Goal: Task Accomplishment & Management: Manage account settings

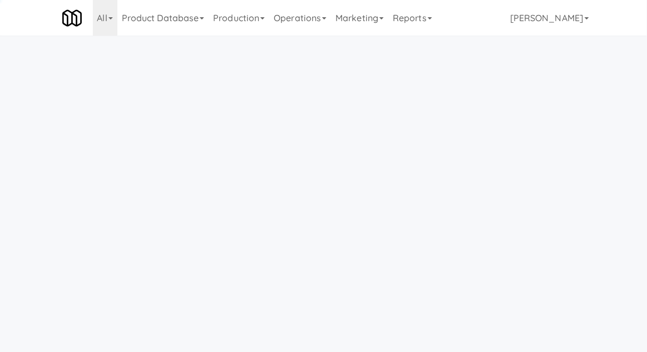
scroll to position [36, 0]
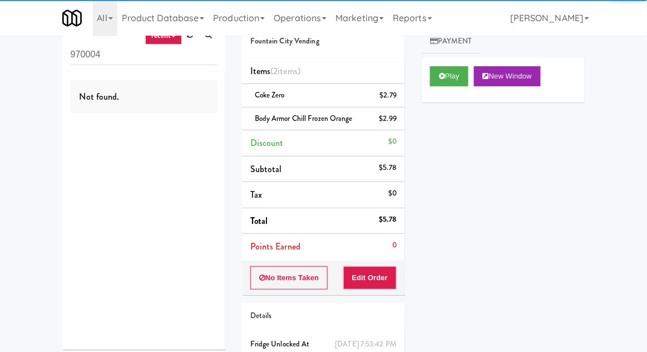
click at [304, 21] on link "Operations" at bounding box center [300, 18] width 62 height 36
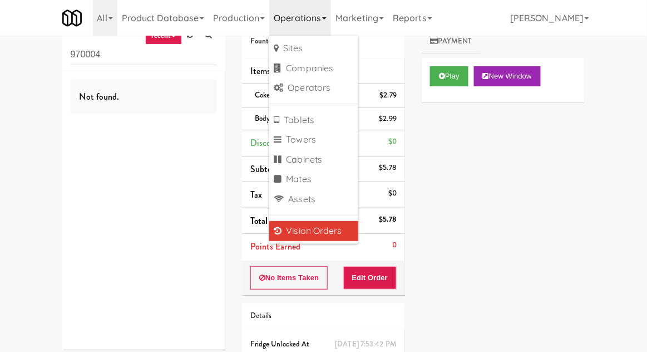
click at [80, 189] on div "Not found." at bounding box center [143, 210] width 163 height 278
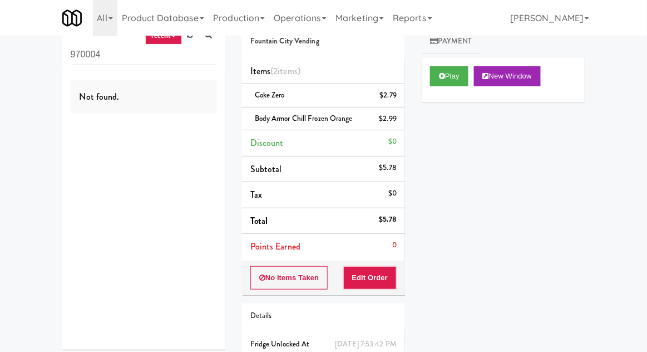
scroll to position [0, 0]
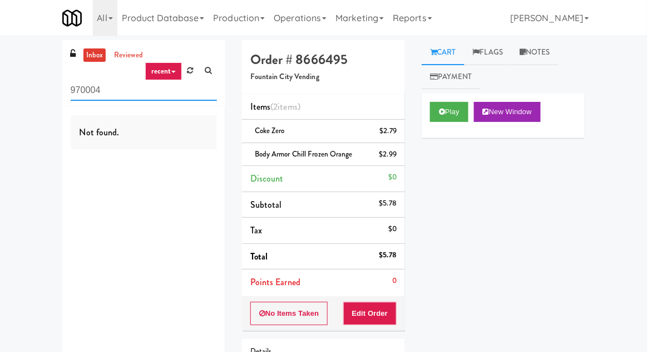
click at [82, 93] on input "970004" at bounding box center [144, 90] width 146 height 21
click at [78, 90] on input "970004" at bounding box center [144, 90] width 146 height 21
type input "Fridge"
click at [63, 109] on div "Not found." at bounding box center [143, 246] width 163 height 278
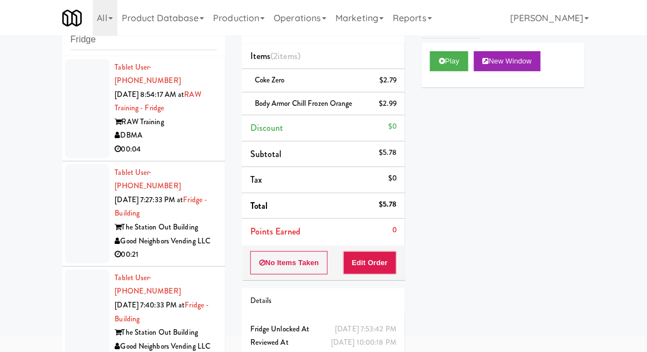
click at [80, 185] on div at bounding box center [87, 213] width 44 height 99
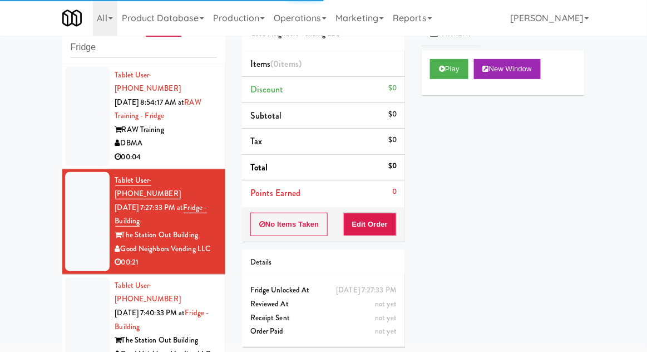
click at [456, 51] on div "Play New Window" at bounding box center [503, 73] width 163 height 44
click at [444, 65] on button "Play" at bounding box center [449, 69] width 38 height 20
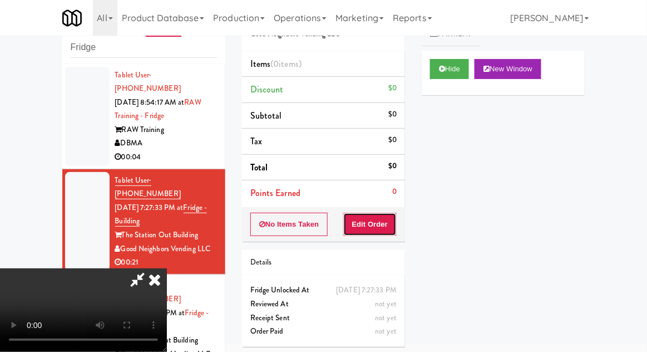
click at [392, 220] on button "Edit Order" at bounding box center [370, 223] width 54 height 23
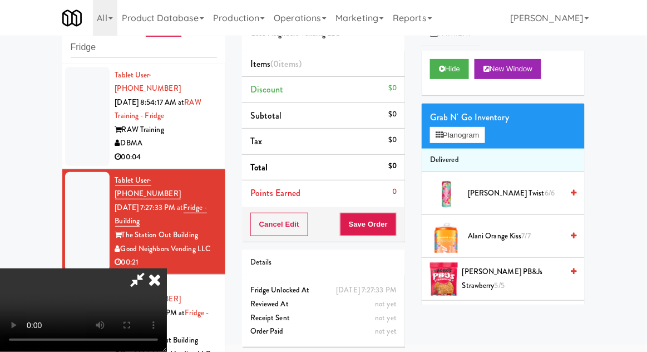
scroll to position [0, 0]
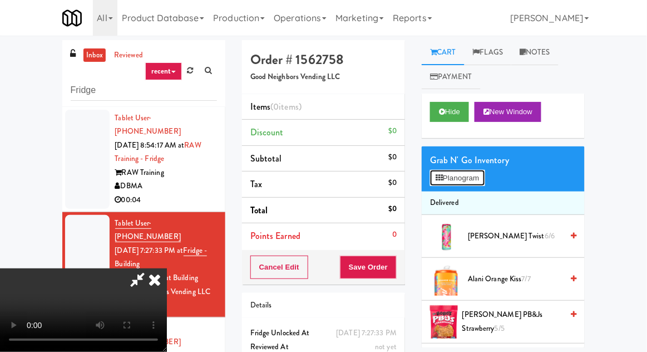
click at [464, 180] on button "Planogram" at bounding box center [457, 178] width 55 height 17
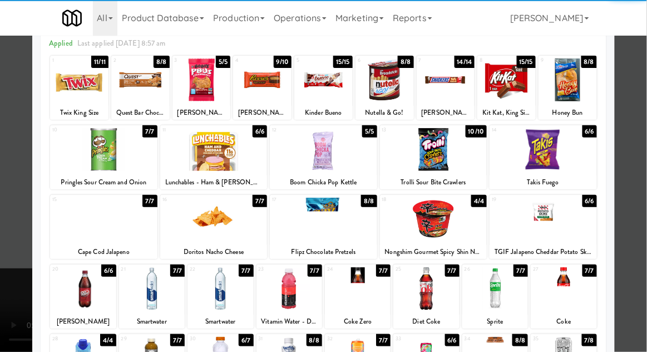
scroll to position [52, 0]
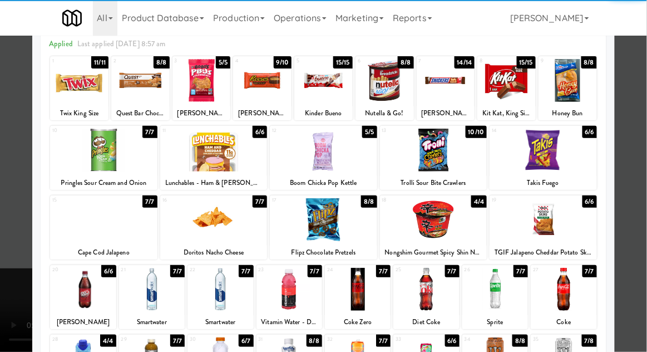
click at [365, 288] on div at bounding box center [358, 289] width 66 height 43
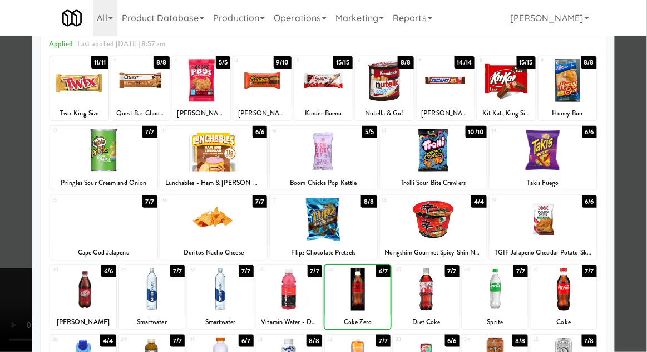
click at [635, 179] on div at bounding box center [323, 176] width 647 height 352
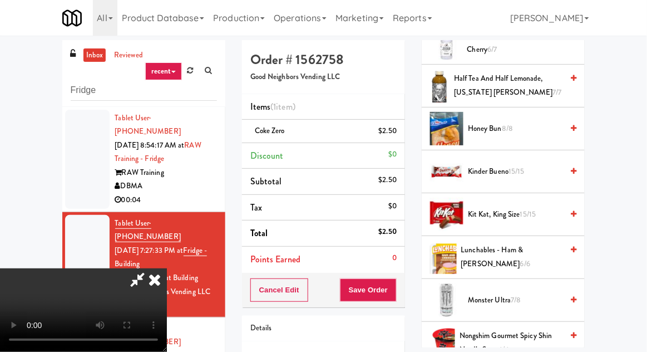
scroll to position [710, 0]
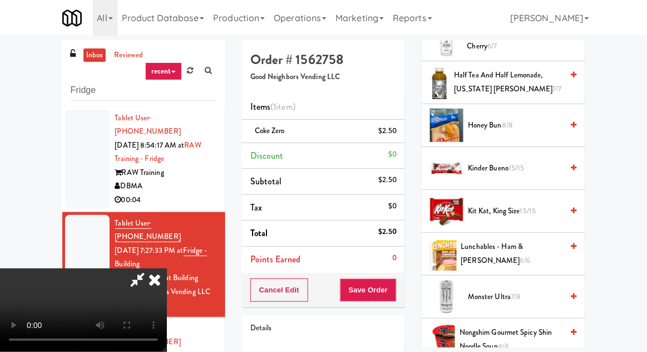
click at [531, 167] on span "Kinder Bueno 15/15" at bounding box center [515, 168] width 95 height 14
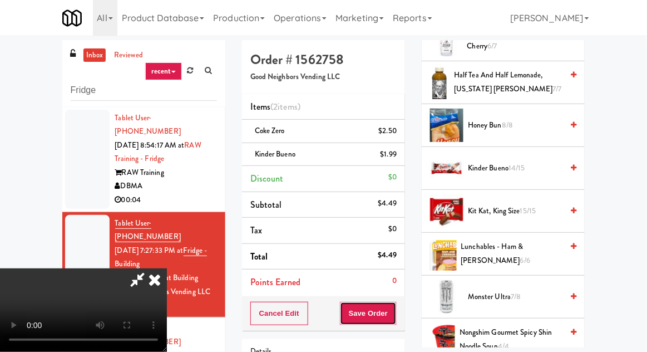
click at [392, 306] on button "Save Order" at bounding box center [368, 312] width 57 height 23
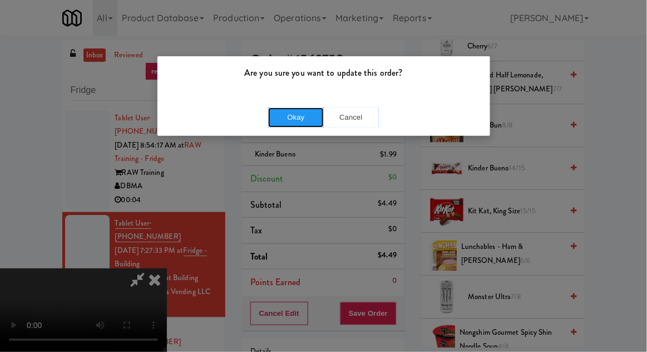
click at [274, 121] on button "Okay" at bounding box center [296, 117] width 56 height 20
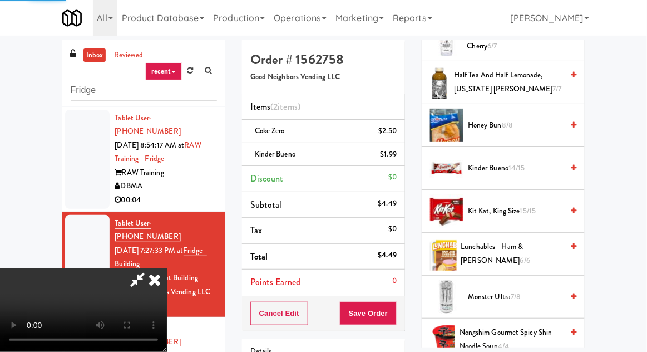
scroll to position [110, 0]
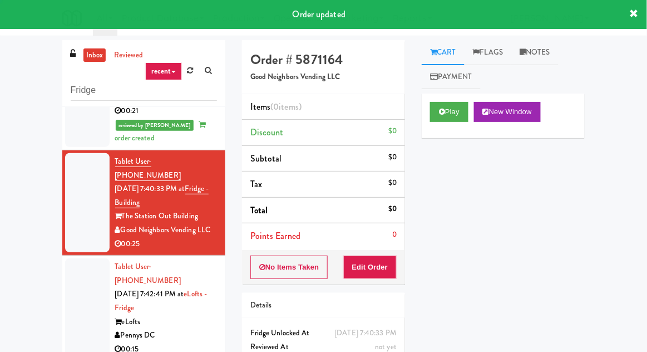
scroll to position [212, 0]
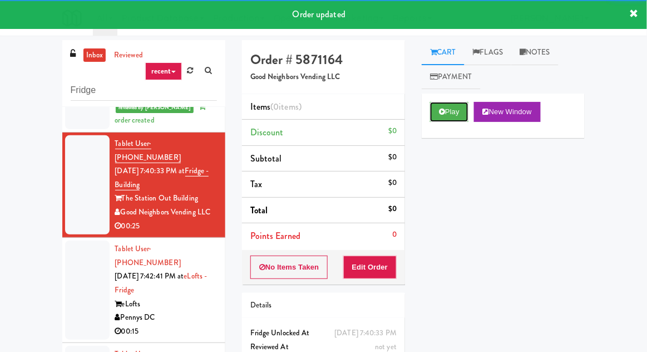
click at [453, 114] on button "Play" at bounding box center [449, 112] width 38 height 20
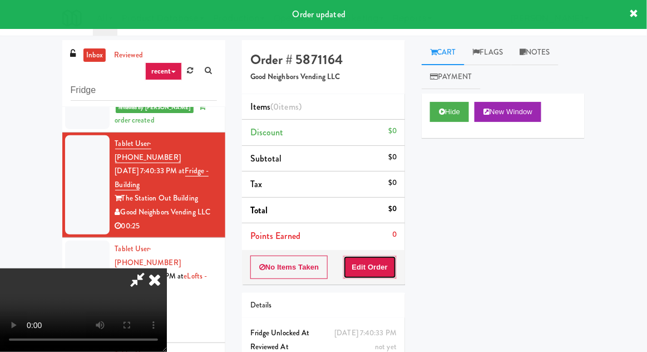
click at [383, 265] on button "Edit Order" at bounding box center [370, 266] width 54 height 23
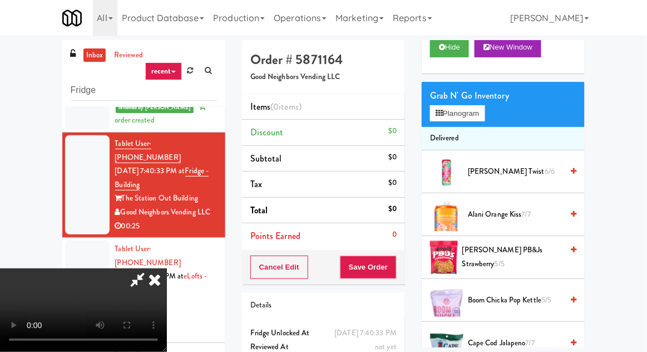
scroll to position [0, 0]
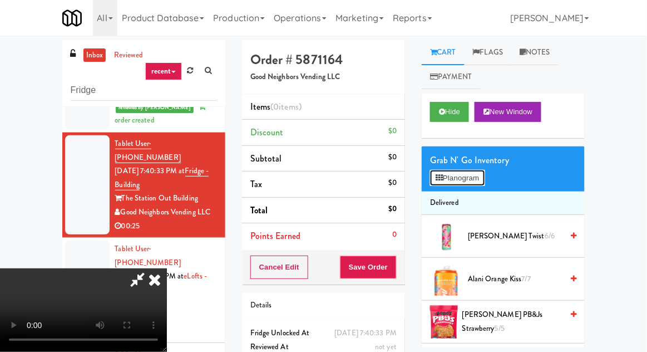
click at [484, 180] on button "Planogram" at bounding box center [457, 178] width 55 height 17
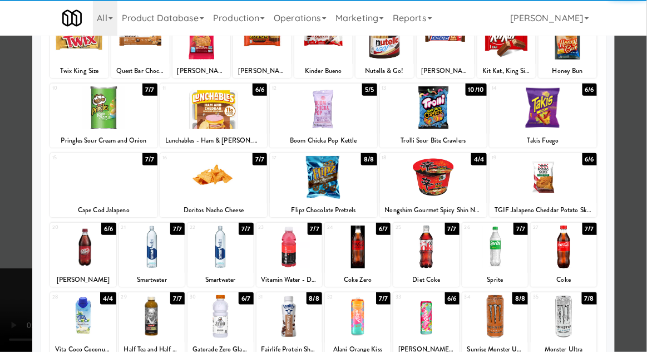
scroll to position [93, 0]
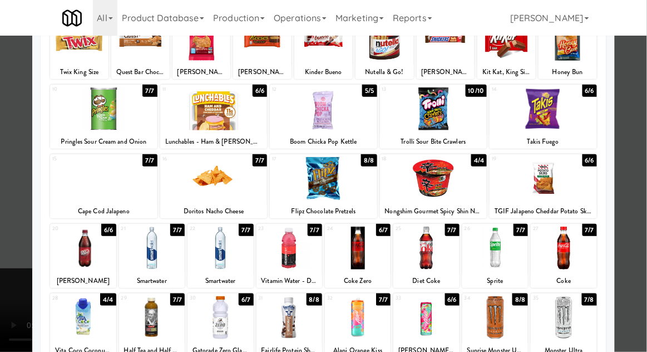
click at [326, 179] on div at bounding box center [323, 178] width 107 height 43
click at [641, 159] on div at bounding box center [323, 176] width 647 height 352
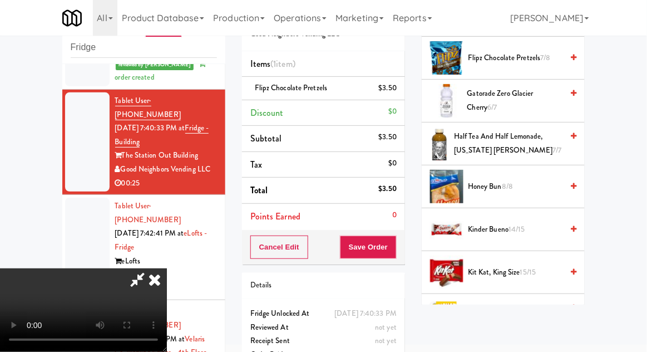
scroll to position [606, 0]
click at [526, 183] on span "Honey Bun 8/8" at bounding box center [515, 187] width 95 height 14
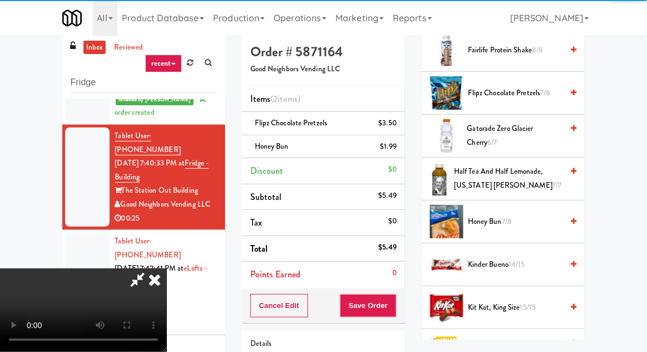
scroll to position [0, 0]
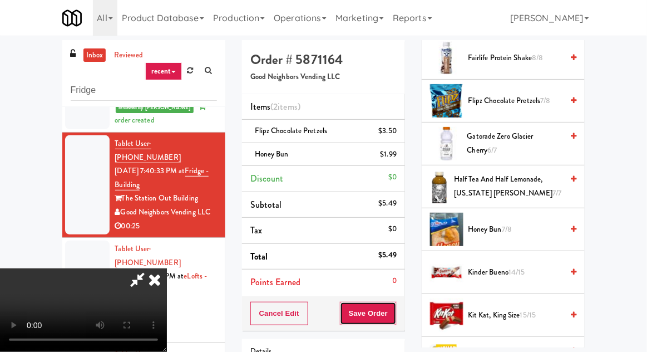
click at [393, 308] on button "Save Order" at bounding box center [368, 312] width 57 height 23
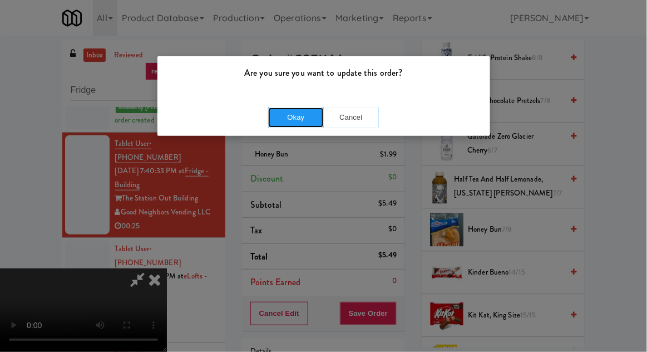
click at [292, 118] on button "Okay" at bounding box center [296, 117] width 56 height 20
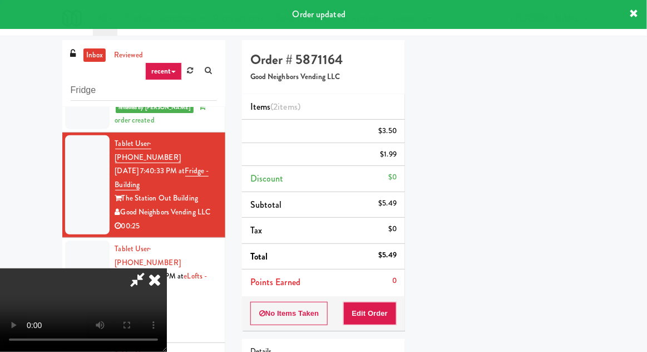
scroll to position [110, 0]
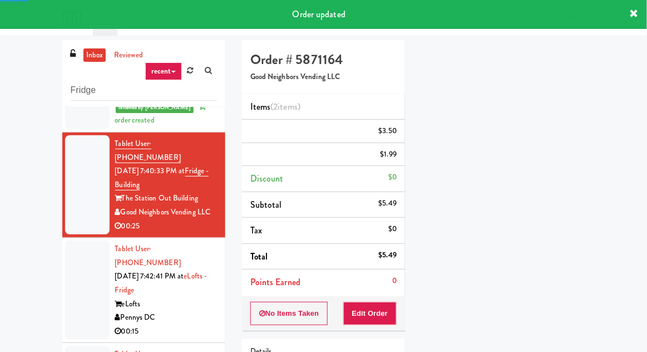
click at [82, 248] on div at bounding box center [87, 289] width 44 height 99
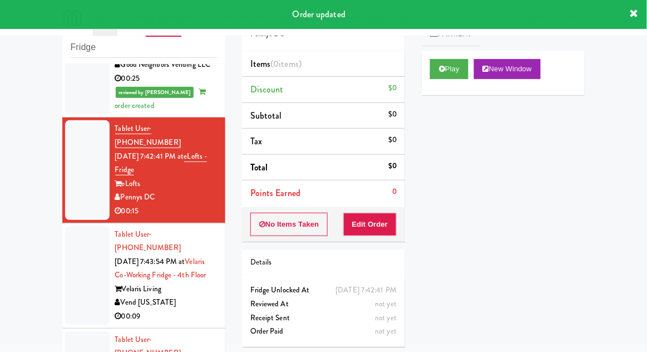
scroll to position [337, 0]
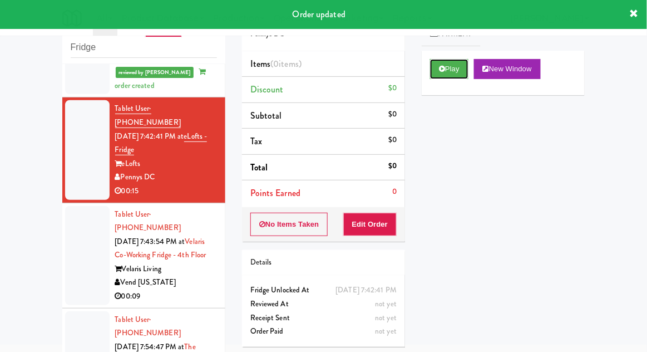
click at [459, 73] on button "Play" at bounding box center [449, 69] width 38 height 20
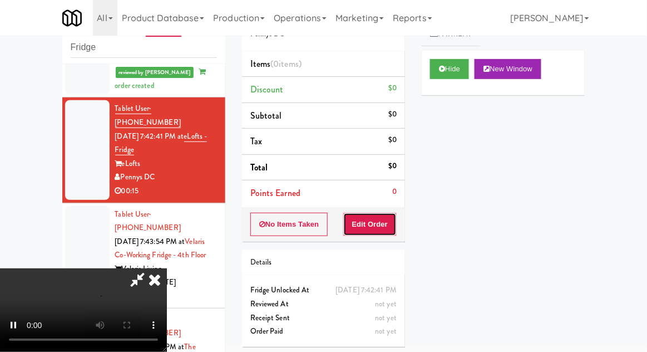
click at [397, 229] on button "Edit Order" at bounding box center [370, 223] width 54 height 23
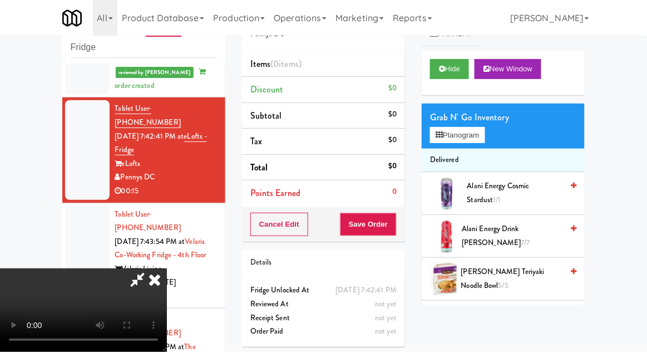
scroll to position [0, 0]
click at [484, 130] on button "Planogram" at bounding box center [457, 135] width 55 height 17
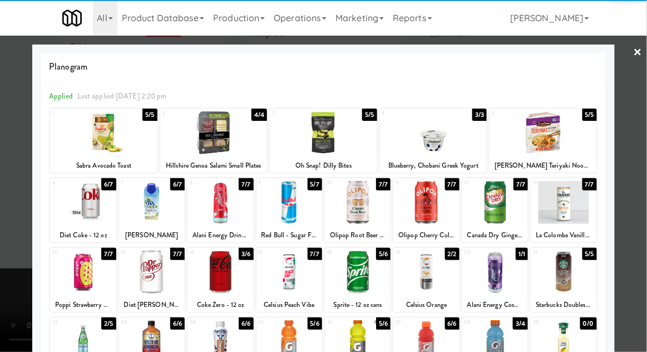
click at [497, 209] on div at bounding box center [495, 202] width 66 height 43
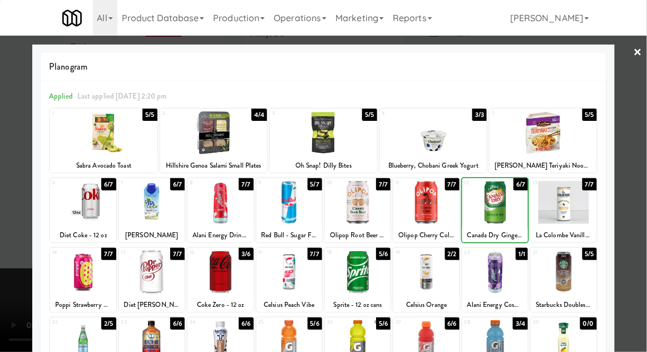
click at [643, 160] on div at bounding box center [323, 176] width 647 height 352
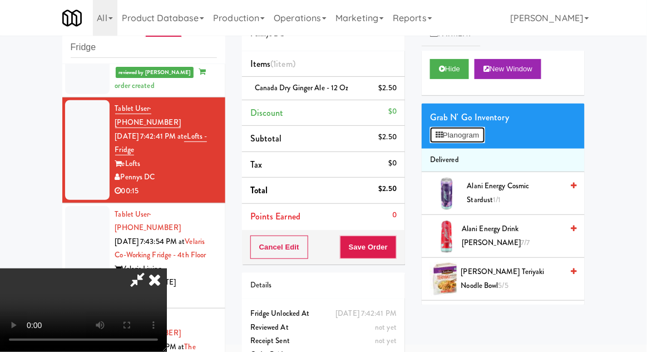
click at [484, 139] on button "Planogram" at bounding box center [457, 135] width 55 height 17
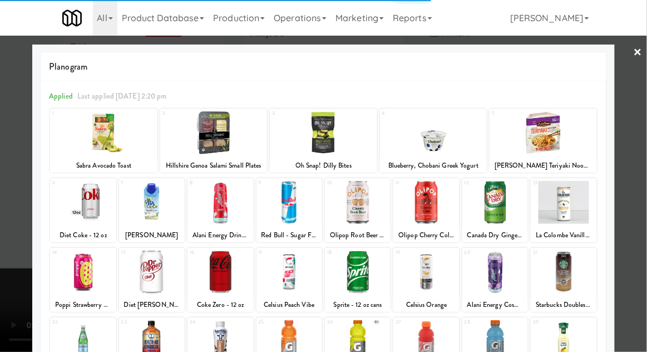
click at [544, 149] on div at bounding box center [542, 132] width 107 height 43
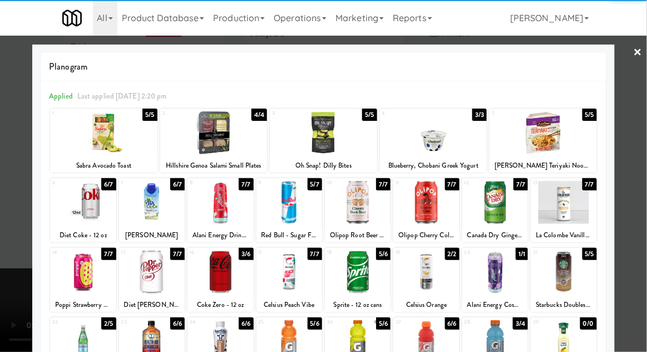
click at [544, 135] on div at bounding box center [542, 132] width 107 height 43
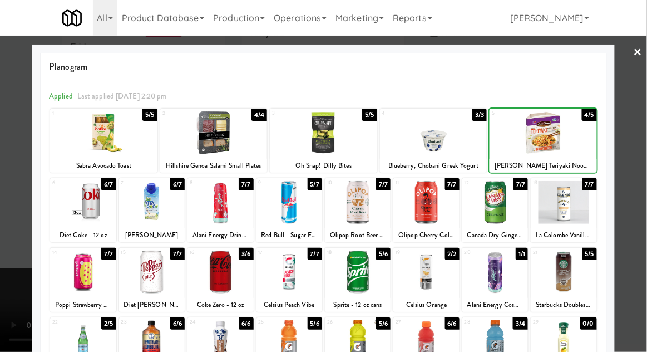
click at [641, 161] on div at bounding box center [323, 176] width 647 height 352
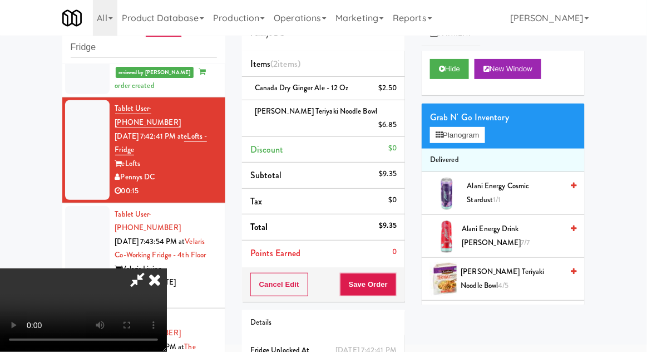
scroll to position [41, 0]
click at [396, 273] on button "Save Order" at bounding box center [368, 284] width 57 height 23
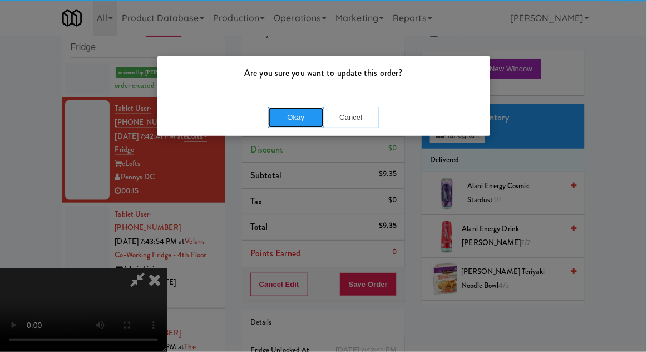
click at [289, 118] on button "Okay" at bounding box center [296, 117] width 56 height 20
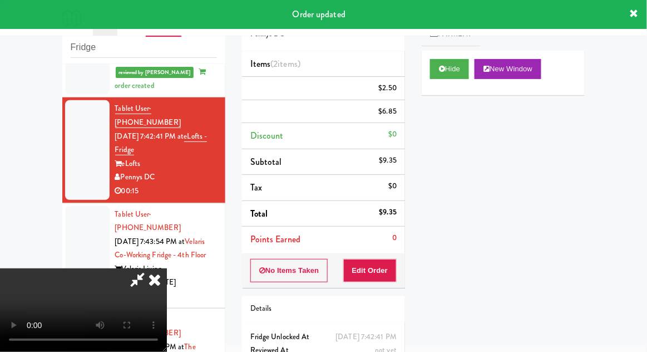
scroll to position [0, 0]
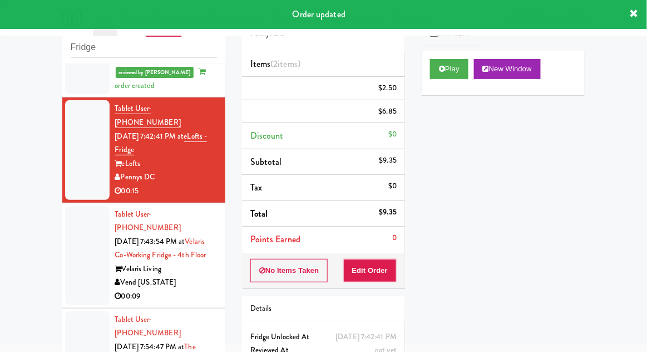
click at [78, 229] on div at bounding box center [87, 255] width 44 height 99
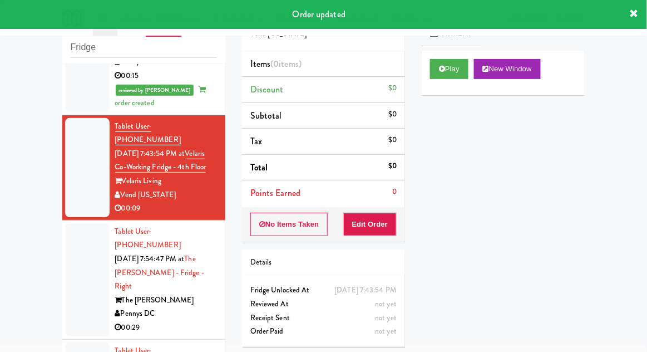
scroll to position [452, 0]
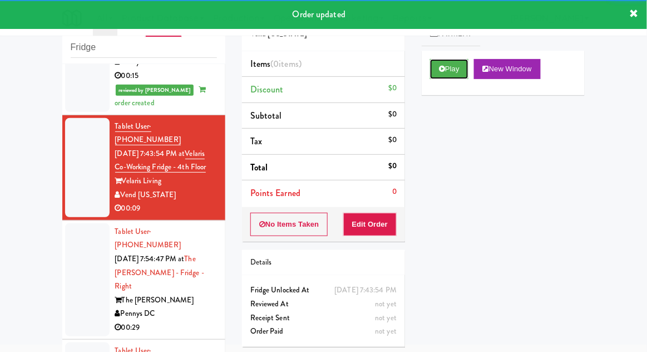
click at [436, 68] on button "Play" at bounding box center [449, 69] width 38 height 20
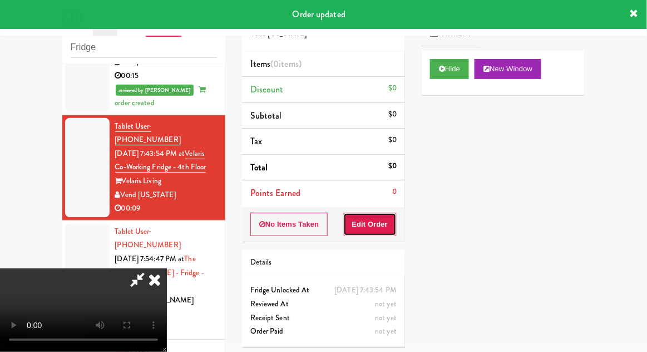
click at [381, 219] on button "Edit Order" at bounding box center [370, 223] width 54 height 23
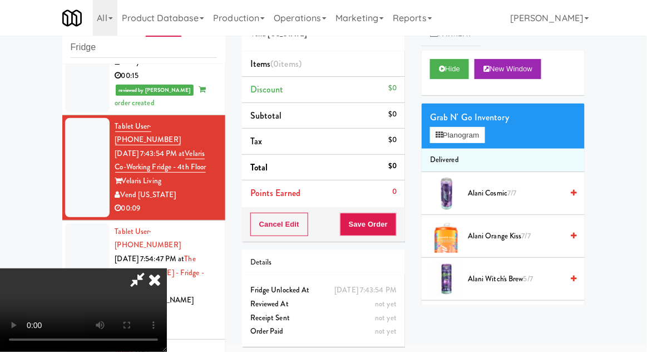
scroll to position [0, 0]
click at [452, 132] on button "Planogram" at bounding box center [457, 135] width 55 height 17
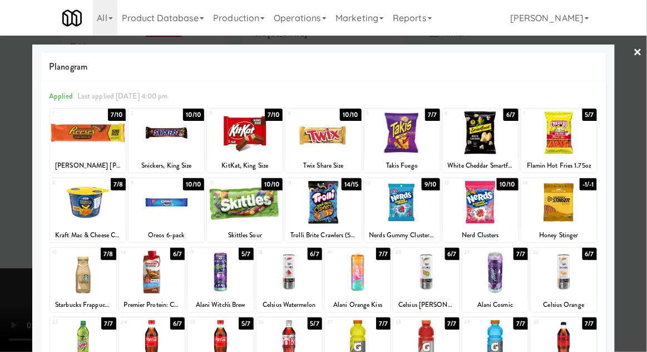
click at [162, 211] on div at bounding box center [166, 202] width 76 height 43
click at [633, 170] on div at bounding box center [323, 176] width 647 height 352
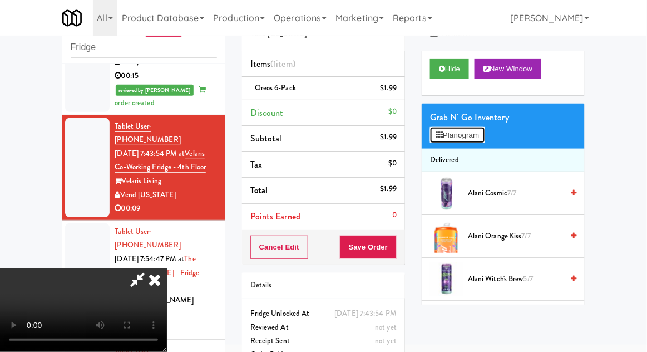
click at [446, 142] on button "Planogram" at bounding box center [457, 135] width 55 height 17
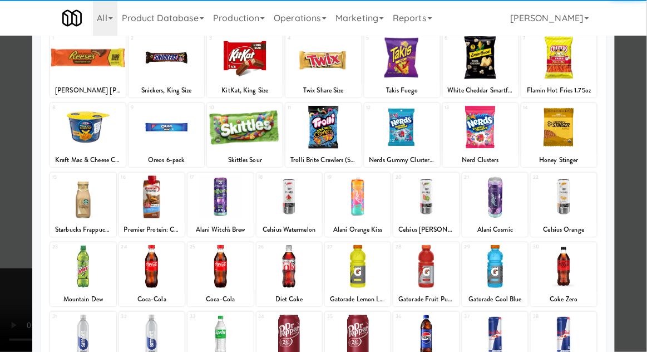
scroll to position [75, 0]
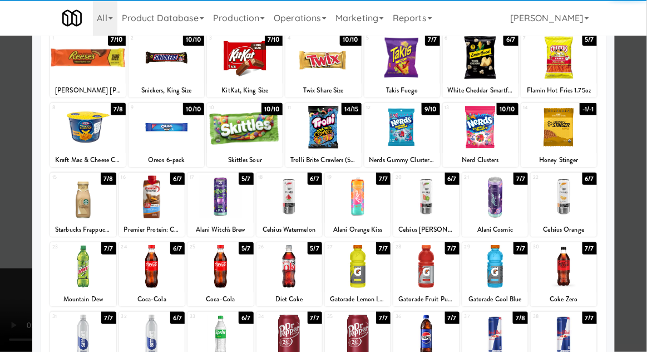
click at [149, 276] on div at bounding box center [152, 266] width 66 height 43
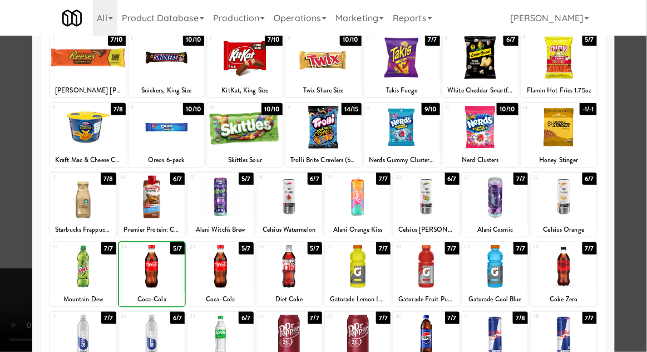
click at [630, 172] on div at bounding box center [323, 176] width 647 height 352
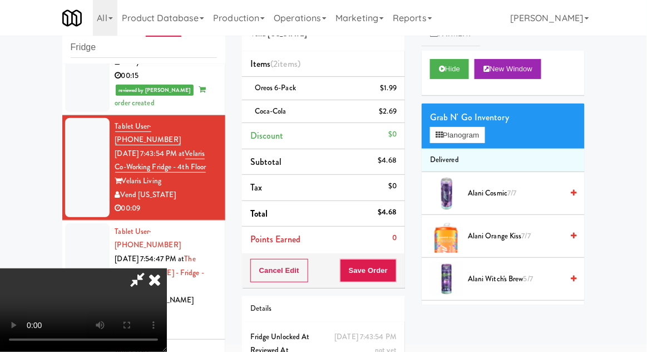
scroll to position [41, 0]
click at [403, 270] on div "Cancel Edit Save Order" at bounding box center [323, 270] width 163 height 34
click at [394, 267] on button "Save Order" at bounding box center [368, 270] width 57 height 23
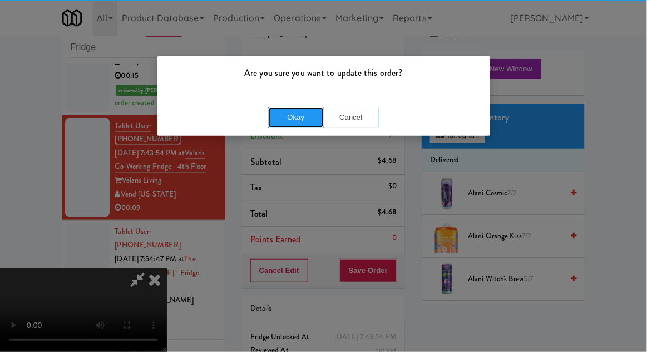
click at [289, 126] on button "Okay" at bounding box center [296, 117] width 56 height 20
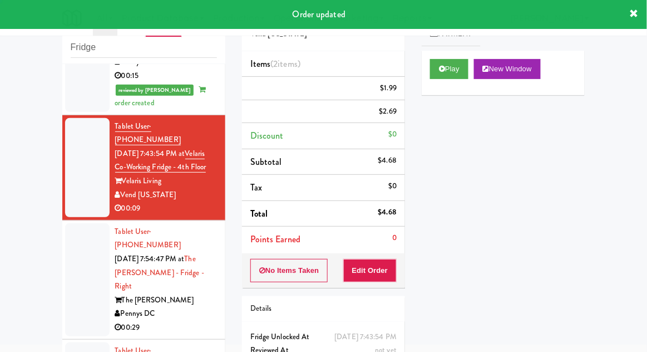
scroll to position [0, 0]
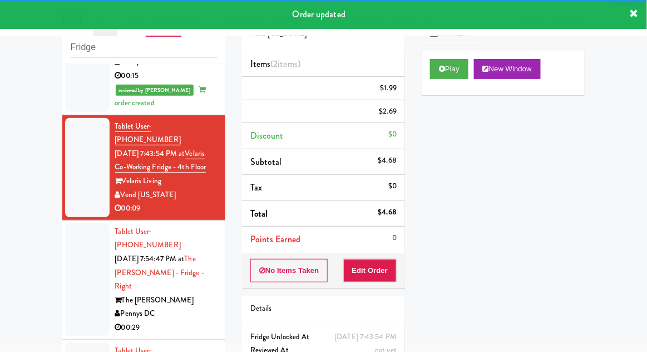
click at [76, 225] on div at bounding box center [87, 279] width 44 height 113
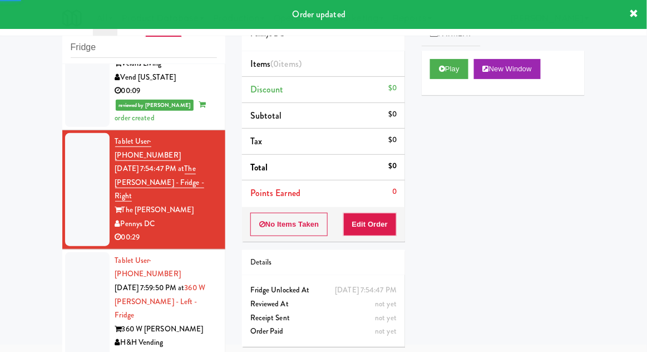
scroll to position [570, 0]
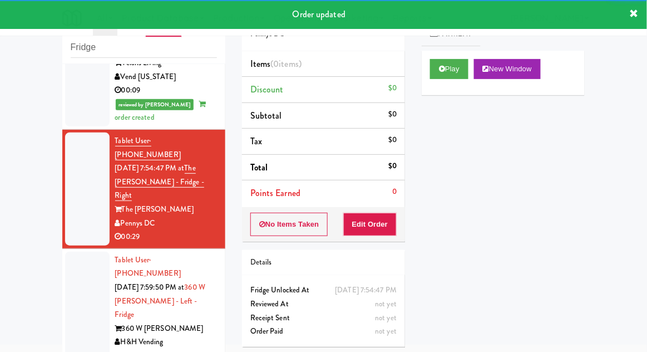
click at [441, 91] on div "Play New Window" at bounding box center [503, 73] width 163 height 44
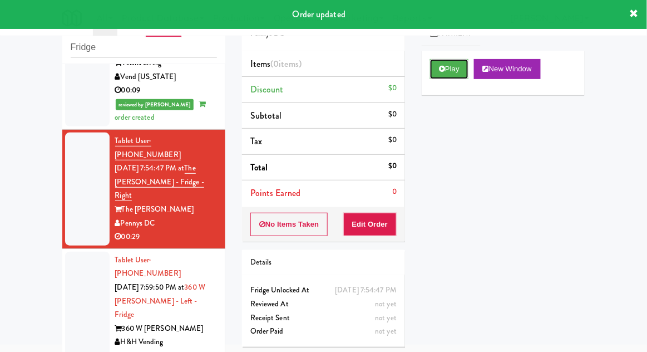
click at [440, 75] on button "Play" at bounding box center [449, 69] width 38 height 20
click at [372, 230] on button "Edit Order" at bounding box center [370, 223] width 54 height 23
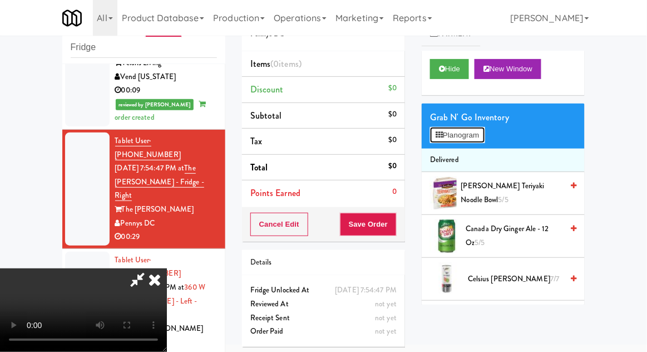
click at [434, 132] on button "Planogram" at bounding box center [457, 135] width 55 height 17
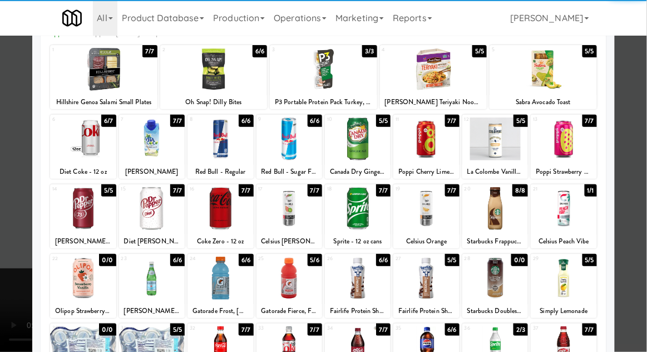
scroll to position [73, 0]
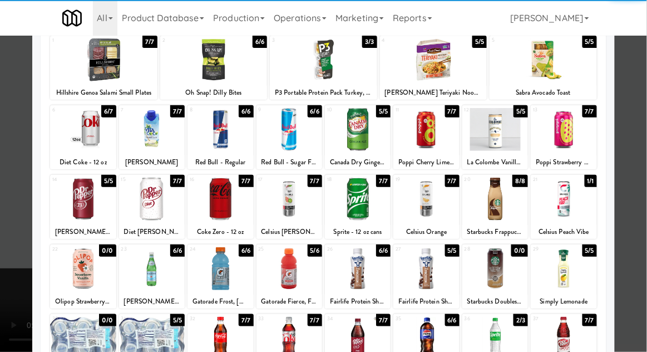
click at [152, 275] on div at bounding box center [152, 268] width 66 height 43
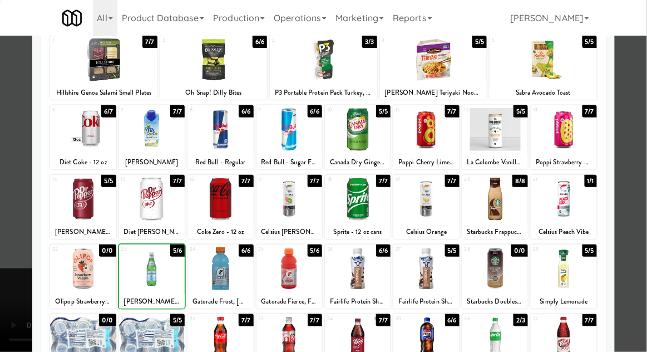
click at [632, 171] on div at bounding box center [323, 176] width 647 height 352
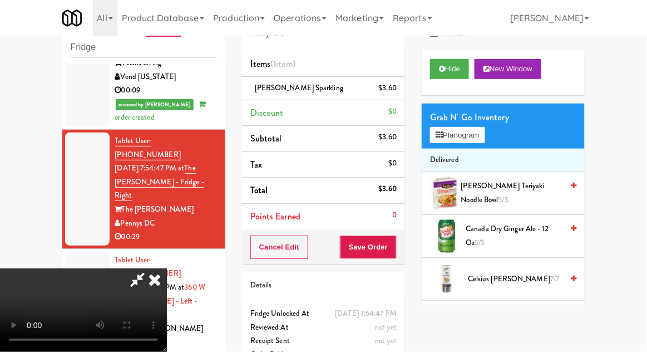
click at [442, 116] on div "Grab N' Go Inventory" at bounding box center [503, 117] width 146 height 17
click at [447, 137] on button "Planogram" at bounding box center [457, 135] width 55 height 17
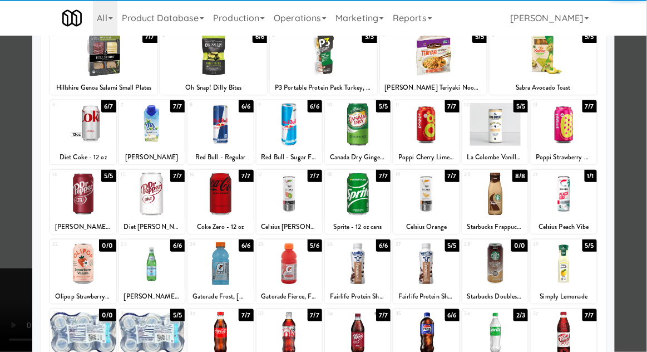
scroll to position [76, 0]
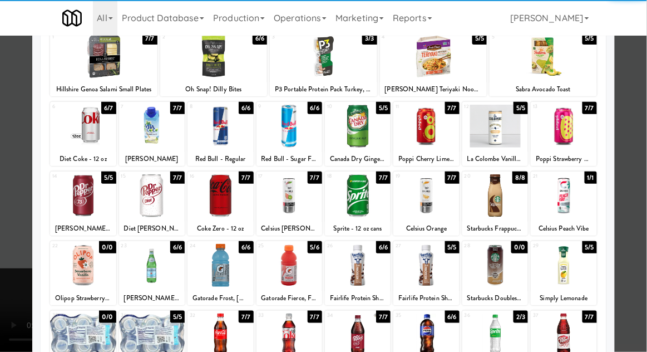
click at [223, 326] on div at bounding box center [220, 334] width 66 height 43
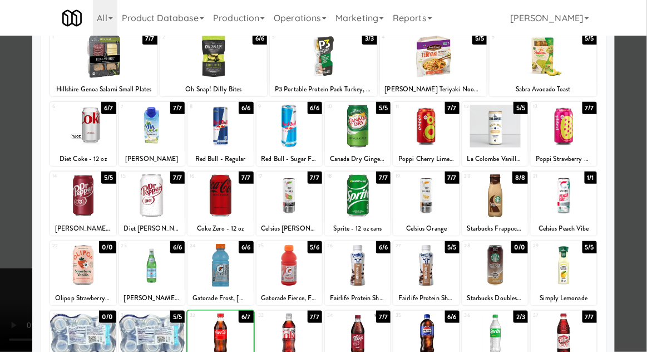
click at [640, 174] on div at bounding box center [323, 176] width 647 height 352
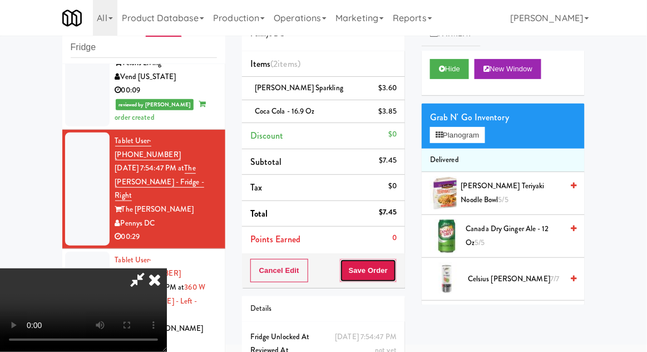
click at [396, 271] on button "Save Order" at bounding box center [368, 270] width 57 height 23
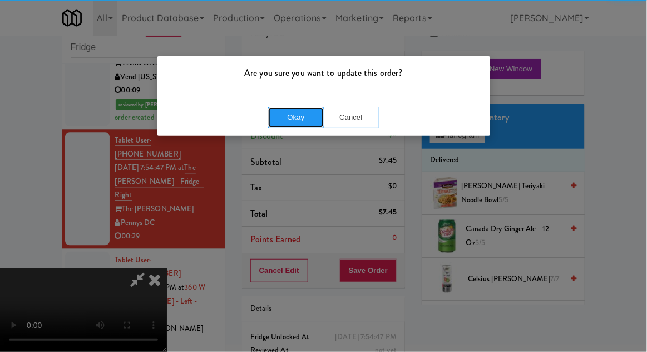
click at [288, 122] on button "Okay" at bounding box center [296, 117] width 56 height 20
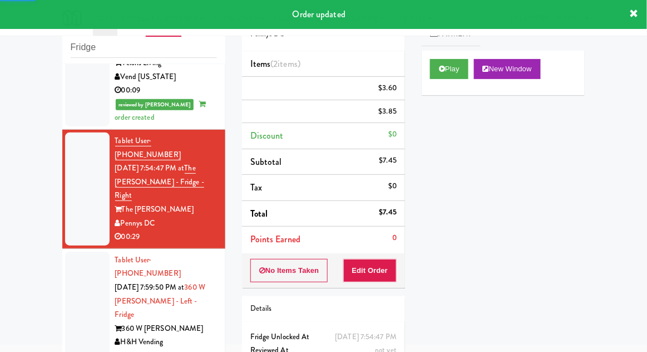
click at [64, 249] on li "Tablet User · (307) 776-1638 [DATE] 7:59:50 PM at 360 W [PERSON_NAME] - Left - …" at bounding box center [143, 308] width 163 height 119
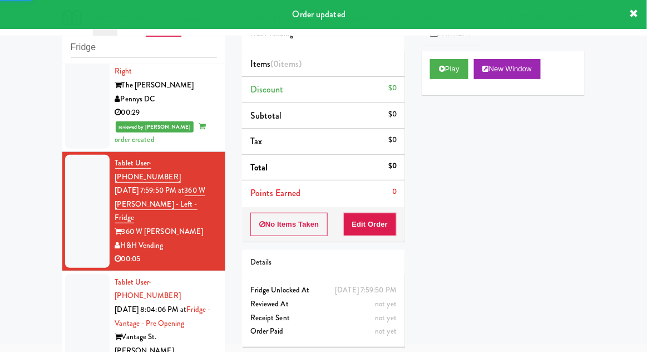
scroll to position [700, 0]
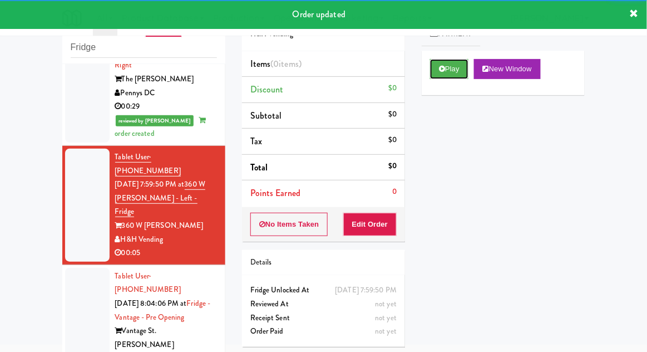
click at [453, 66] on button "Play" at bounding box center [449, 69] width 38 height 20
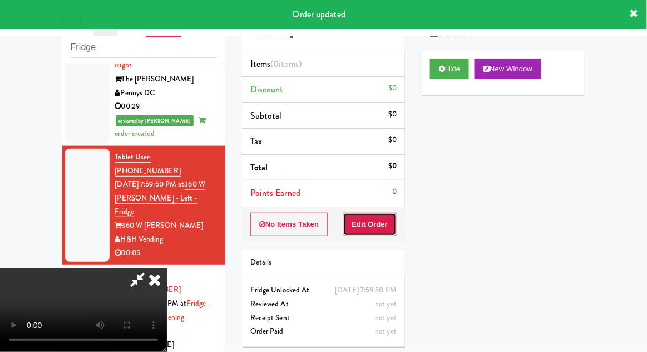
click at [380, 234] on button "Edit Order" at bounding box center [370, 223] width 54 height 23
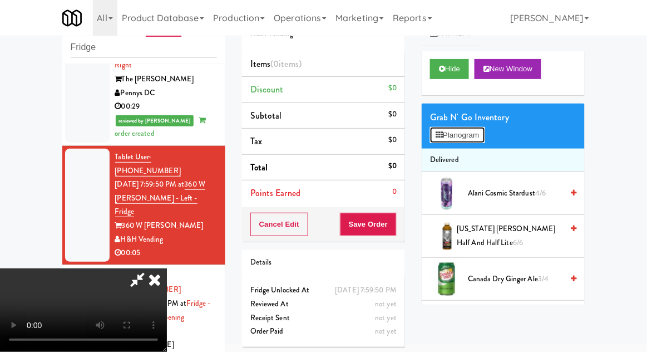
click at [476, 140] on button "Planogram" at bounding box center [457, 135] width 55 height 17
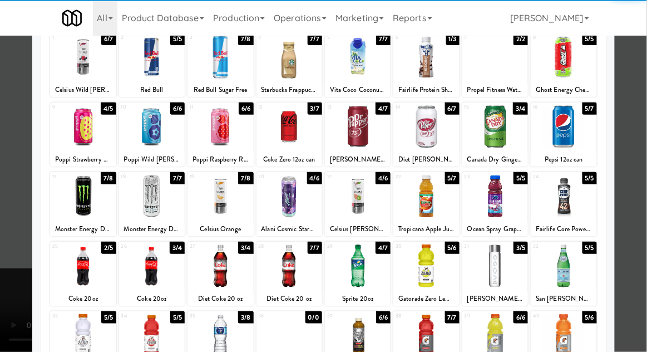
scroll to position [75, 0]
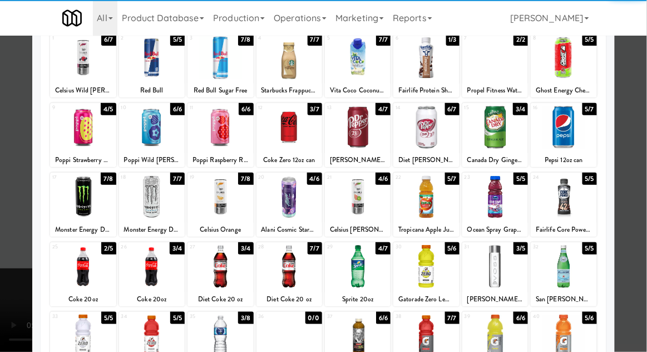
click at [214, 279] on div at bounding box center [220, 266] width 66 height 43
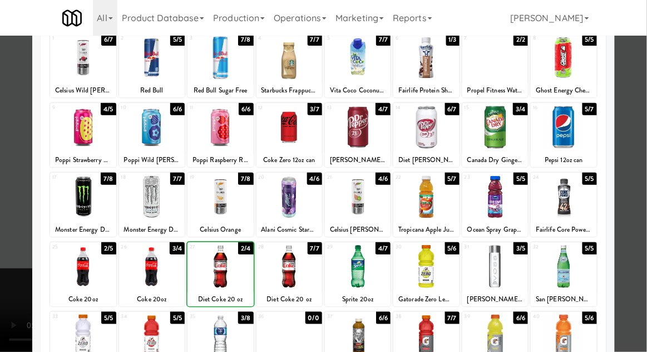
click at [632, 172] on div at bounding box center [323, 176] width 647 height 352
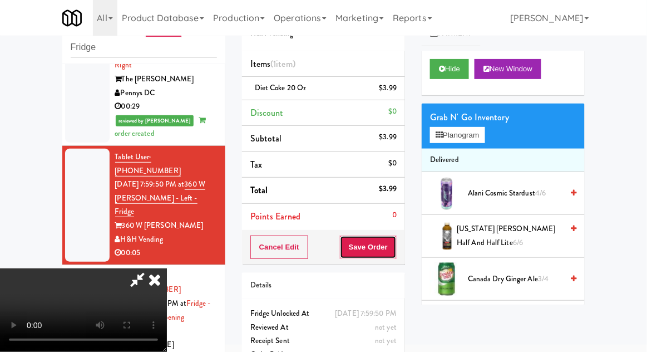
click at [393, 248] on button "Save Order" at bounding box center [368, 246] width 57 height 23
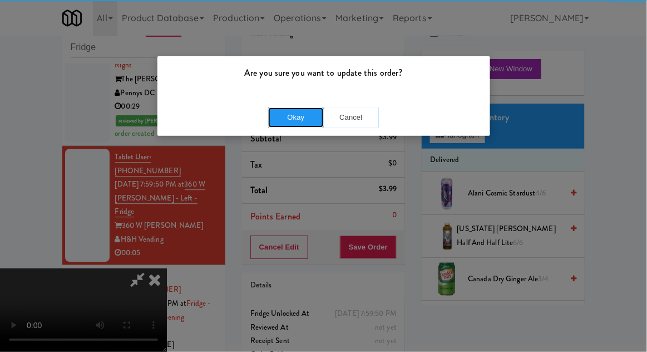
click at [294, 121] on button "Okay" at bounding box center [296, 117] width 56 height 20
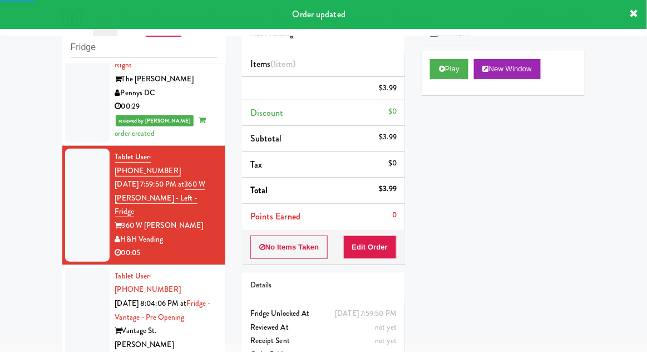
click at [77, 268] on div at bounding box center [87, 324] width 44 height 113
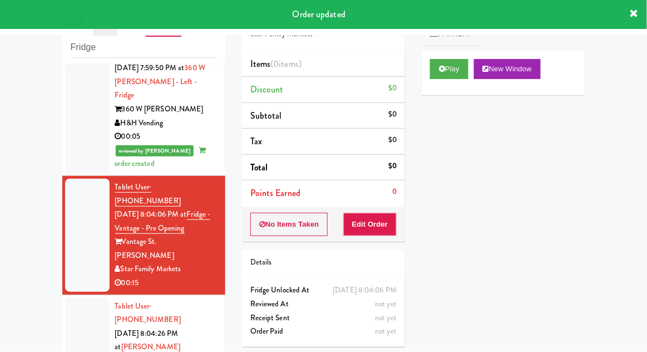
scroll to position [817, 0]
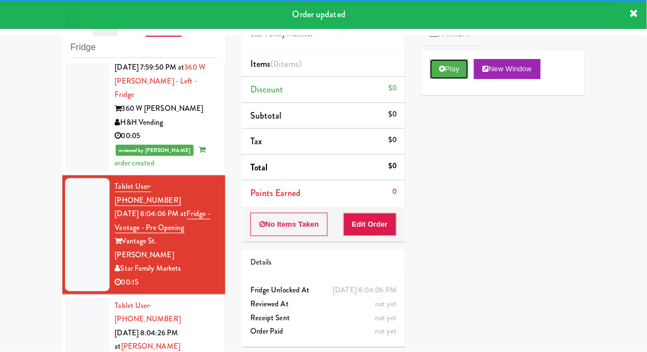
click at [442, 70] on icon at bounding box center [442, 68] width 6 height 7
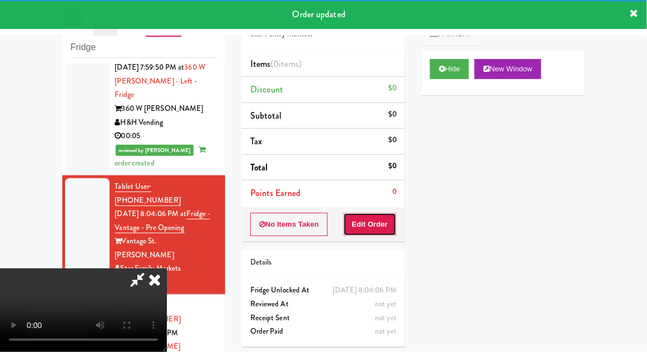
click at [379, 228] on button "Edit Order" at bounding box center [370, 223] width 54 height 23
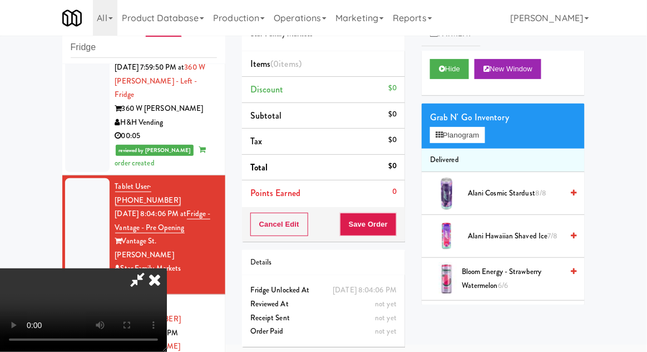
scroll to position [0, 0]
click at [454, 135] on button "Planogram" at bounding box center [457, 135] width 55 height 17
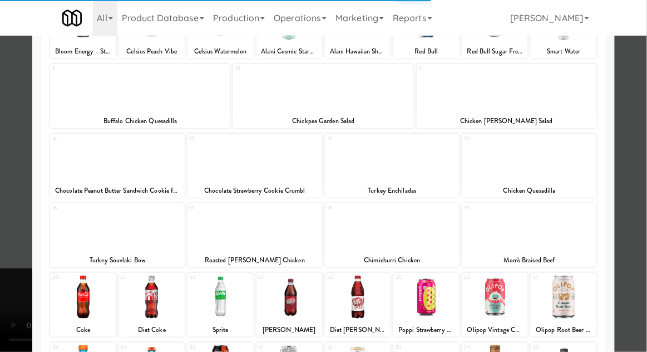
scroll to position [114, 0]
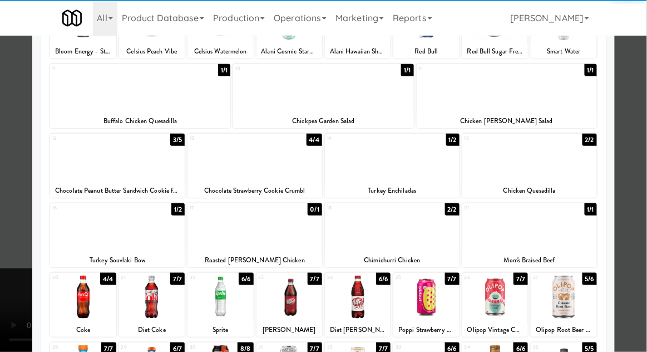
click at [561, 299] on div at bounding box center [564, 296] width 66 height 43
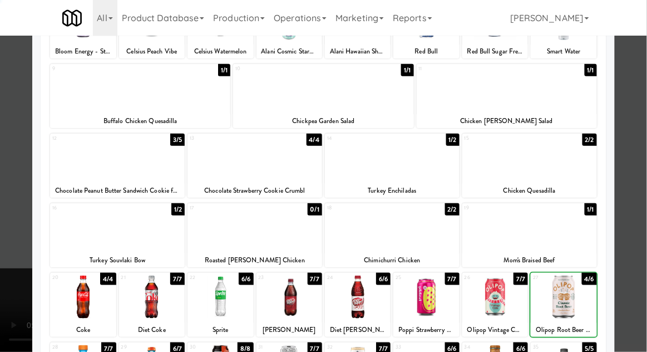
click at [640, 183] on div at bounding box center [323, 176] width 647 height 352
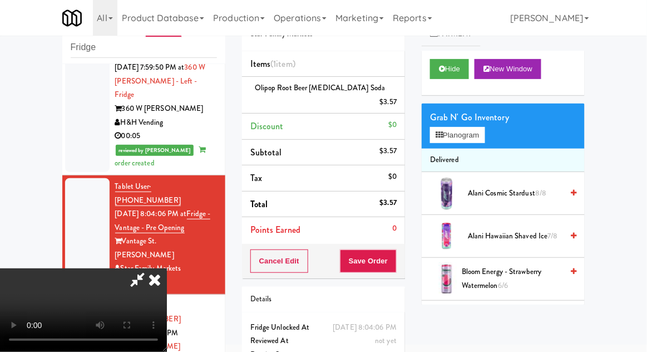
scroll to position [41, 0]
click at [396, 249] on button "Save Order" at bounding box center [368, 260] width 57 height 23
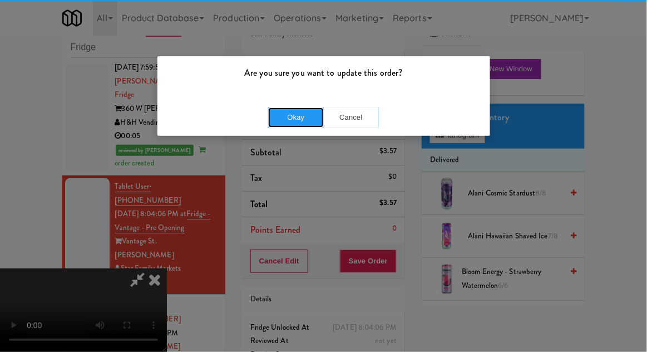
click at [284, 115] on button "Okay" at bounding box center [296, 117] width 56 height 20
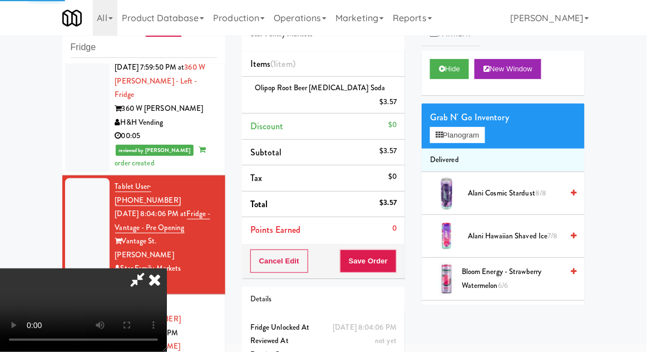
scroll to position [0, 0]
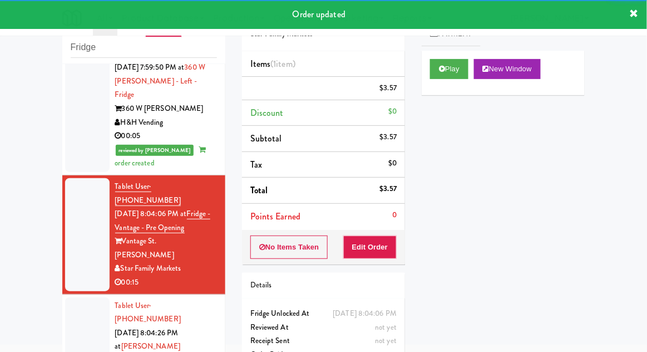
click at [73, 297] on div at bounding box center [87, 346] width 44 height 99
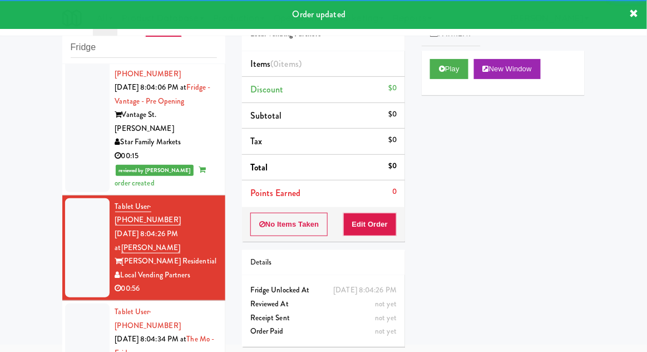
click at [76, 303] on div at bounding box center [87, 352] width 44 height 99
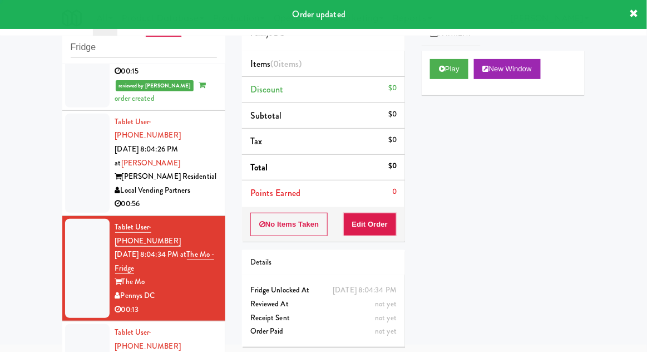
scroll to position [1032, 0]
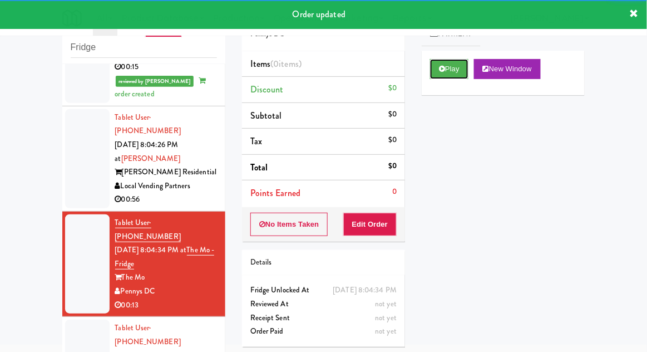
click at [443, 67] on icon at bounding box center [442, 68] width 6 height 7
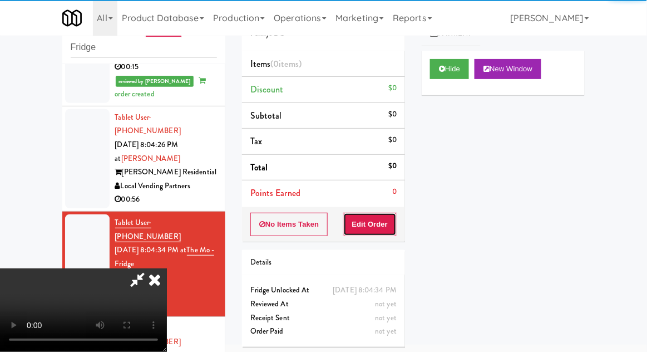
click at [384, 221] on button "Edit Order" at bounding box center [370, 223] width 54 height 23
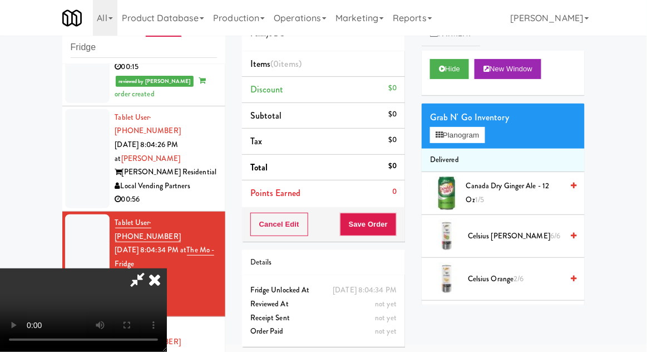
scroll to position [41, 0]
click at [444, 127] on button "Planogram" at bounding box center [457, 135] width 55 height 17
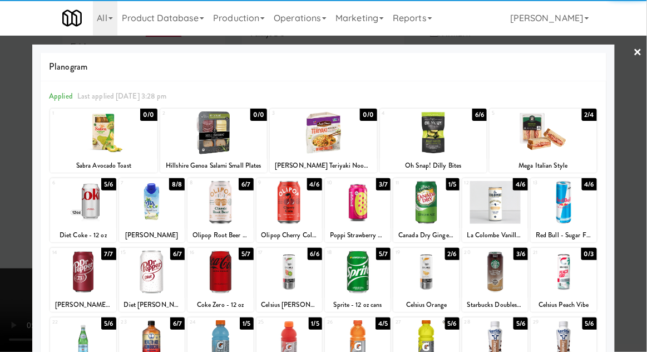
click at [214, 208] on div at bounding box center [220, 202] width 66 height 43
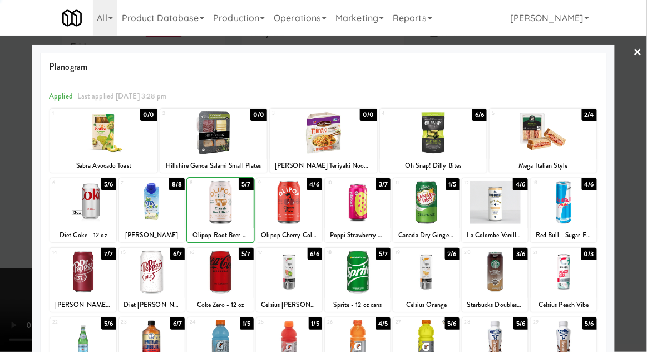
click at [641, 166] on div at bounding box center [323, 176] width 647 height 352
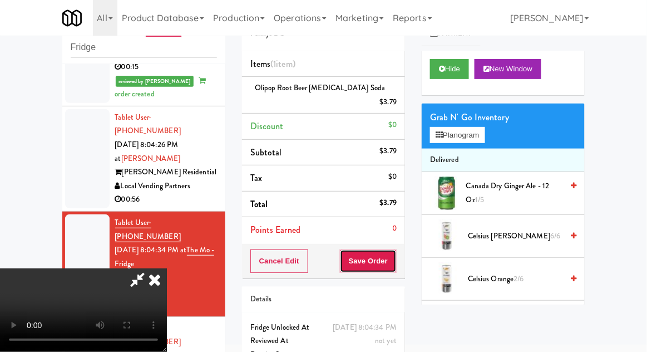
click at [394, 249] on button "Save Order" at bounding box center [368, 260] width 57 height 23
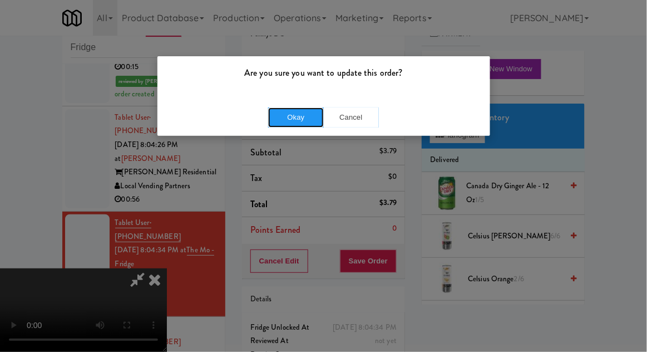
click at [284, 115] on button "Okay" at bounding box center [296, 117] width 56 height 20
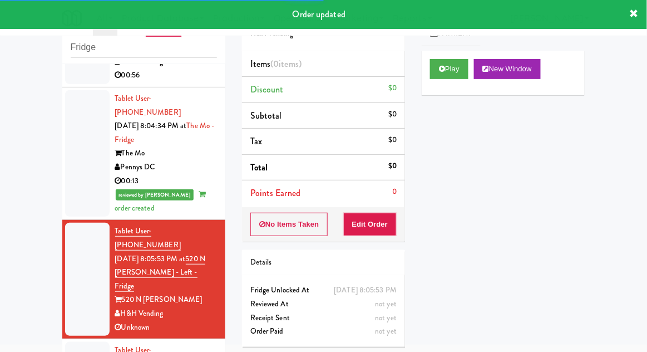
scroll to position [1154, 0]
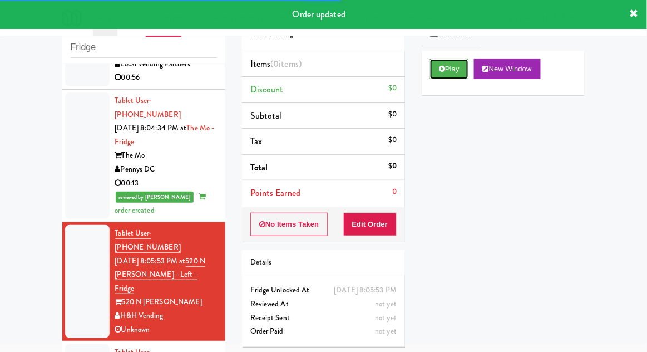
click at [444, 72] on icon at bounding box center [442, 68] width 6 height 7
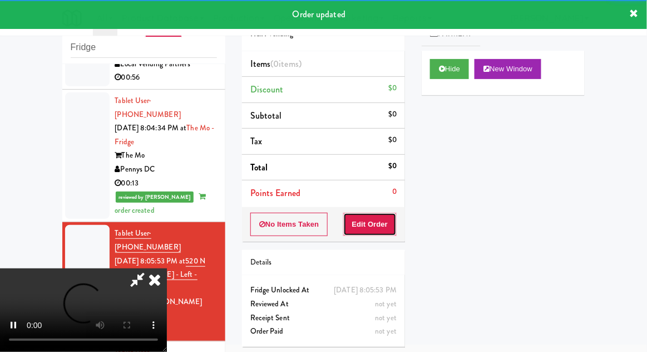
click at [373, 221] on button "Edit Order" at bounding box center [370, 223] width 54 height 23
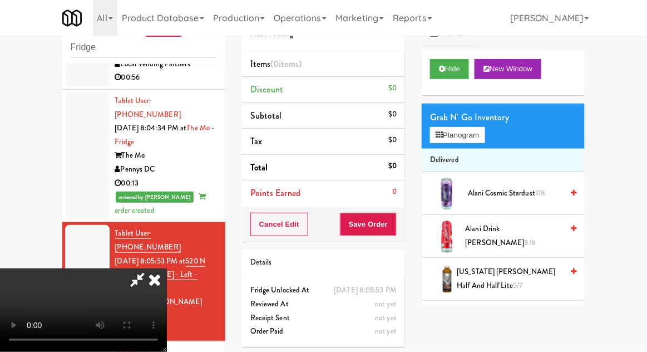
scroll to position [41, 0]
click at [473, 142] on button "Planogram" at bounding box center [457, 135] width 55 height 17
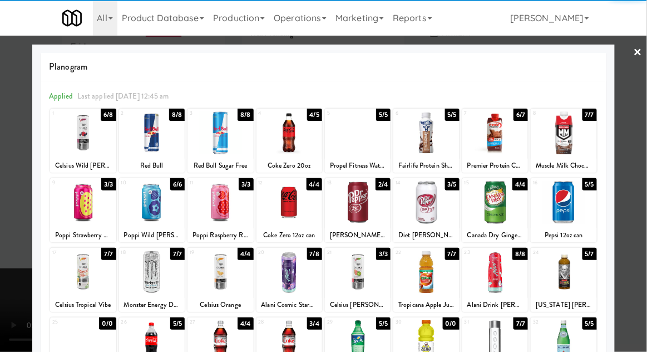
click at [71, 198] on div at bounding box center [83, 202] width 66 height 43
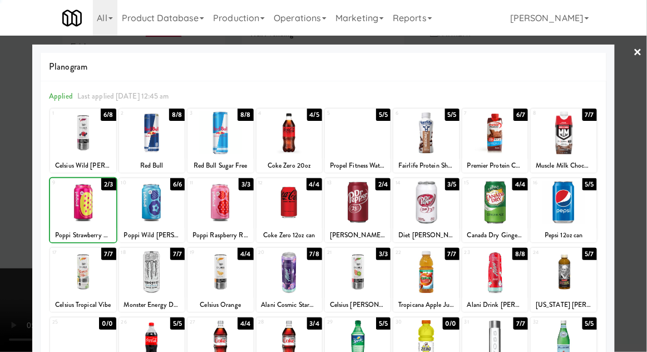
click at [646, 162] on div at bounding box center [323, 176] width 647 height 352
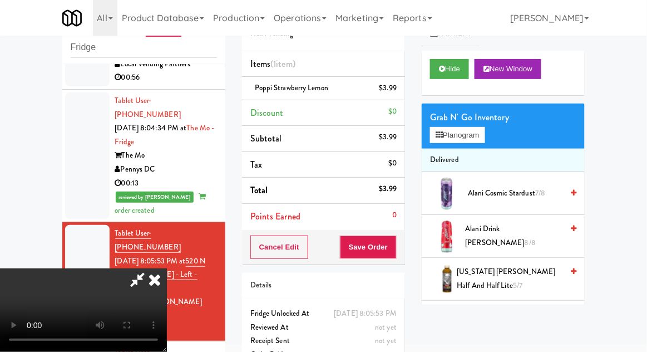
click at [403, 230] on div "Cancel Edit Save Order" at bounding box center [323, 247] width 163 height 34
click at [392, 247] on button "Save Order" at bounding box center [368, 246] width 57 height 23
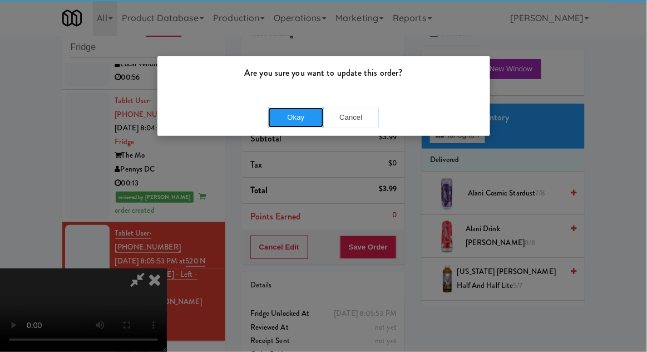
click at [285, 111] on button "Okay" at bounding box center [296, 117] width 56 height 20
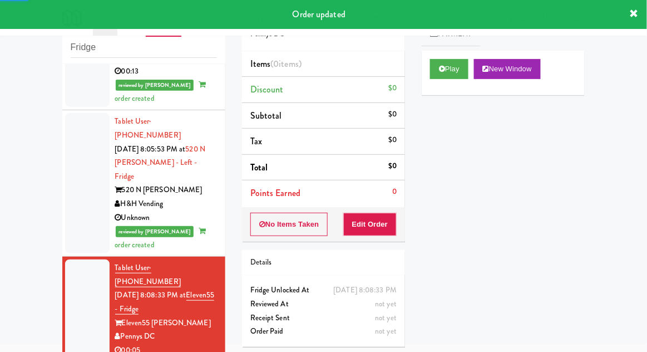
scroll to position [1268, 0]
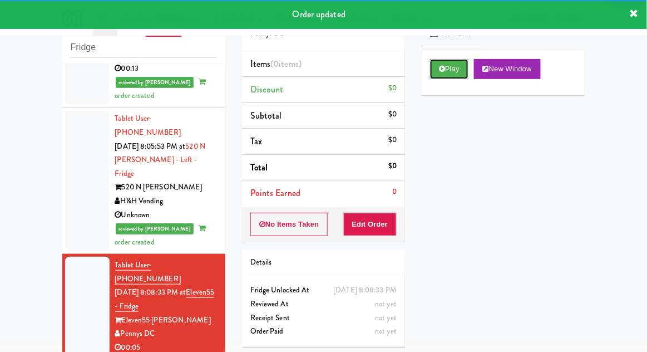
click at [449, 77] on button "Play" at bounding box center [449, 69] width 38 height 20
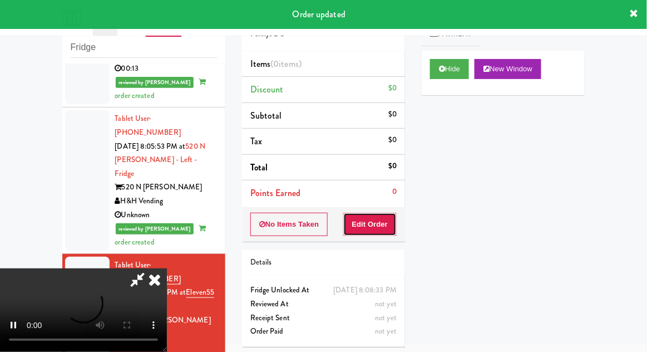
click at [383, 218] on button "Edit Order" at bounding box center [370, 223] width 54 height 23
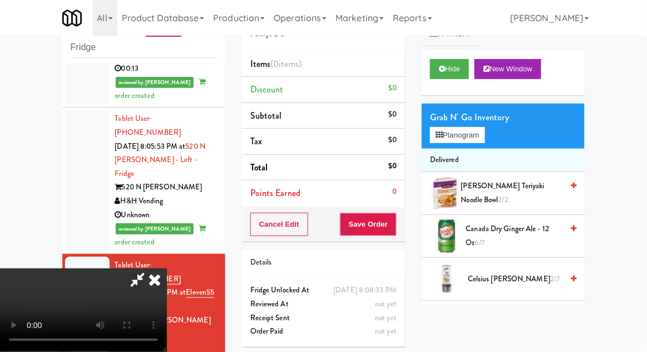
scroll to position [41, 0]
click at [453, 140] on button "Planogram" at bounding box center [457, 135] width 55 height 17
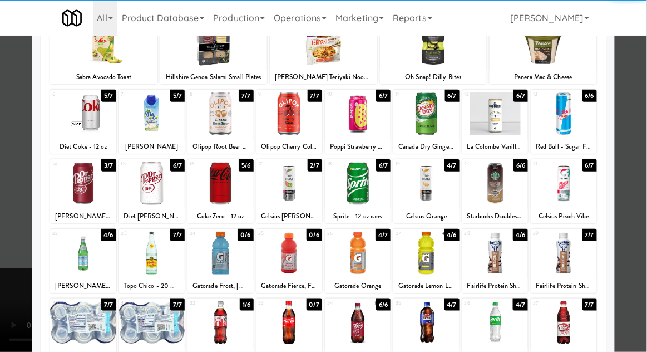
scroll to position [90, 0]
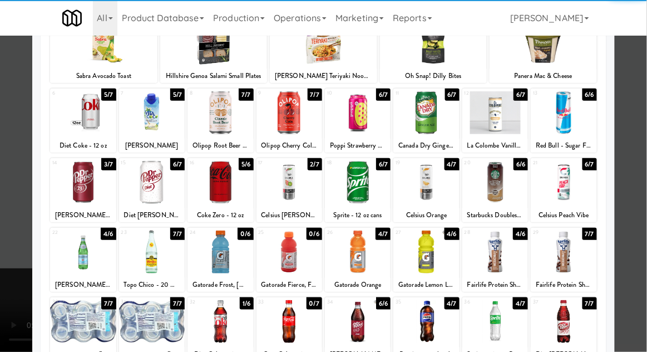
click at [148, 263] on div at bounding box center [152, 251] width 66 height 43
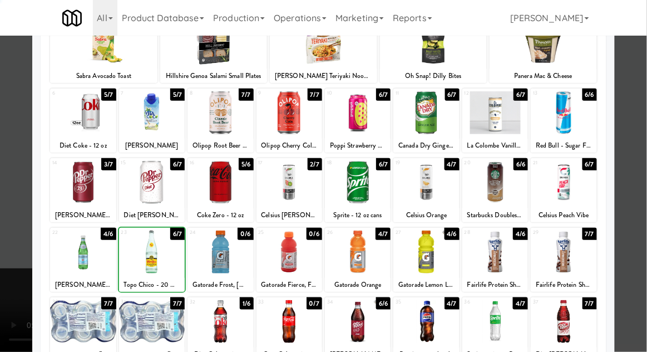
click at [639, 177] on div at bounding box center [323, 176] width 647 height 352
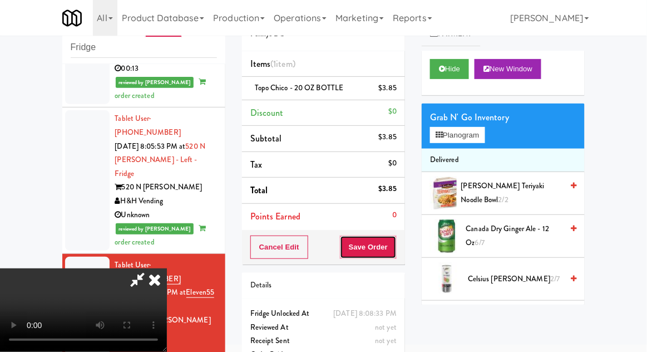
click at [395, 254] on button "Save Order" at bounding box center [368, 246] width 57 height 23
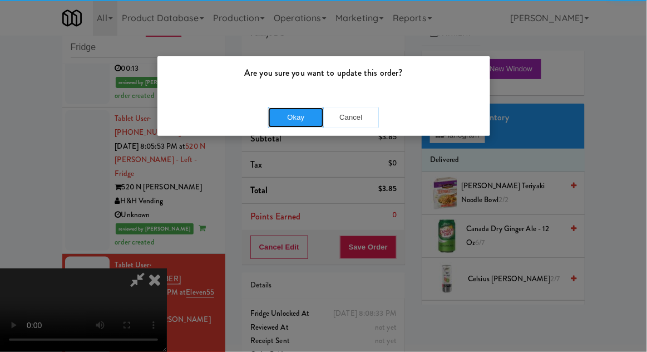
click at [300, 107] on button "Okay" at bounding box center [296, 117] width 56 height 20
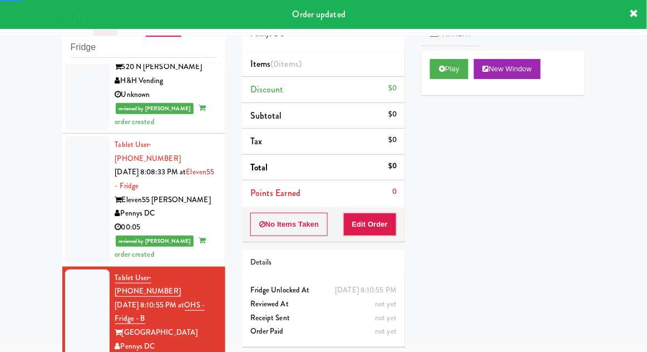
scroll to position [1393, 0]
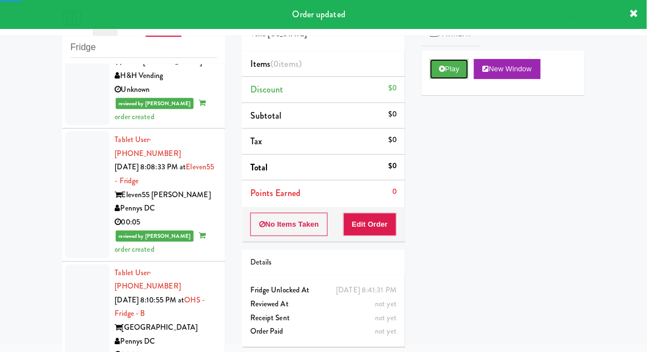
click at [431, 76] on button "Play" at bounding box center [449, 69] width 38 height 20
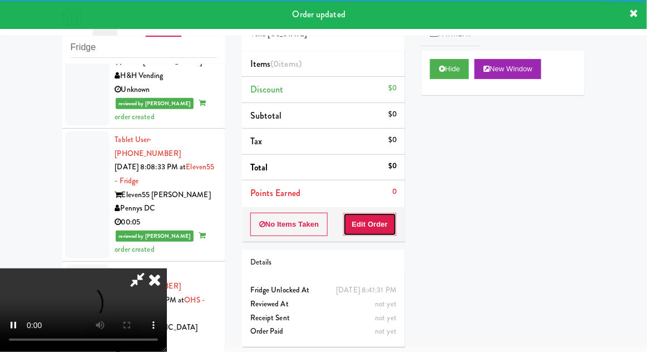
click at [384, 232] on button "Edit Order" at bounding box center [370, 223] width 54 height 23
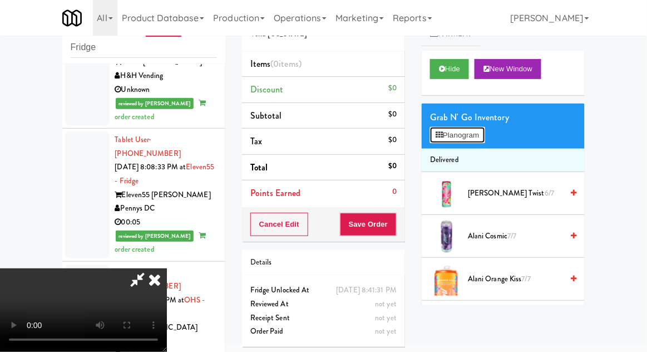
click at [466, 136] on button "Planogram" at bounding box center [457, 135] width 55 height 17
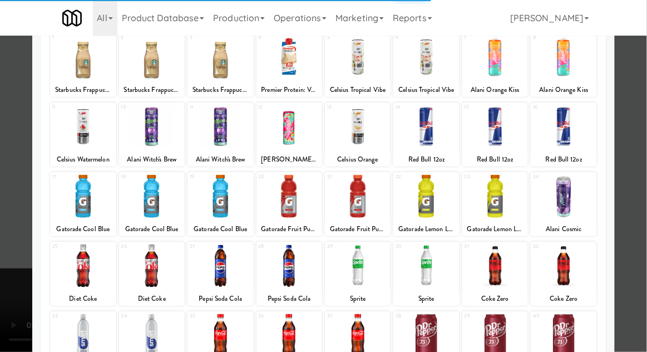
scroll to position [111, 0]
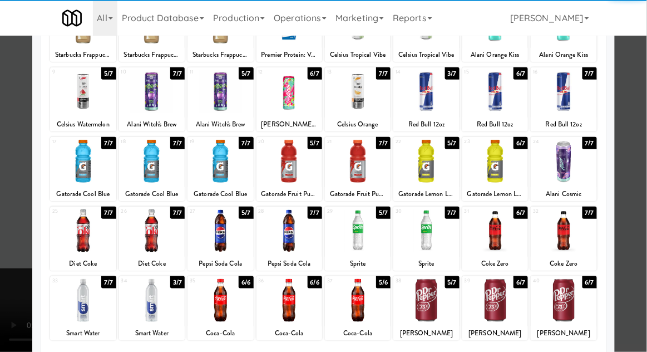
click at [215, 303] on div at bounding box center [220, 300] width 66 height 43
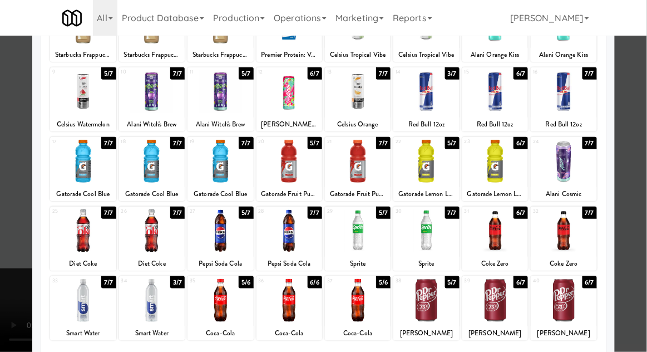
click at [635, 181] on div at bounding box center [323, 176] width 647 height 352
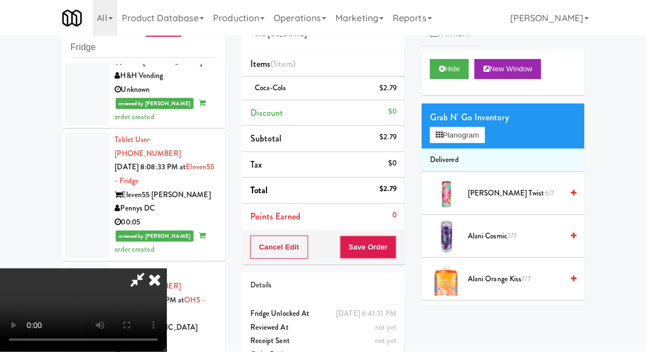
scroll to position [41, 0]
click at [395, 256] on button "Save Order" at bounding box center [368, 246] width 57 height 23
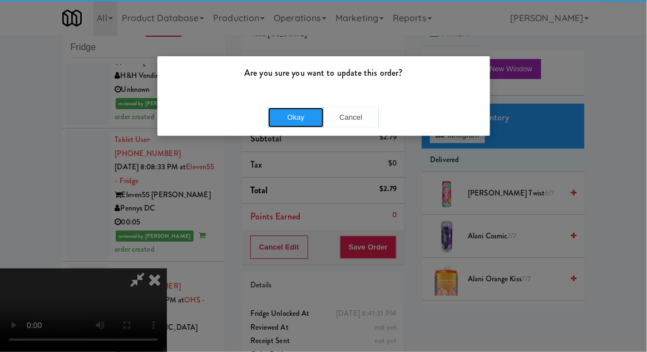
click at [285, 118] on button "Okay" at bounding box center [296, 117] width 56 height 20
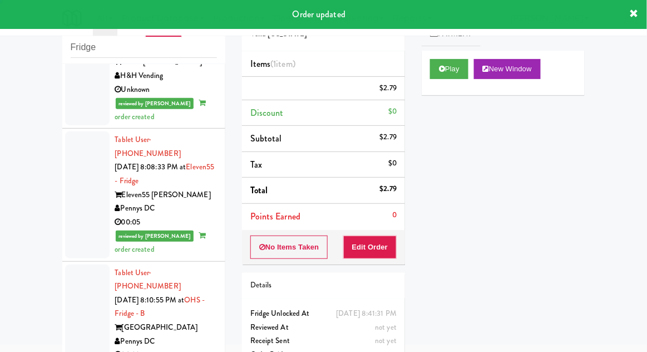
scroll to position [0, 0]
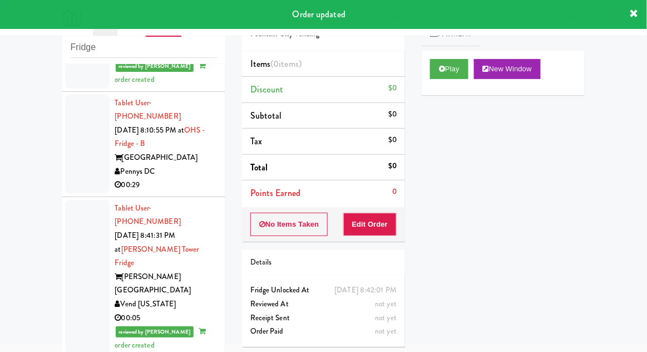
scroll to position [1566, 0]
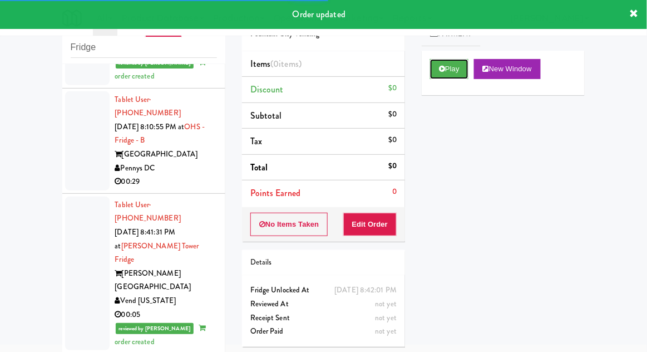
click at [443, 67] on icon at bounding box center [442, 68] width 6 height 7
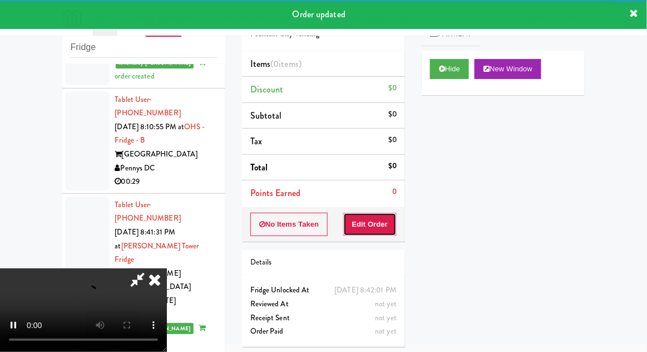
click at [387, 222] on button "Edit Order" at bounding box center [370, 223] width 54 height 23
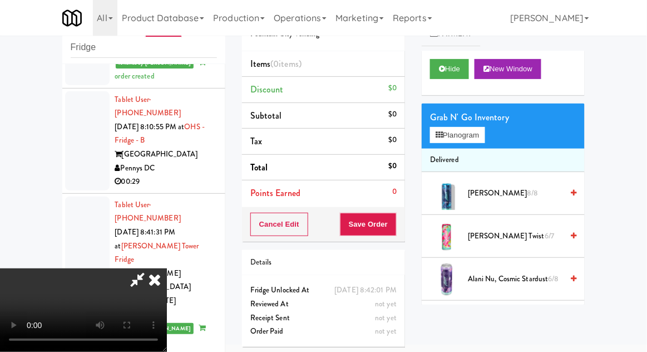
scroll to position [41, 0]
click at [447, 135] on button "Planogram" at bounding box center [457, 135] width 55 height 17
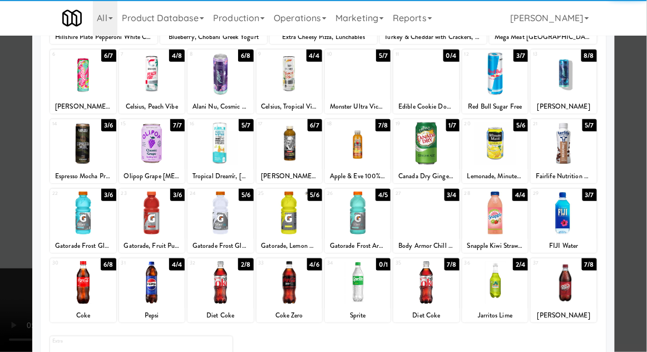
scroll to position [128, 0]
click at [561, 275] on div at bounding box center [564, 282] width 66 height 43
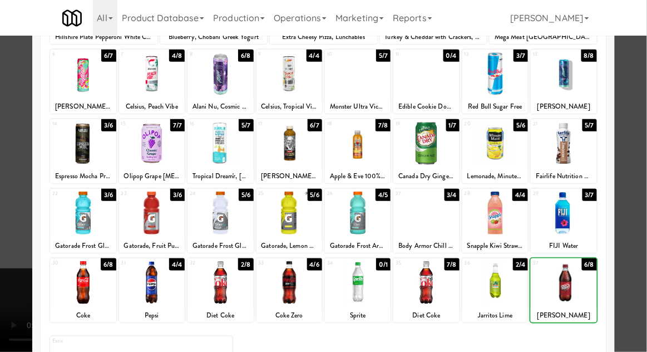
click at [641, 169] on div at bounding box center [323, 176] width 647 height 352
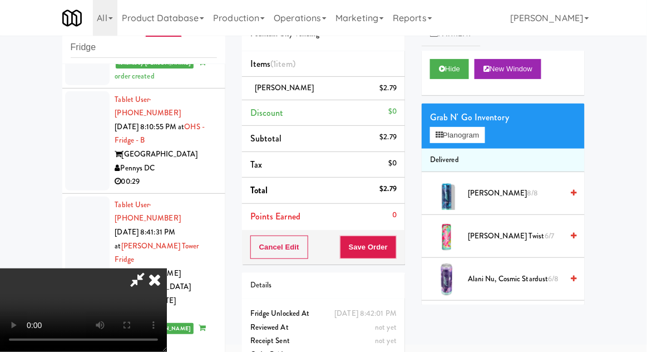
click at [403, 243] on div "Cancel Edit Save Order" at bounding box center [323, 247] width 163 height 34
click at [391, 244] on button "Save Order" at bounding box center [368, 246] width 57 height 23
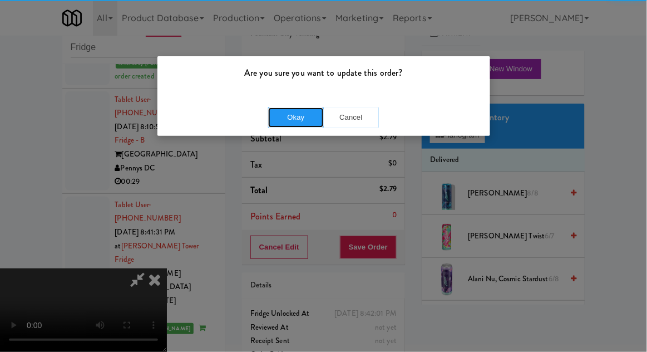
click at [285, 114] on button "Okay" at bounding box center [296, 117] width 56 height 20
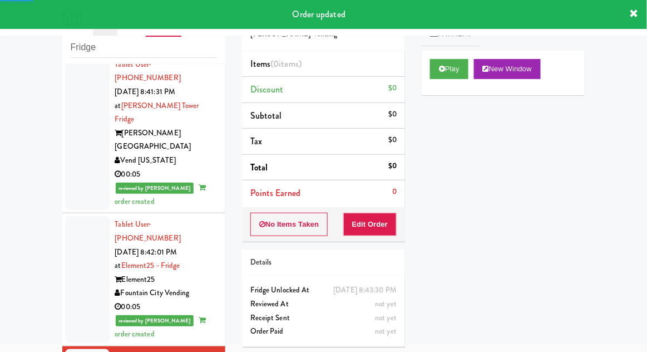
scroll to position [1707, 0]
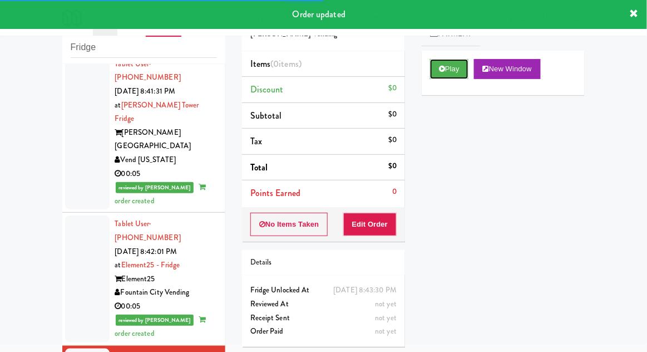
click at [439, 72] on icon at bounding box center [442, 68] width 6 height 7
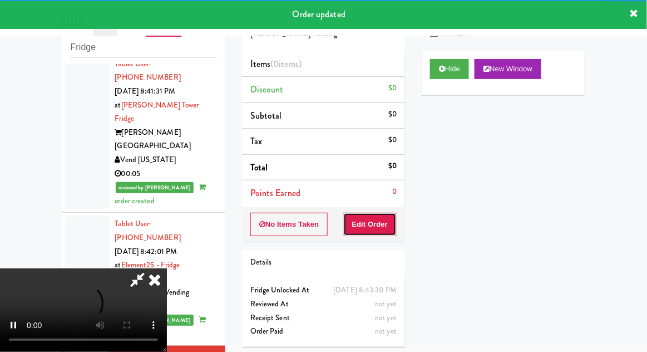
click at [373, 221] on button "Edit Order" at bounding box center [370, 223] width 54 height 23
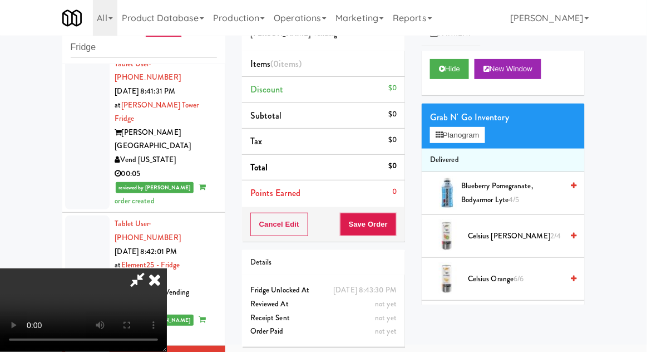
scroll to position [41, 0]
click at [446, 132] on button "Planogram" at bounding box center [457, 135] width 55 height 17
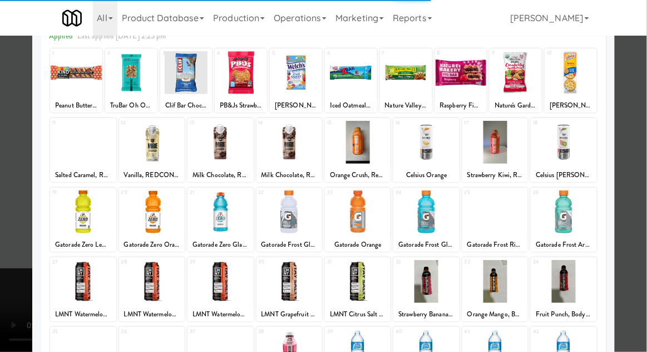
scroll to position [96, 0]
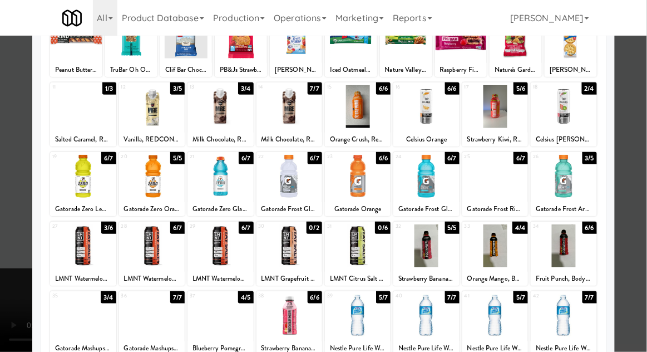
click at [214, 311] on div at bounding box center [220, 315] width 66 height 43
click at [636, 177] on div at bounding box center [323, 176] width 647 height 352
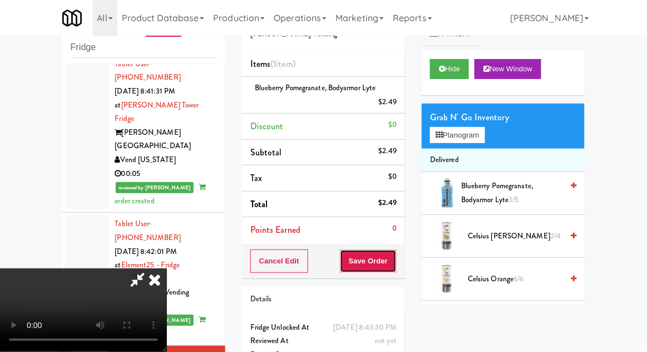
click at [396, 267] on button "Save Order" at bounding box center [368, 260] width 57 height 23
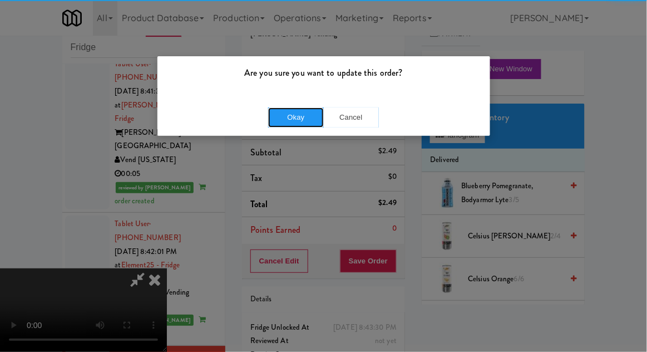
click at [294, 112] on button "Okay" at bounding box center [296, 117] width 56 height 20
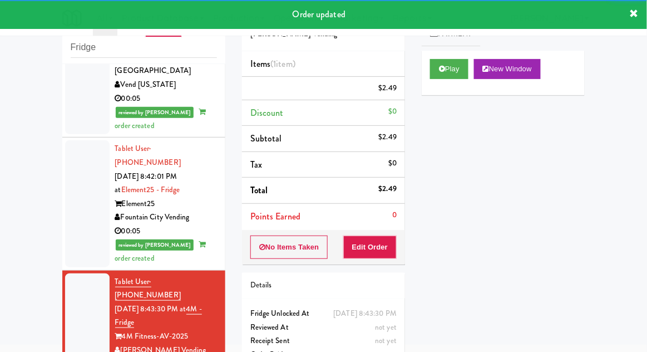
scroll to position [1781, 0]
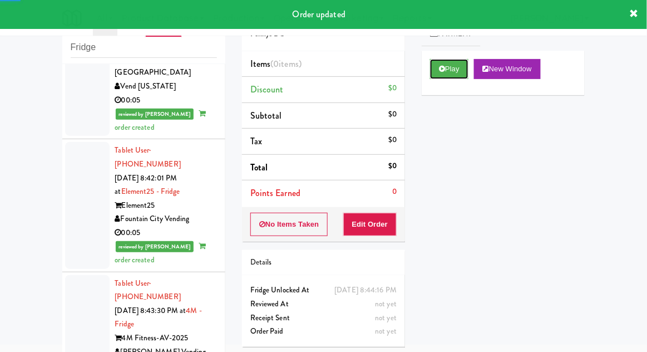
click at [436, 74] on button "Play" at bounding box center [449, 69] width 38 height 20
click at [377, 223] on button "Edit Order" at bounding box center [370, 223] width 54 height 23
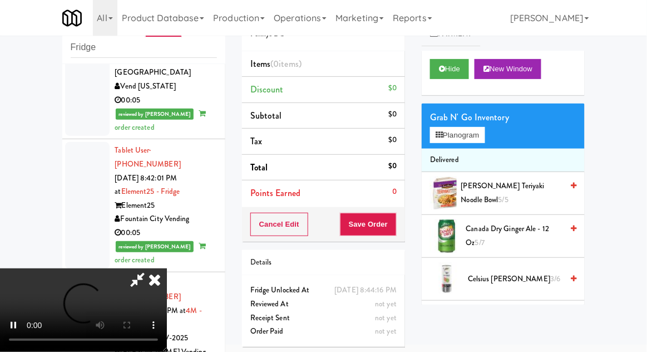
scroll to position [41, 0]
click at [454, 136] on button "Planogram" at bounding box center [457, 135] width 55 height 17
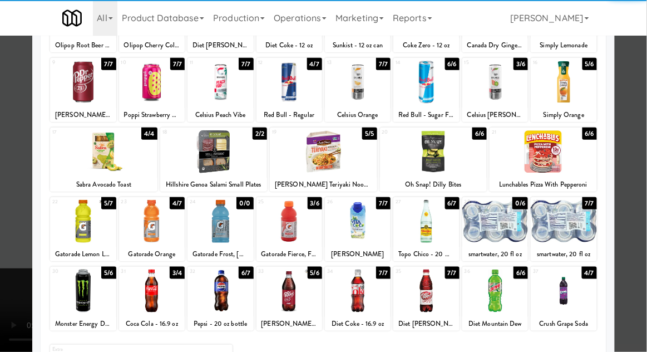
scroll to position [120, 0]
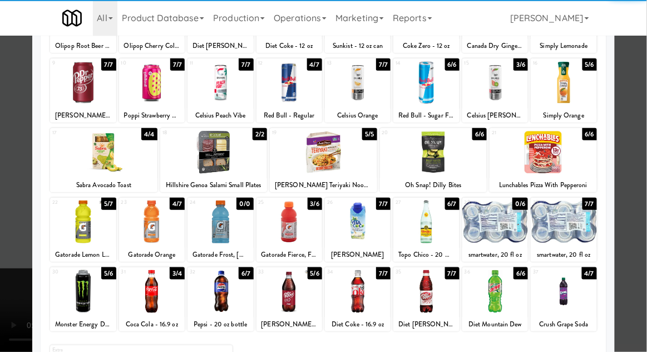
click at [215, 300] on div at bounding box center [220, 291] width 66 height 43
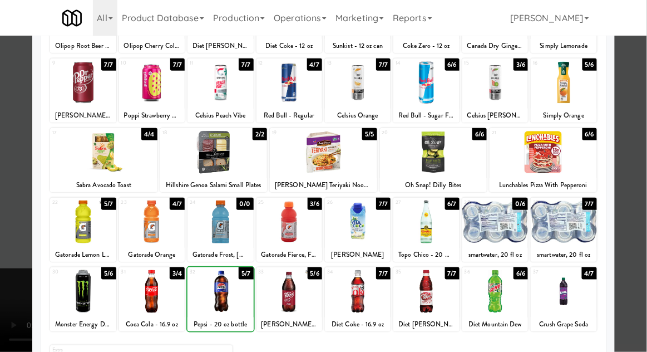
click at [635, 180] on div at bounding box center [323, 176] width 647 height 352
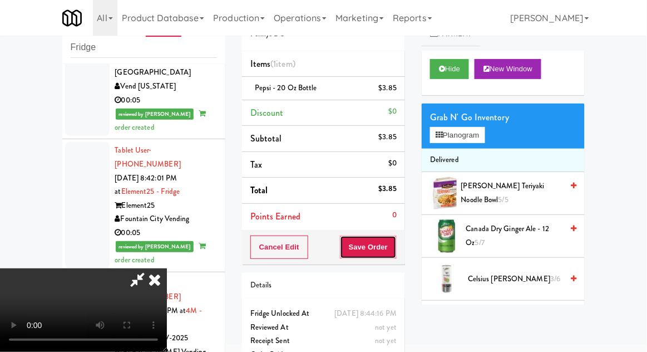
click at [394, 250] on button "Save Order" at bounding box center [368, 246] width 57 height 23
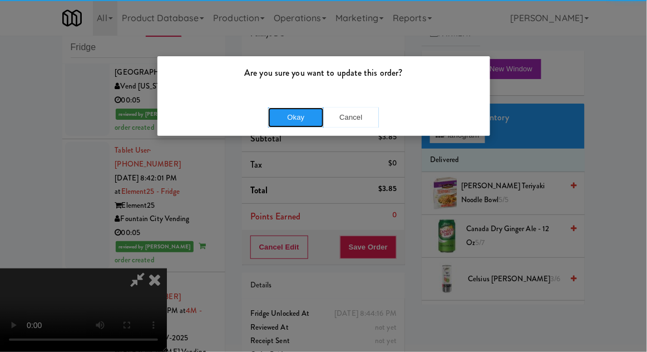
click at [288, 116] on button "Okay" at bounding box center [296, 117] width 56 height 20
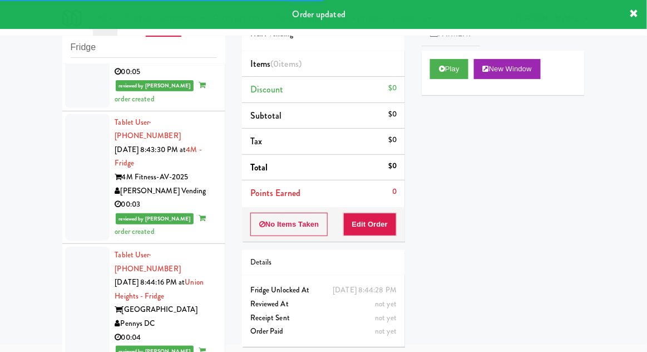
scroll to position [1951, 0]
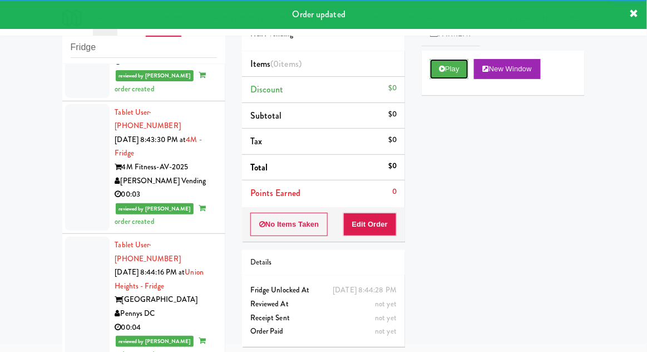
click at [441, 74] on button "Play" at bounding box center [449, 69] width 38 height 20
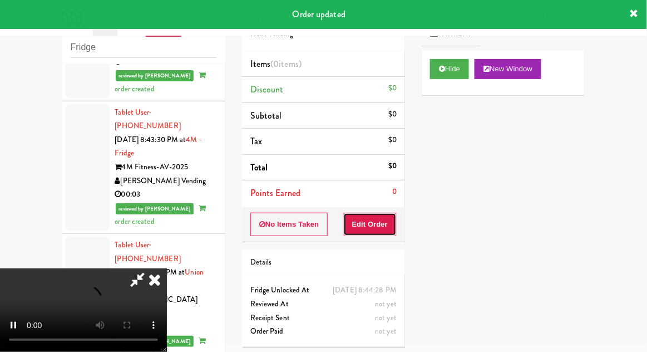
click at [384, 217] on button "Edit Order" at bounding box center [370, 223] width 54 height 23
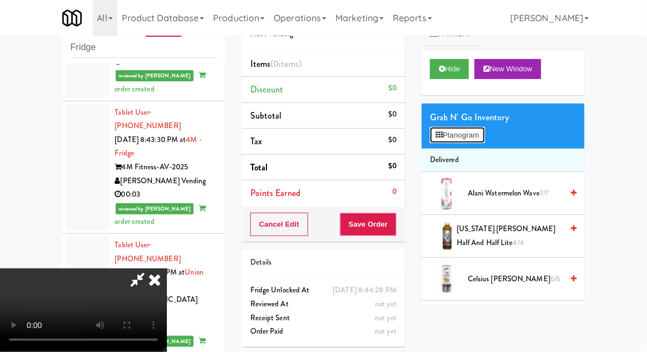
click at [443, 135] on icon at bounding box center [439, 134] width 7 height 7
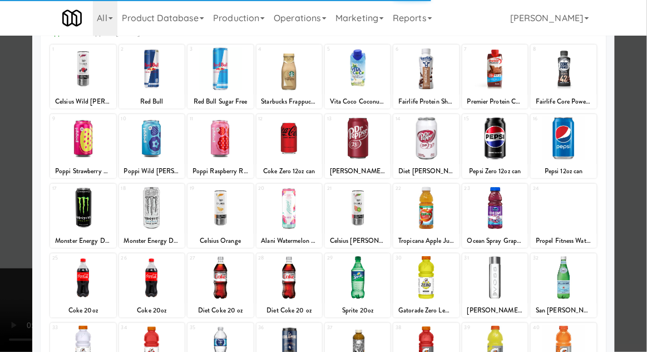
scroll to position [90, 0]
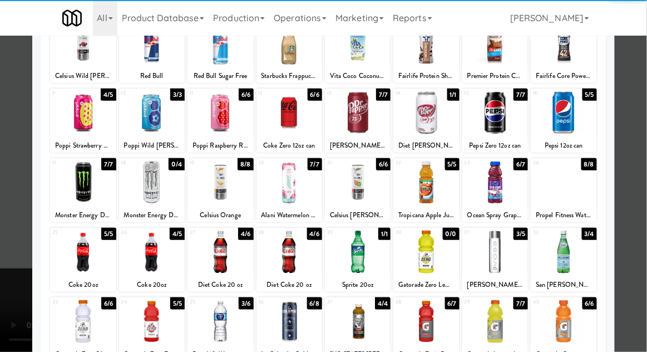
click at [212, 256] on div at bounding box center [220, 251] width 66 height 43
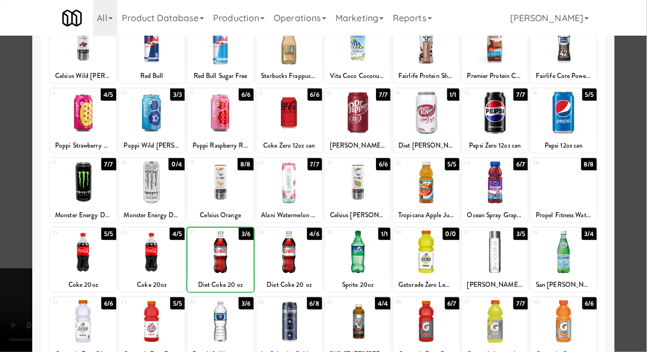
click at [635, 179] on div at bounding box center [323, 176] width 647 height 352
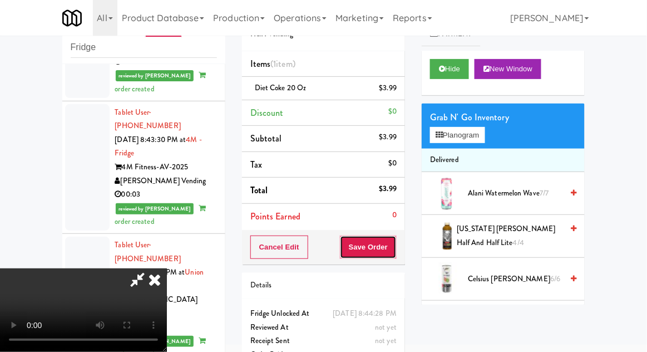
click at [395, 251] on button "Save Order" at bounding box center [368, 246] width 57 height 23
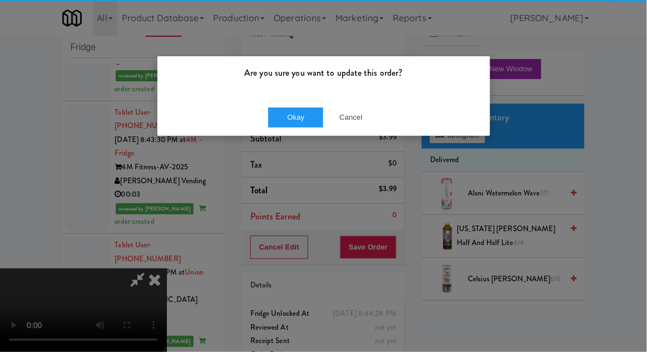
click at [309, 106] on div "Okay Cancel" at bounding box center [323, 116] width 333 height 37
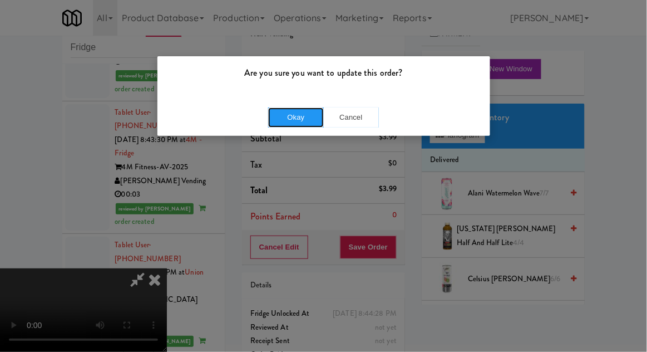
click at [282, 117] on button "Okay" at bounding box center [296, 117] width 56 height 20
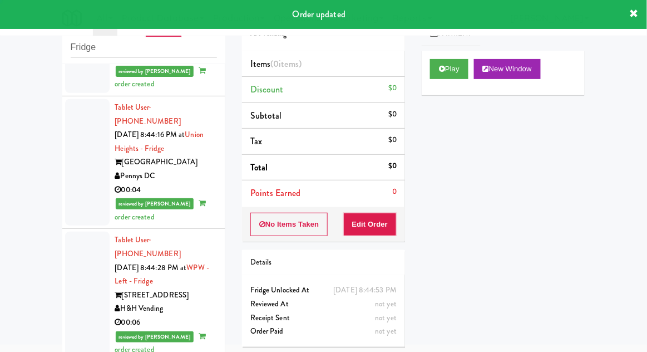
scroll to position [2089, 0]
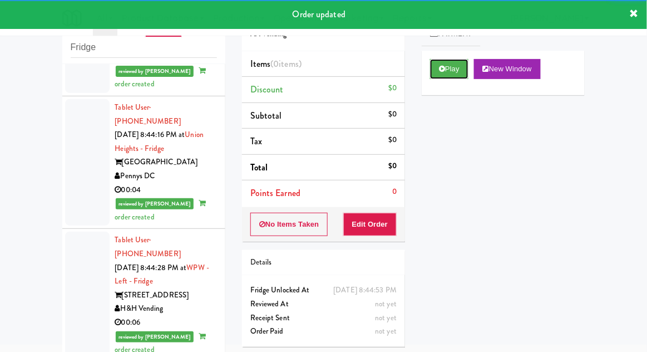
click at [436, 77] on button "Play" at bounding box center [449, 69] width 38 height 20
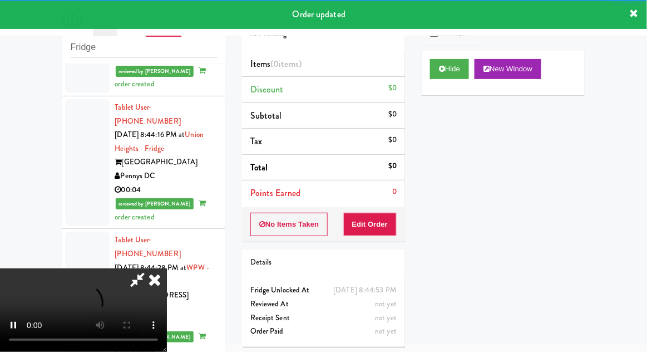
click at [374, 234] on button "Edit Order" at bounding box center [370, 223] width 54 height 23
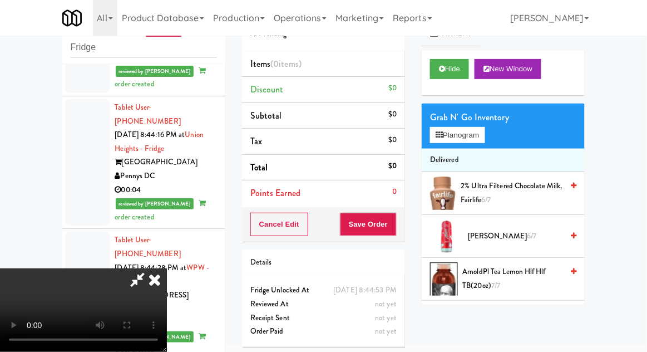
scroll to position [41, 0]
click at [439, 133] on icon at bounding box center [439, 134] width 7 height 7
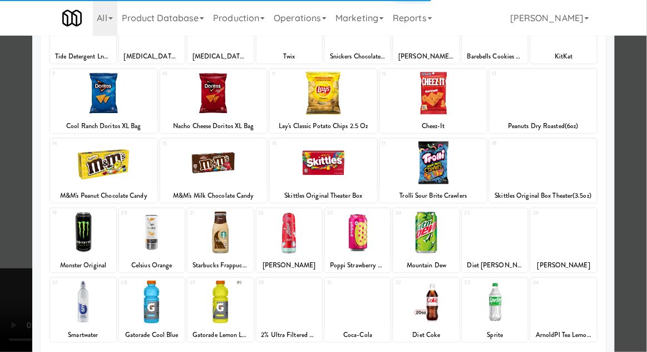
scroll to position [108, 0]
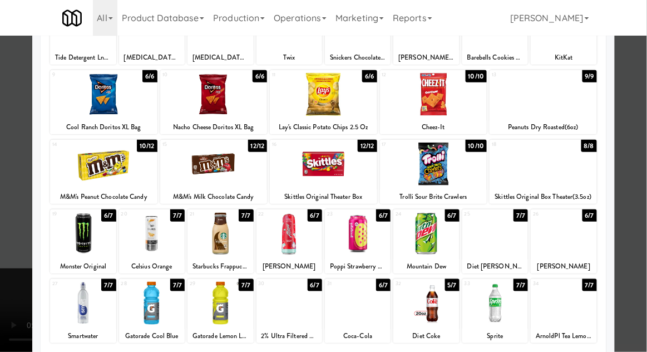
click at [357, 309] on div at bounding box center [358, 302] width 66 height 43
click at [638, 179] on div at bounding box center [323, 176] width 647 height 352
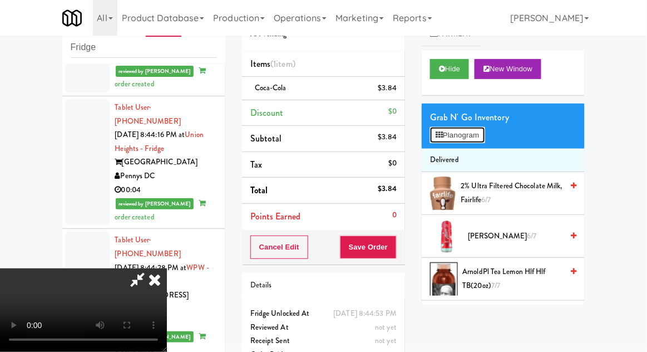
click at [446, 141] on button "Planogram" at bounding box center [457, 135] width 55 height 17
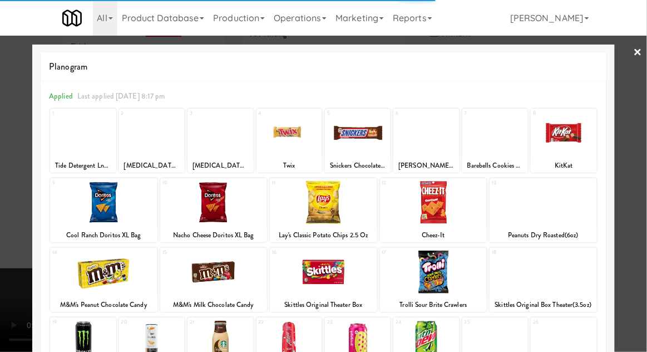
click at [435, 201] on div at bounding box center [433, 202] width 107 height 43
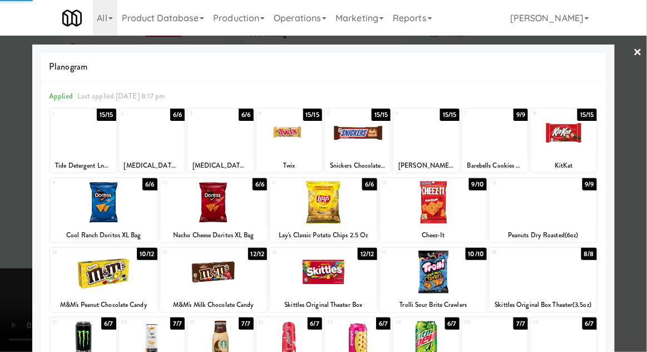
click at [642, 166] on div at bounding box center [323, 176] width 647 height 352
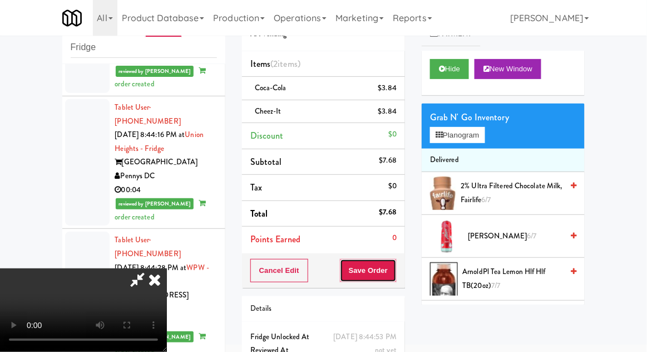
click at [393, 270] on button "Save Order" at bounding box center [368, 270] width 57 height 23
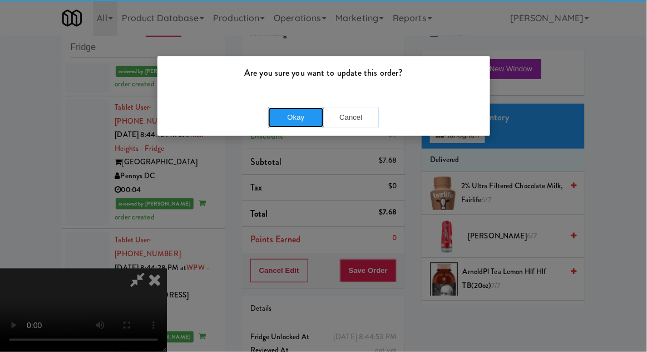
click at [283, 122] on button "Okay" at bounding box center [296, 117] width 56 height 20
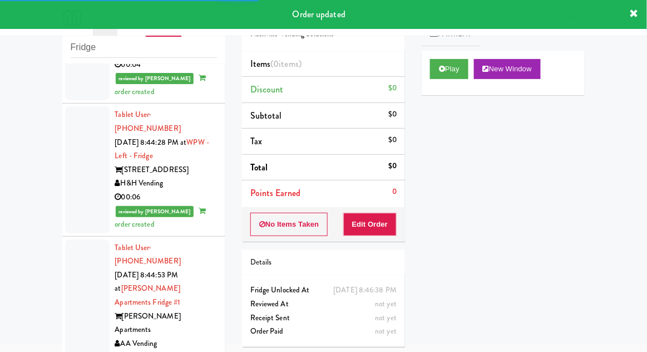
scroll to position [2218, 0]
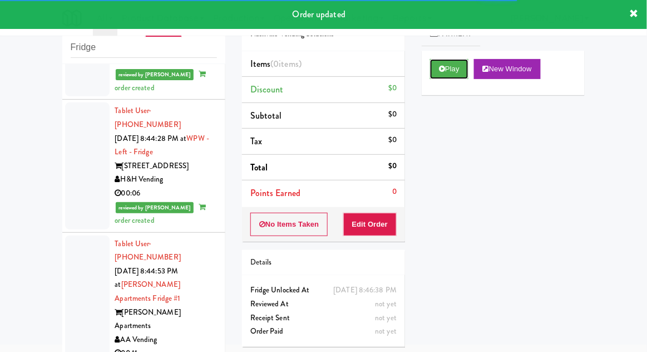
click at [446, 71] on button "Play" at bounding box center [449, 69] width 38 height 20
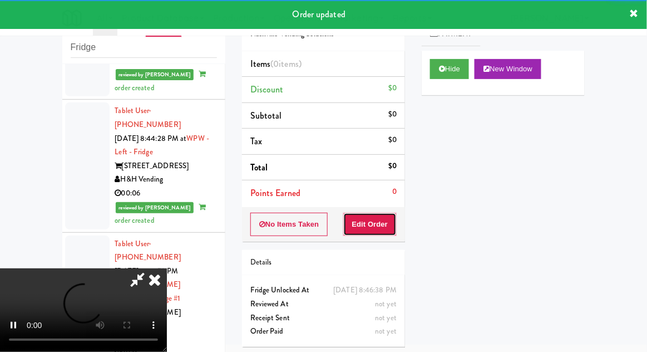
click at [380, 232] on button "Edit Order" at bounding box center [370, 223] width 54 height 23
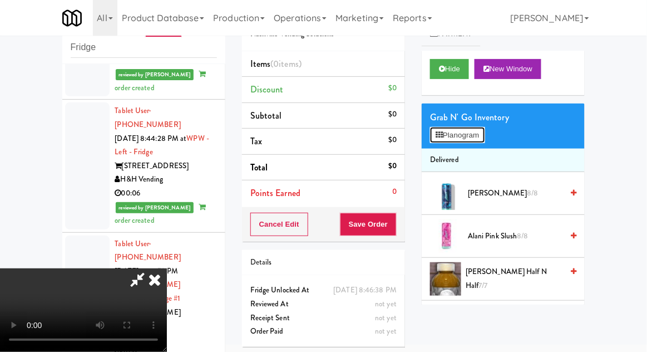
click at [443, 132] on icon at bounding box center [439, 134] width 7 height 7
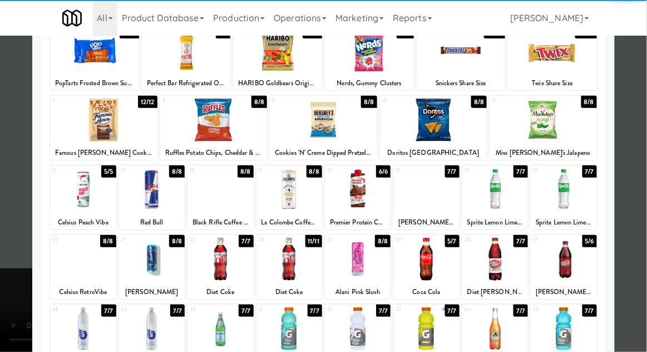
scroll to position [81, 0]
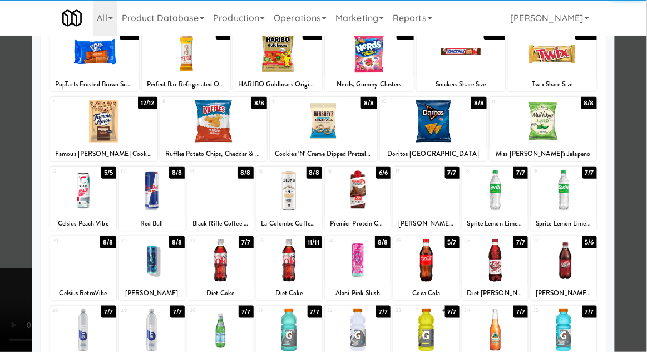
click at [146, 319] on div at bounding box center [152, 329] width 66 height 43
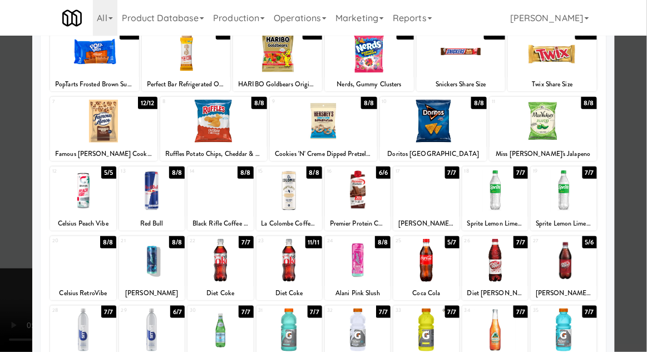
click at [639, 182] on div at bounding box center [323, 176] width 647 height 352
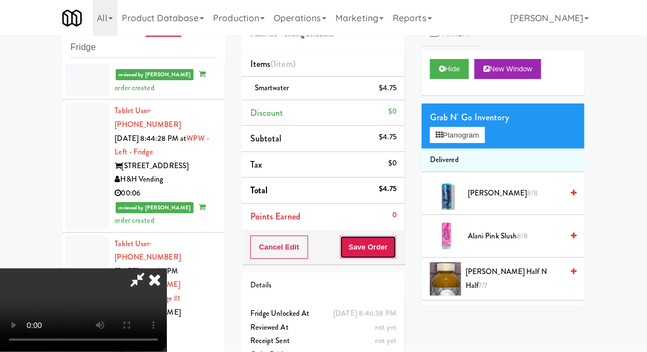
click at [392, 248] on button "Save Order" at bounding box center [368, 246] width 57 height 23
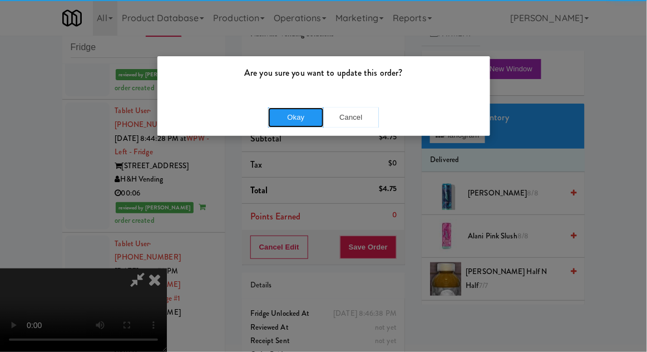
click at [297, 107] on button "Okay" at bounding box center [296, 117] width 56 height 20
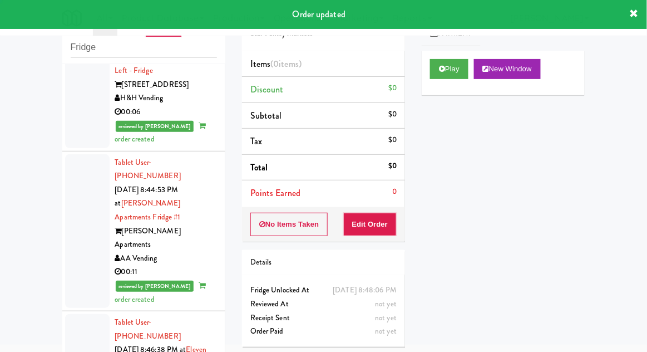
scroll to position [2327, 0]
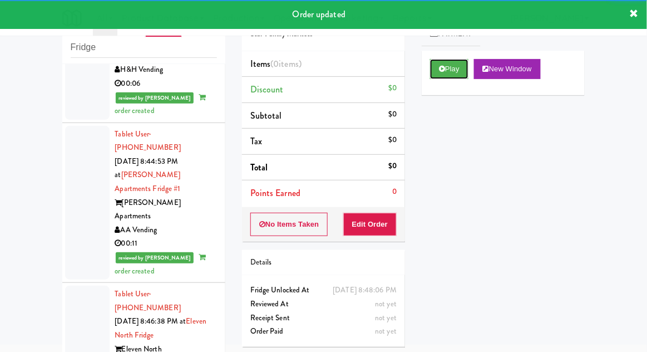
click at [454, 76] on button "Play" at bounding box center [449, 69] width 38 height 20
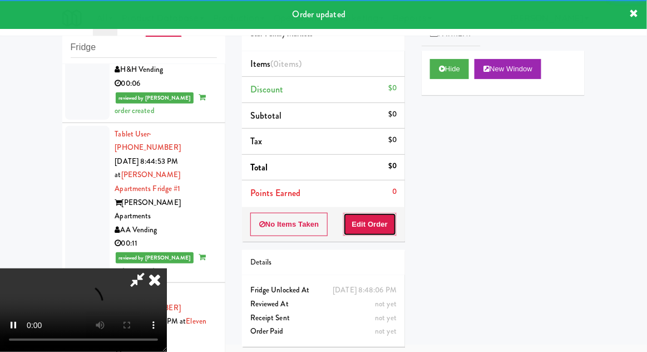
click at [383, 227] on button "Edit Order" at bounding box center [370, 223] width 54 height 23
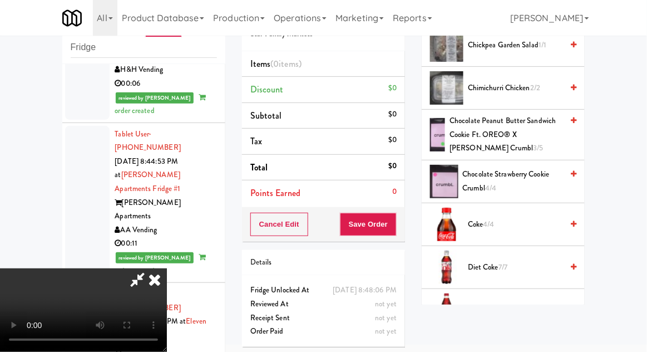
scroll to position [483, 0]
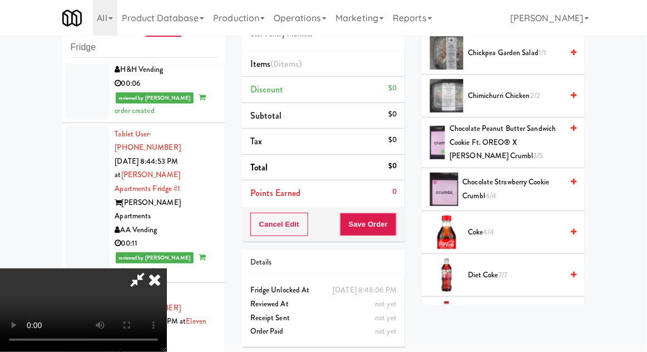
click at [536, 182] on span "Chocolate Strawberry Cookie Crumbl 4/4" at bounding box center [513, 188] width 100 height 27
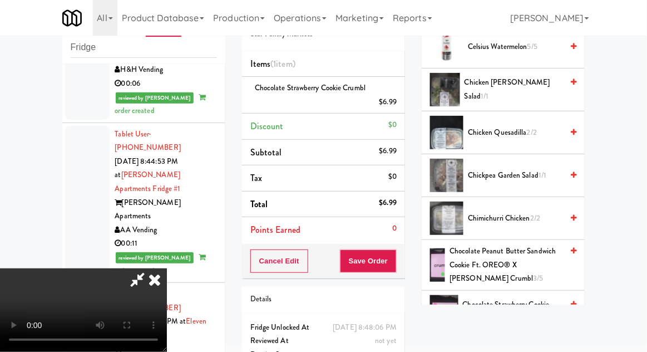
scroll to position [0, 0]
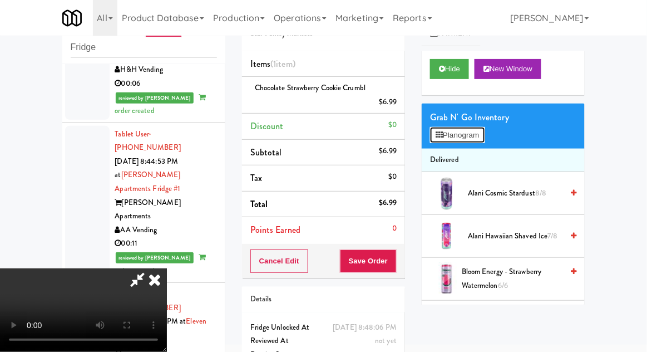
click at [443, 134] on button "Planogram" at bounding box center [457, 135] width 55 height 17
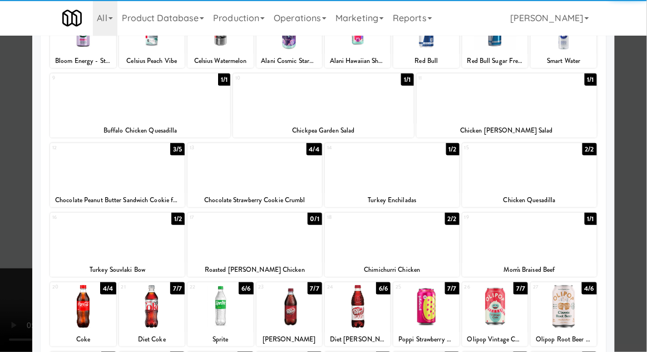
scroll to position [142, 0]
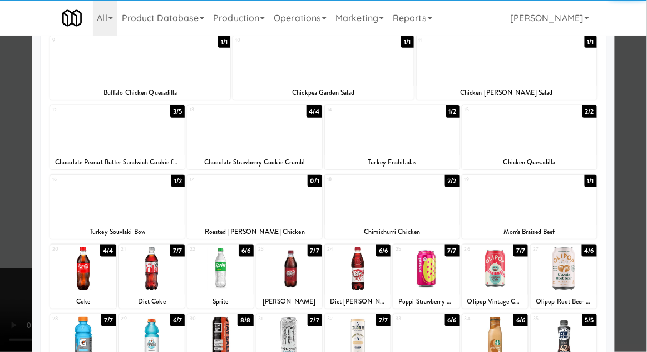
click at [216, 267] on div at bounding box center [220, 268] width 66 height 43
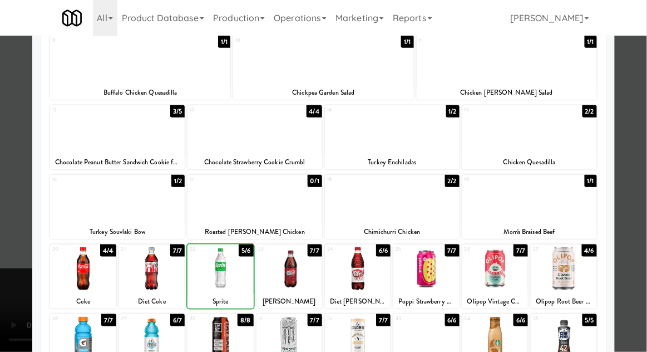
click at [639, 180] on div at bounding box center [323, 176] width 647 height 352
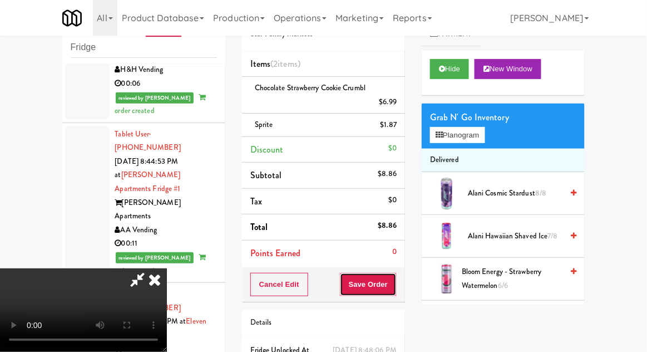
click at [394, 284] on button "Save Order" at bounding box center [368, 284] width 57 height 23
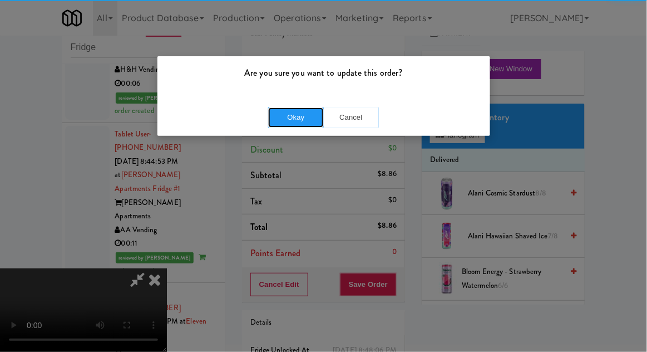
click at [280, 114] on button "Okay" at bounding box center [296, 117] width 56 height 20
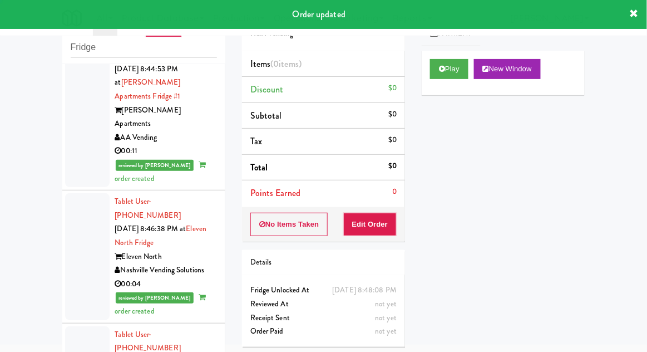
scroll to position [2441, 0]
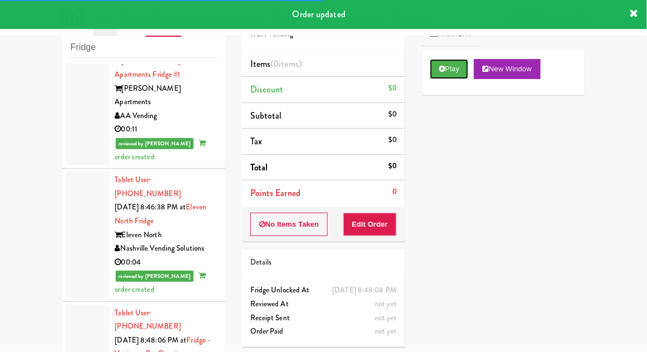
click at [441, 78] on button "Play" at bounding box center [449, 69] width 38 height 20
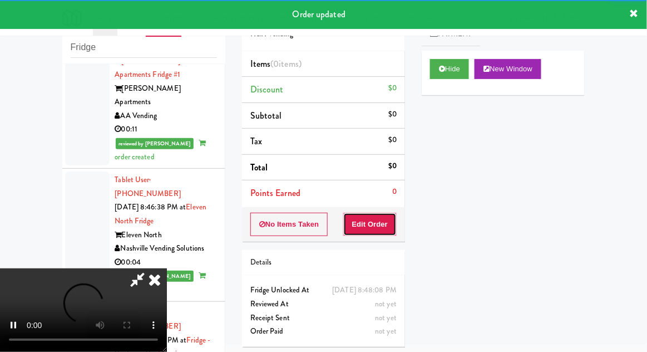
click at [384, 224] on button "Edit Order" at bounding box center [370, 223] width 54 height 23
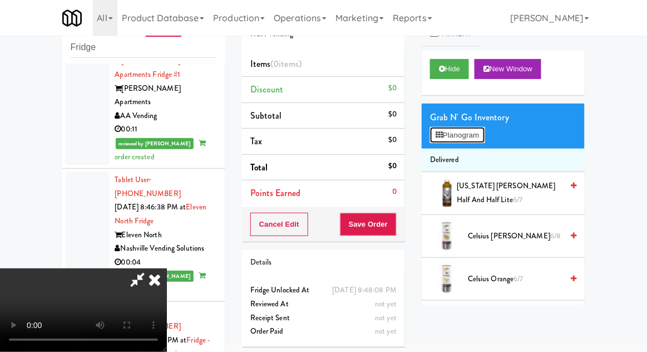
click at [437, 136] on icon at bounding box center [439, 134] width 7 height 7
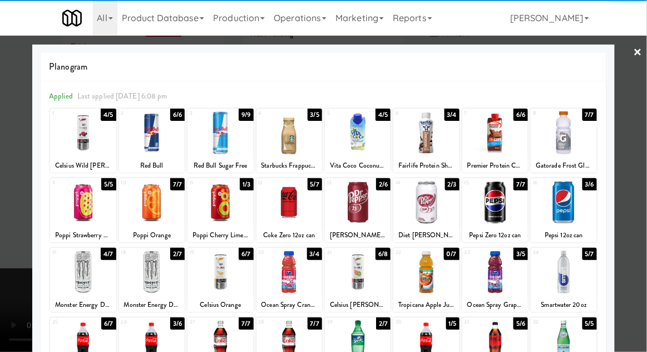
click at [360, 199] on div at bounding box center [358, 202] width 66 height 43
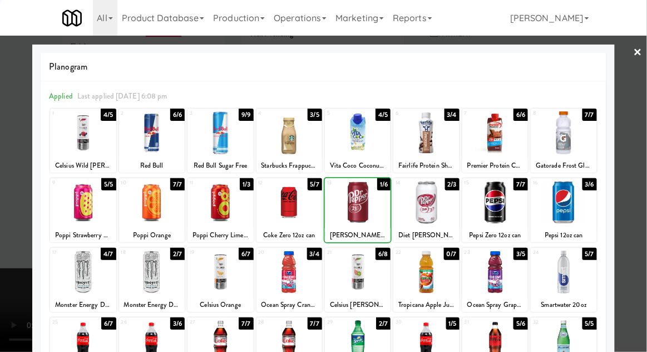
click at [637, 174] on div at bounding box center [323, 176] width 647 height 352
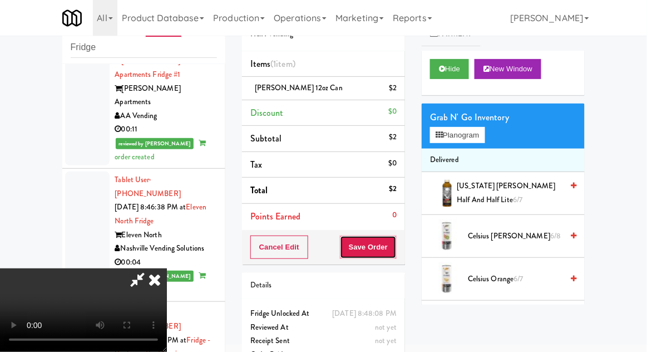
click at [395, 253] on button "Save Order" at bounding box center [368, 246] width 57 height 23
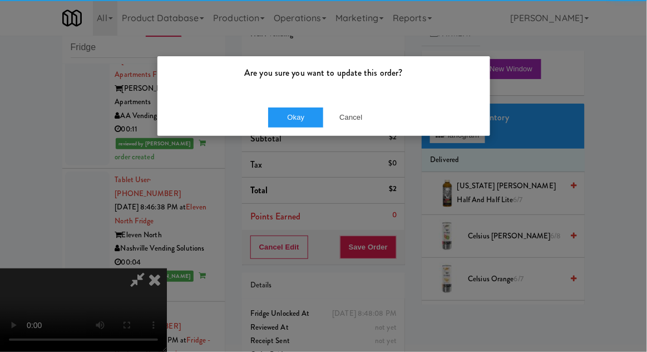
click at [290, 106] on div "Okay Cancel" at bounding box center [323, 116] width 333 height 37
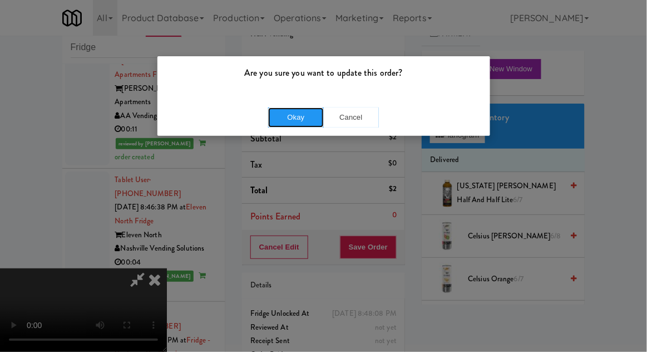
click at [286, 116] on button "Okay" at bounding box center [296, 117] width 56 height 20
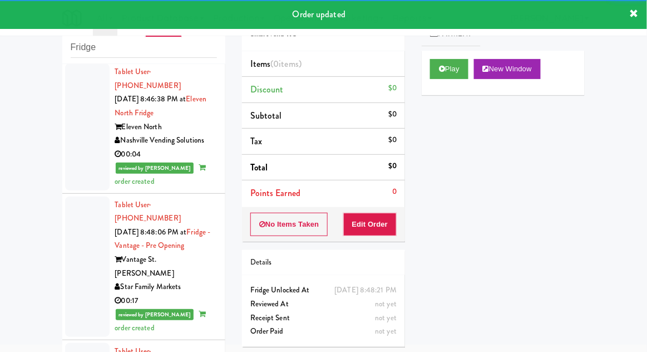
scroll to position [2549, 0]
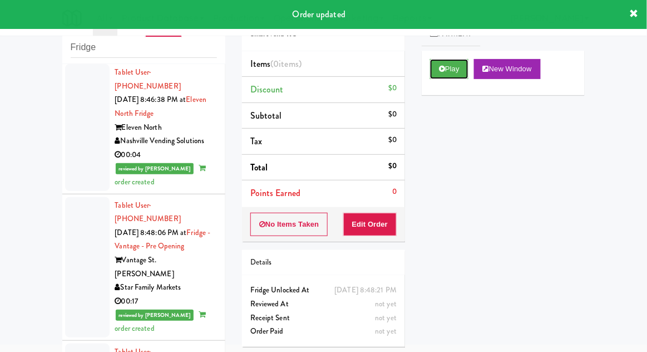
click at [431, 71] on button "Play" at bounding box center [449, 69] width 38 height 20
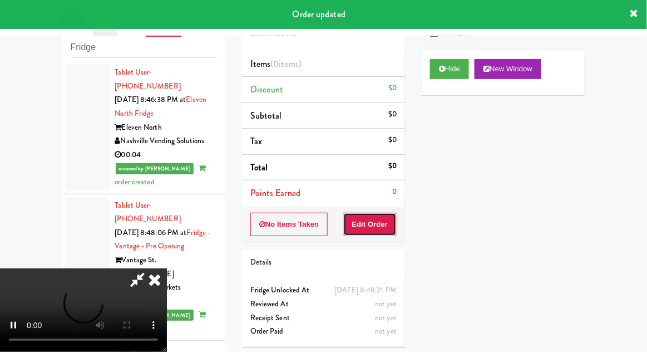
click at [364, 224] on button "Edit Order" at bounding box center [370, 223] width 54 height 23
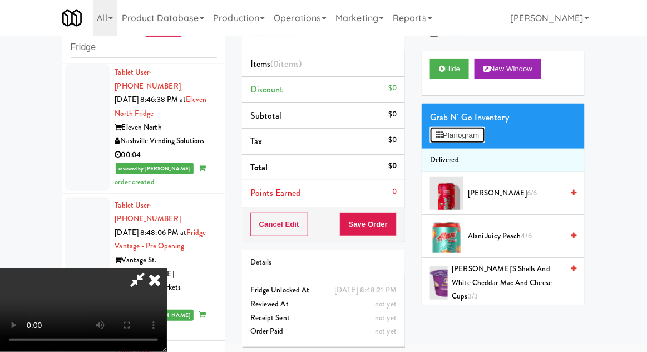
click at [448, 127] on button "Planogram" at bounding box center [457, 135] width 55 height 17
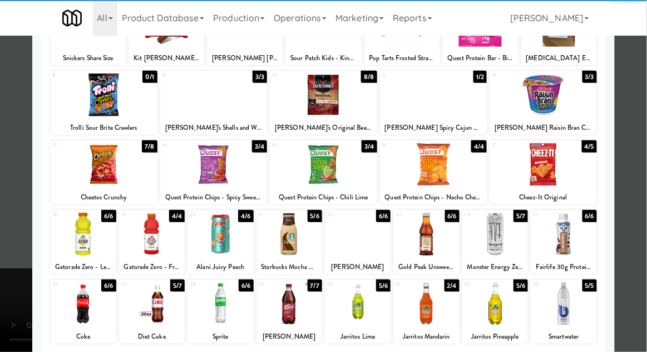
scroll to position [107, 0]
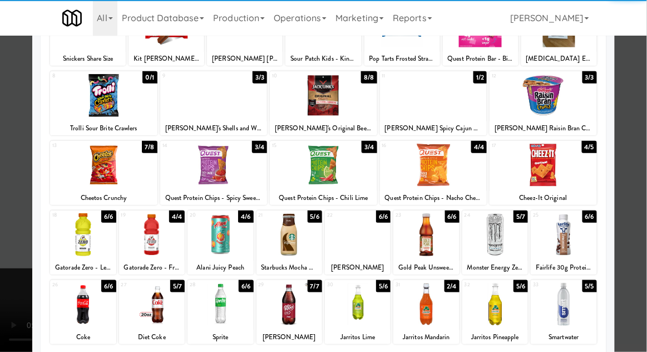
click at [287, 313] on div at bounding box center [289, 304] width 66 height 43
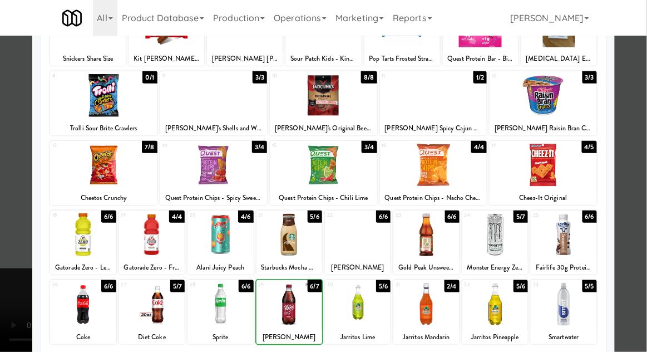
click at [646, 171] on div at bounding box center [323, 176] width 647 height 352
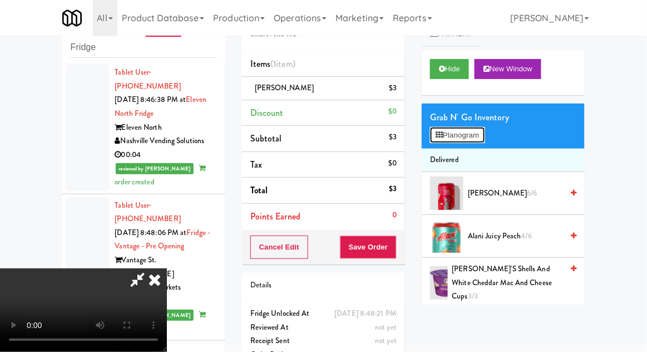
click at [452, 136] on button "Planogram" at bounding box center [457, 135] width 55 height 17
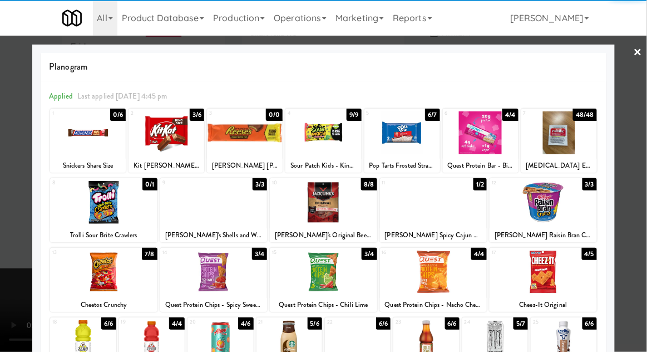
click at [439, 271] on div at bounding box center [433, 271] width 107 height 43
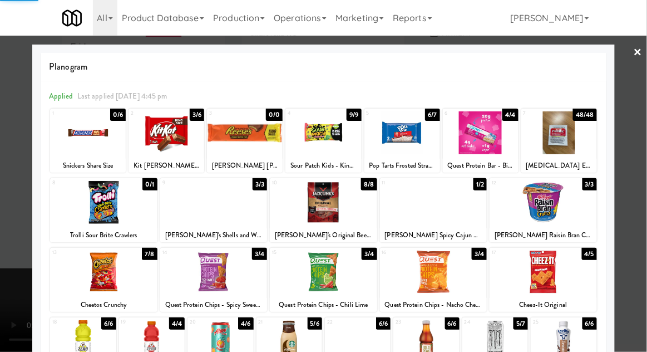
click at [641, 171] on div at bounding box center [323, 176] width 647 height 352
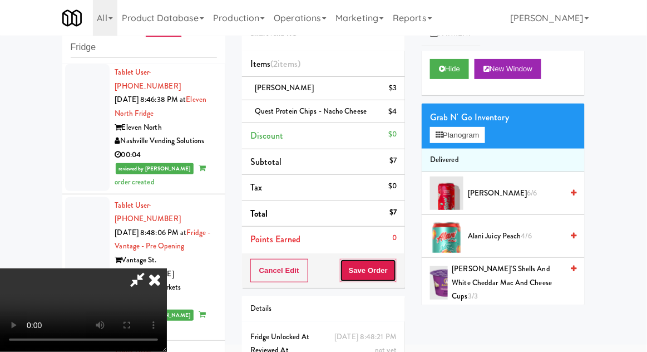
click at [394, 271] on button "Save Order" at bounding box center [368, 270] width 57 height 23
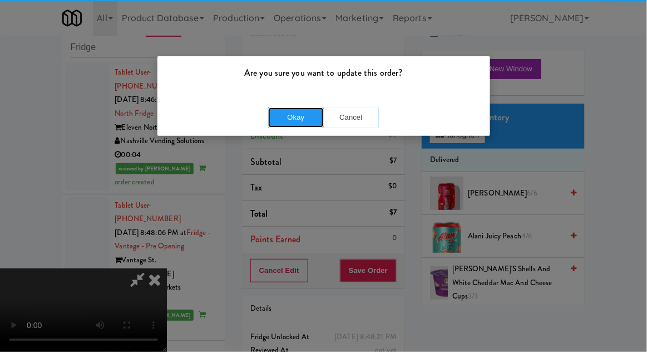
click at [296, 123] on button "Okay" at bounding box center [296, 117] width 56 height 20
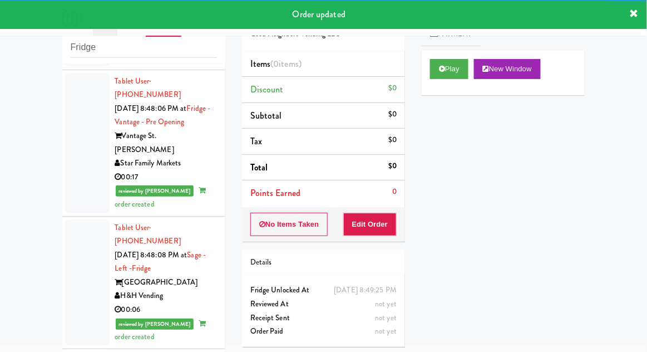
scroll to position [2673, 0]
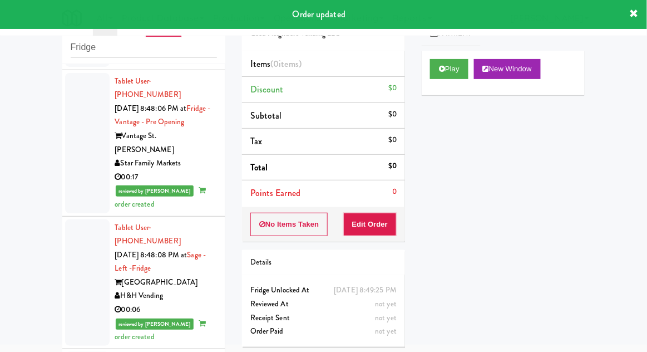
click at [456, 85] on div "Play New Window" at bounding box center [503, 73] width 163 height 44
click at [377, 221] on button "Edit Order" at bounding box center [370, 223] width 54 height 23
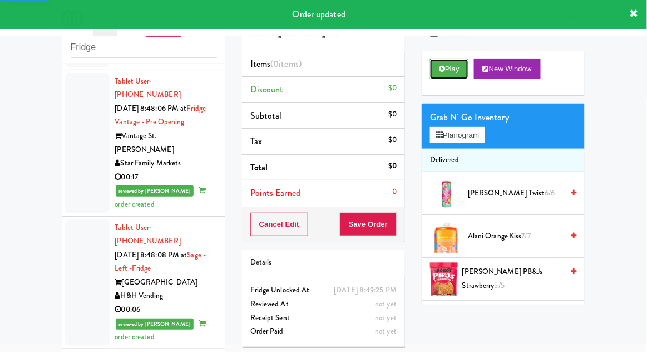
click at [442, 68] on icon at bounding box center [442, 68] width 6 height 7
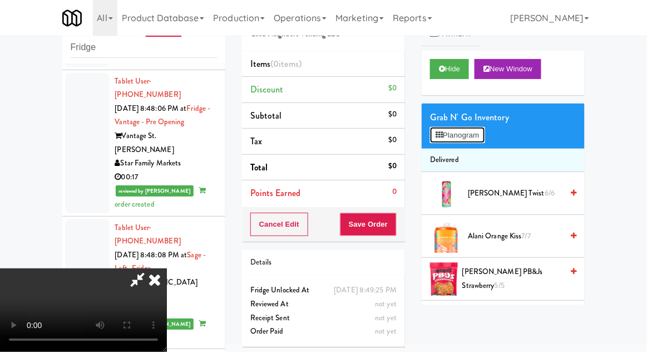
click at [446, 134] on button "Planogram" at bounding box center [457, 135] width 55 height 17
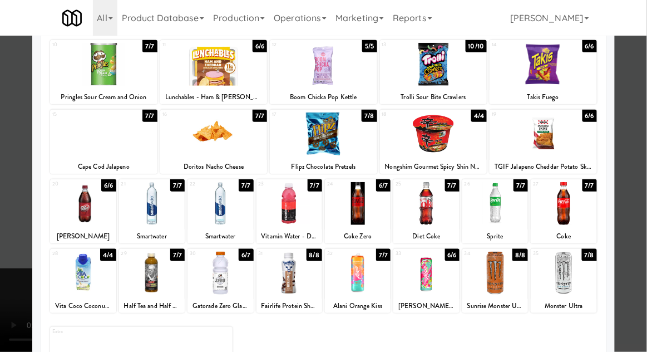
scroll to position [141, 0]
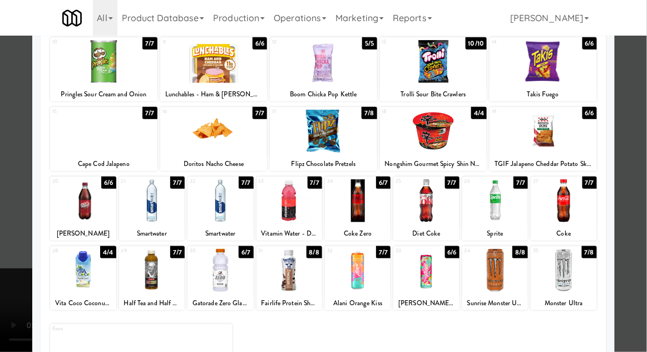
click at [431, 203] on div at bounding box center [426, 200] width 66 height 43
click at [639, 178] on div at bounding box center [323, 176] width 647 height 352
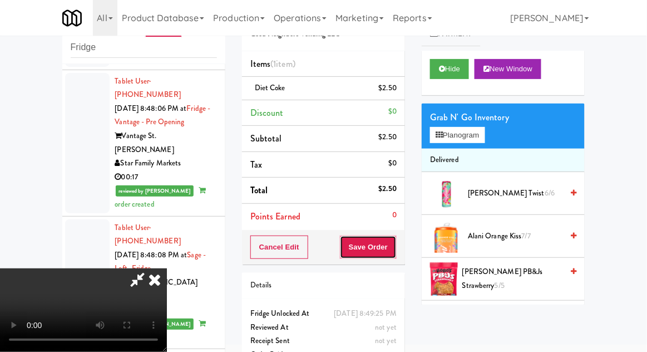
click at [397, 255] on button "Save Order" at bounding box center [368, 246] width 57 height 23
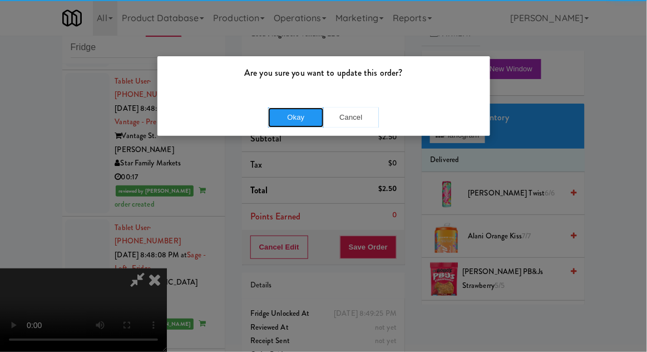
click at [308, 118] on button "Okay" at bounding box center [296, 117] width 56 height 20
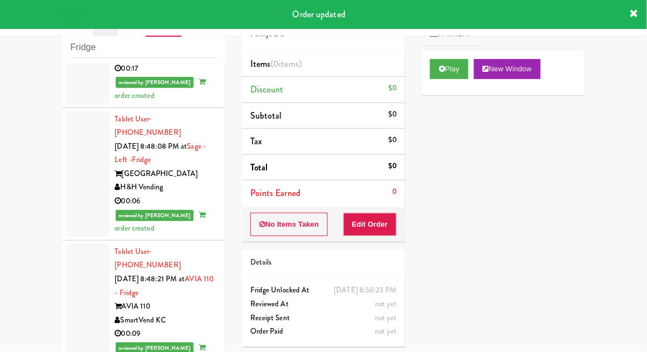
scroll to position [2783, 0]
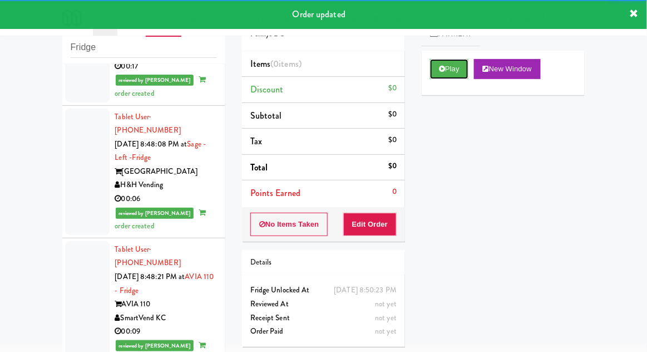
click at [433, 72] on button "Play" at bounding box center [449, 69] width 38 height 20
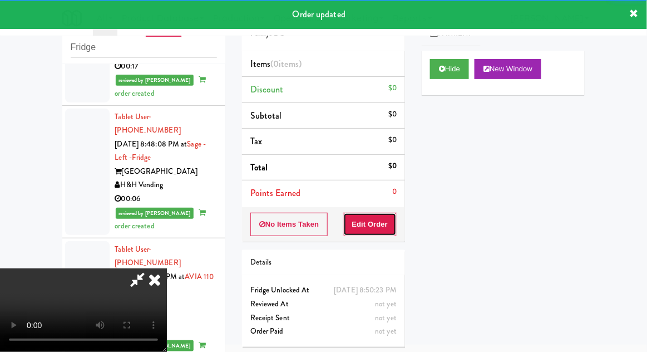
click at [362, 231] on button "Edit Order" at bounding box center [370, 223] width 54 height 23
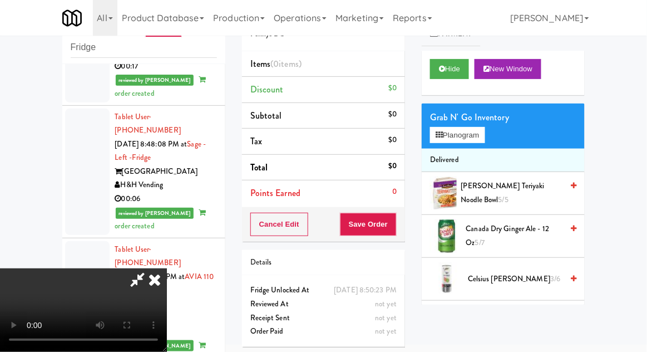
scroll to position [0, 0]
click at [461, 127] on button "Planogram" at bounding box center [457, 135] width 55 height 17
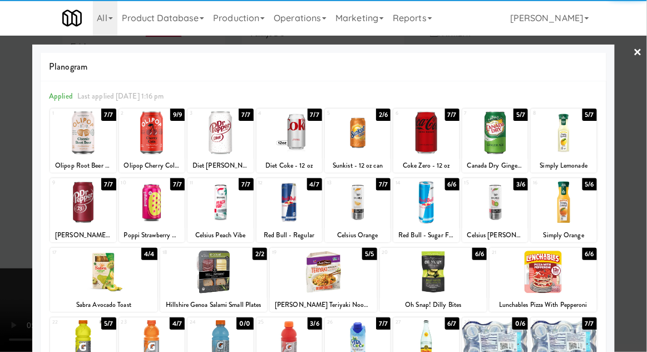
click at [354, 133] on div at bounding box center [358, 132] width 66 height 43
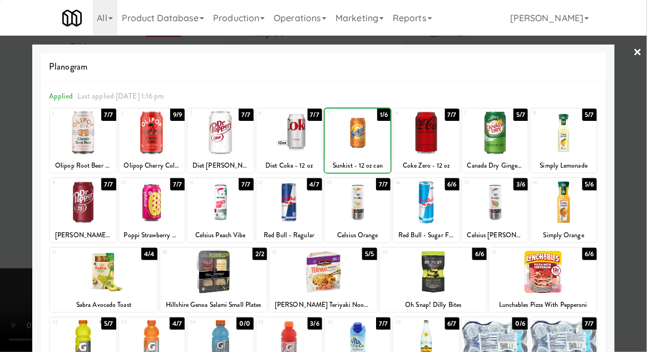
click at [639, 140] on div at bounding box center [323, 176] width 647 height 352
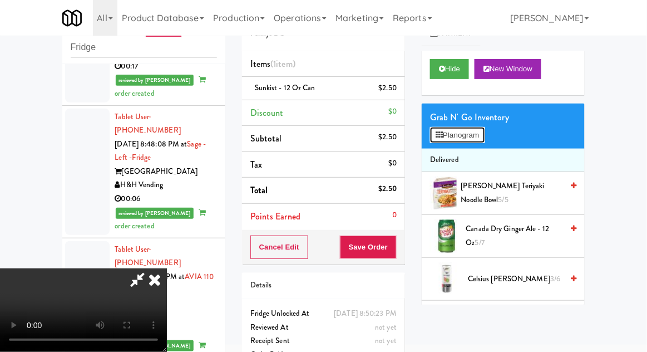
click at [461, 128] on button "Planogram" at bounding box center [457, 135] width 55 height 17
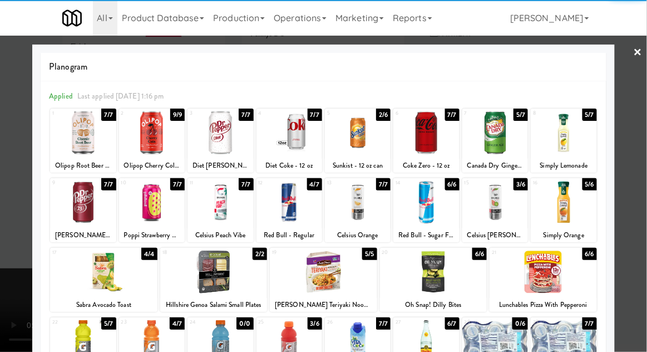
click at [217, 213] on div at bounding box center [220, 202] width 66 height 43
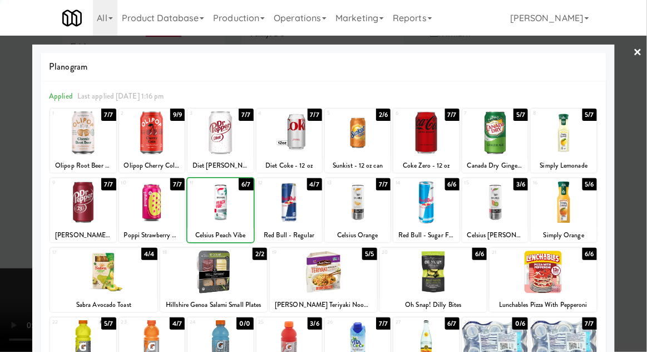
click at [635, 146] on div at bounding box center [323, 176] width 647 height 352
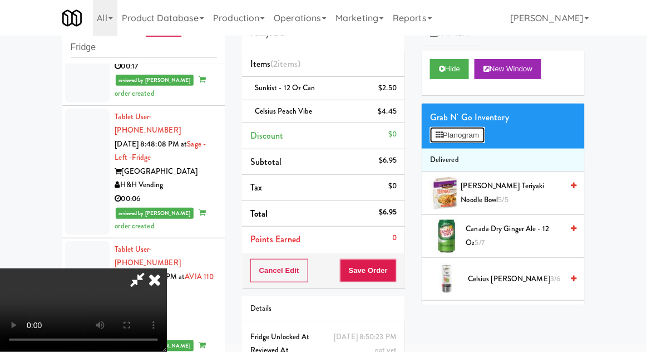
click at [449, 127] on button "Planogram" at bounding box center [457, 135] width 55 height 17
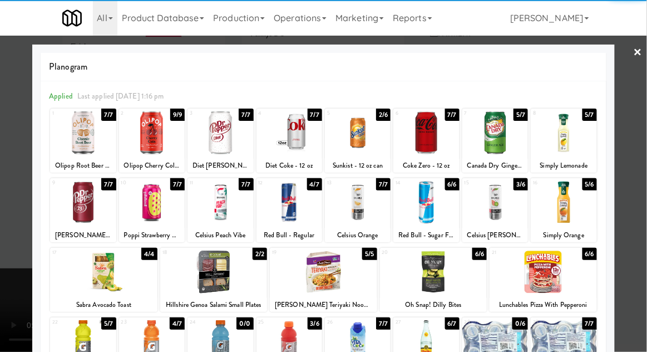
click at [149, 203] on div at bounding box center [152, 202] width 66 height 43
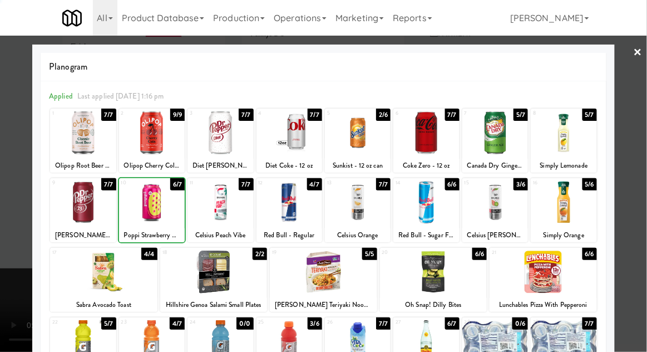
click at [639, 141] on div at bounding box center [323, 176] width 647 height 352
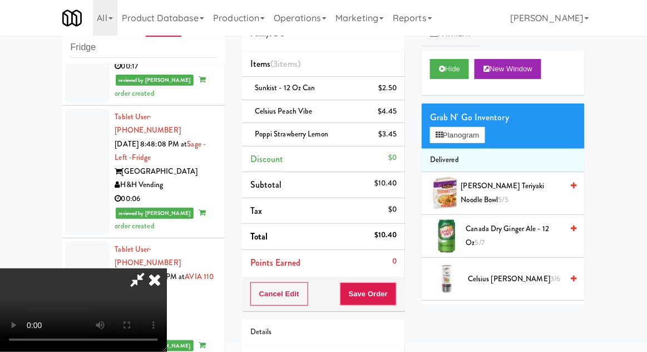
scroll to position [41, 0]
click at [393, 296] on button "Save Order" at bounding box center [368, 293] width 57 height 23
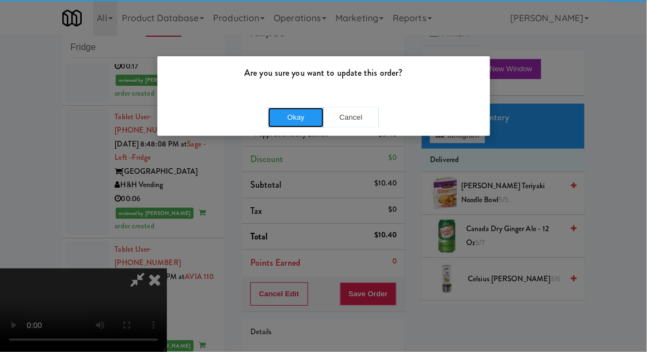
click at [293, 125] on button "Okay" at bounding box center [296, 117] width 56 height 20
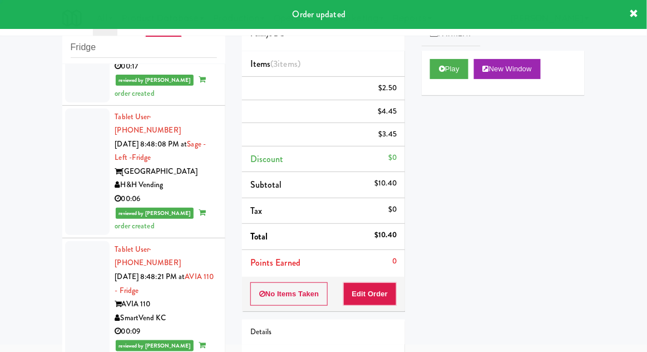
scroll to position [0, 0]
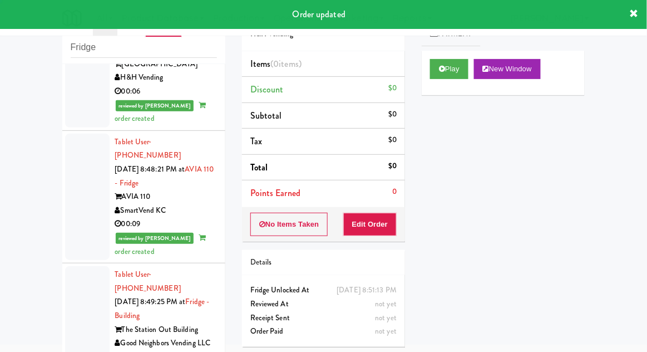
scroll to position [2897, 0]
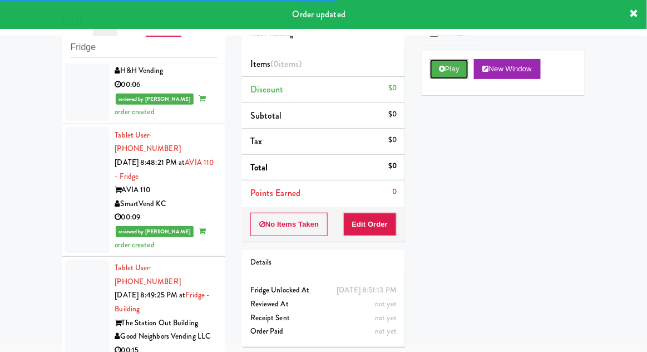
click at [446, 67] on button "Play" at bounding box center [449, 69] width 38 height 20
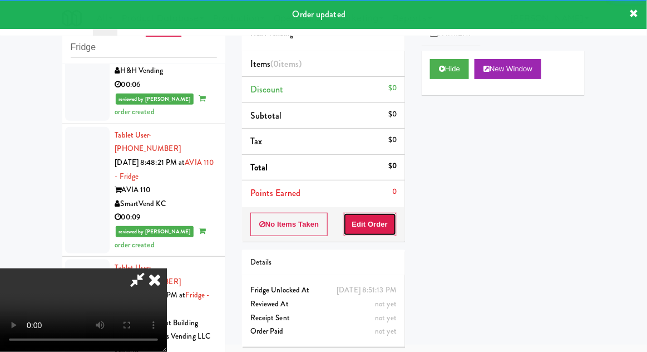
click at [383, 222] on button "Edit Order" at bounding box center [370, 223] width 54 height 23
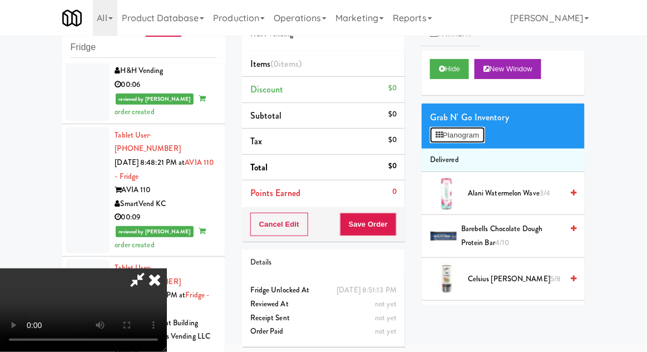
click at [444, 138] on button "Planogram" at bounding box center [457, 135] width 55 height 17
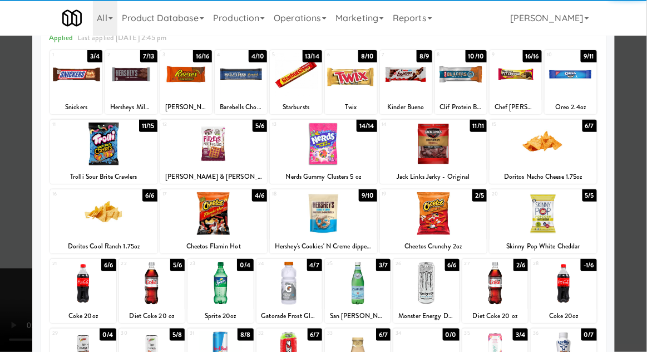
scroll to position [90, 0]
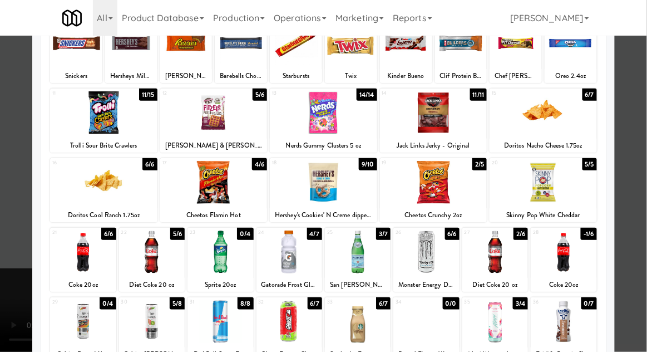
click at [426, 325] on div at bounding box center [426, 321] width 66 height 43
click at [644, 125] on div at bounding box center [323, 176] width 647 height 352
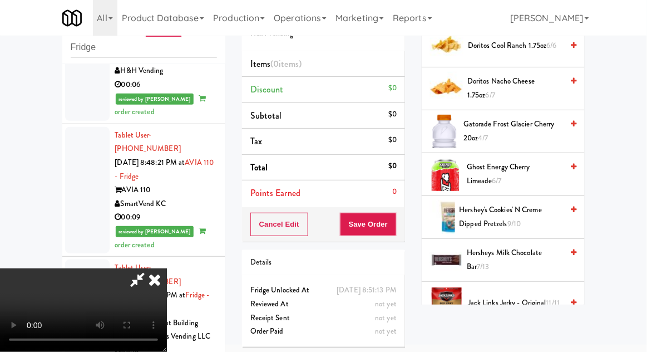
scroll to position [1266, 0]
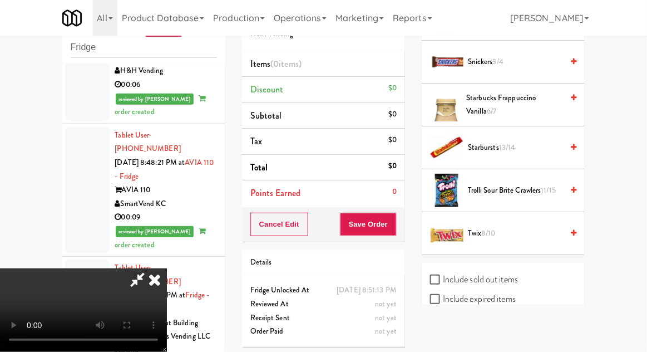
click at [449, 271] on label "Include sold out items" at bounding box center [474, 279] width 88 height 17
click at [443, 275] on input "Include sold out items" at bounding box center [436, 279] width 13 height 9
checkbox input "true"
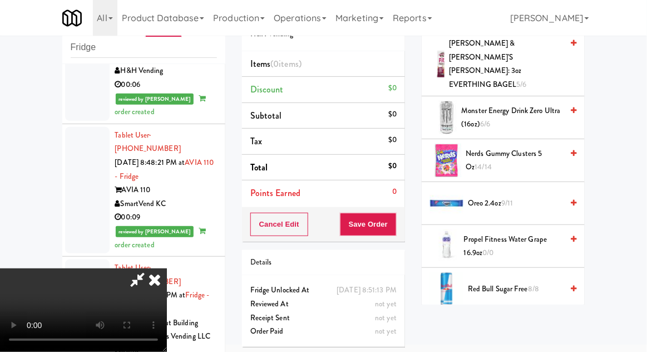
scroll to position [1027, 0]
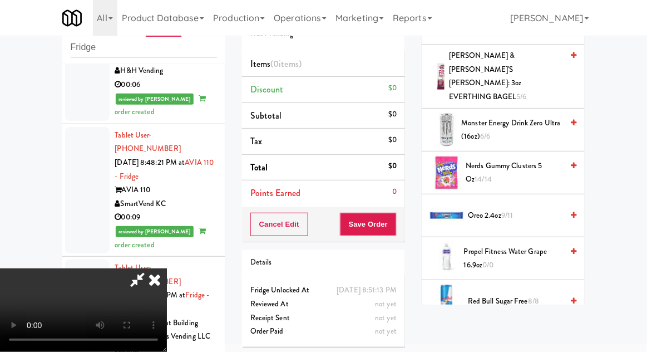
click at [478, 245] on span "Propel Fitness Water grape 16.9oz 0/0" at bounding box center [513, 258] width 99 height 27
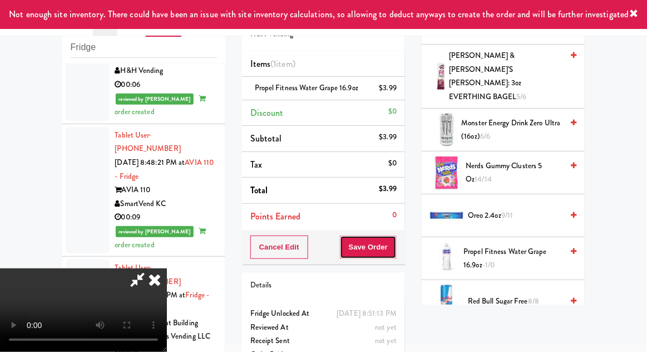
click at [395, 246] on button "Save Order" at bounding box center [368, 246] width 57 height 23
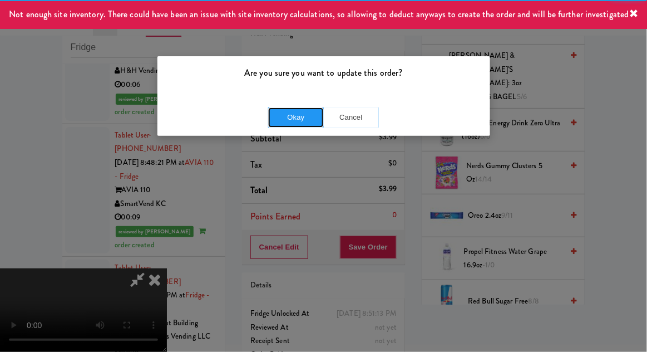
click at [296, 107] on button "Okay" at bounding box center [296, 117] width 56 height 20
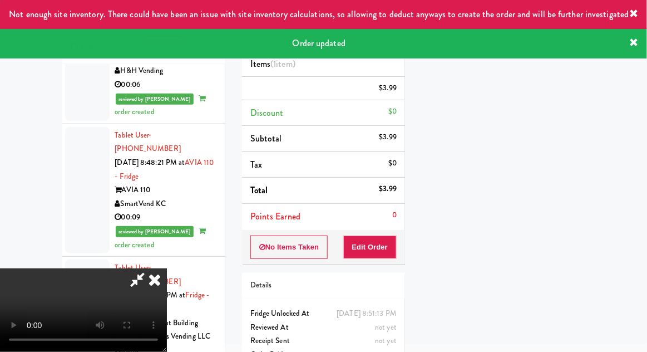
scroll to position [110, 0]
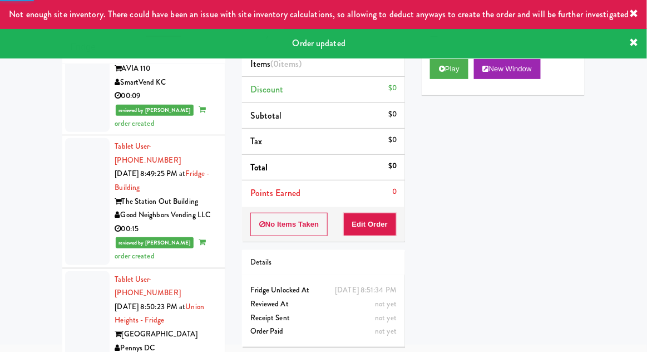
scroll to position [3026, 0]
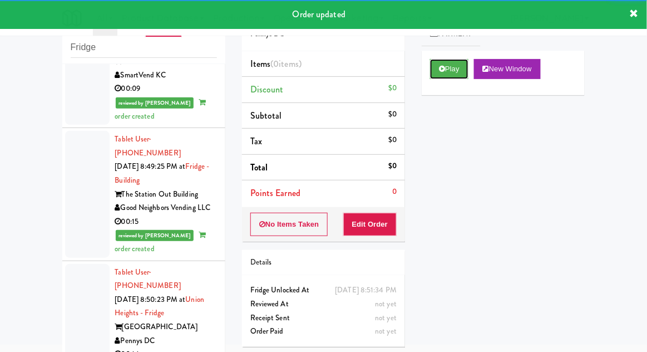
click at [446, 68] on button "Play" at bounding box center [449, 69] width 38 height 20
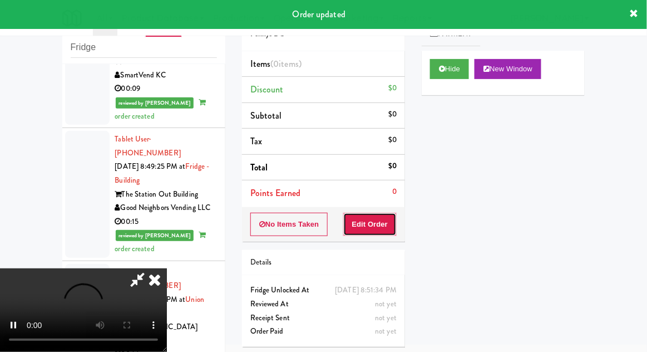
click at [379, 220] on button "Edit Order" at bounding box center [370, 223] width 54 height 23
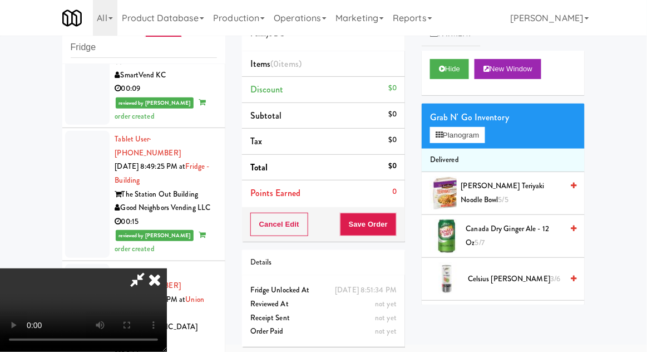
scroll to position [41, 0]
click at [463, 131] on button "Planogram" at bounding box center [457, 135] width 55 height 17
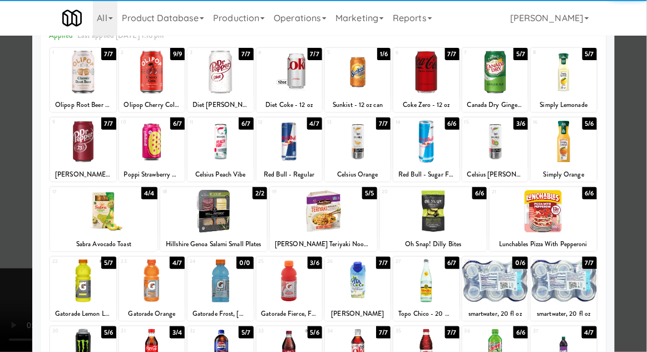
scroll to position [62, 0]
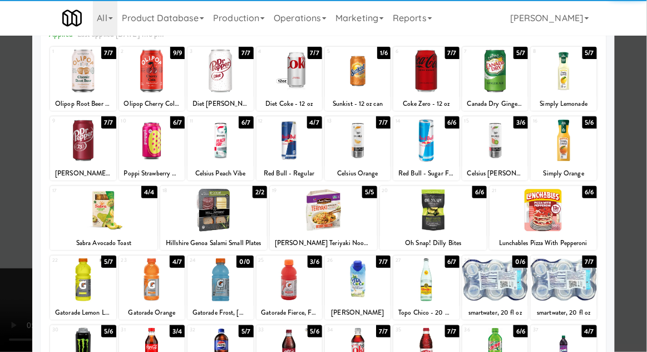
click at [528, 207] on div at bounding box center [542, 210] width 107 height 43
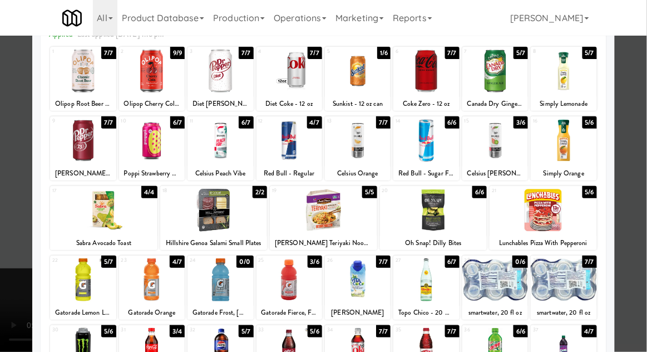
click at [643, 136] on div at bounding box center [323, 176] width 647 height 352
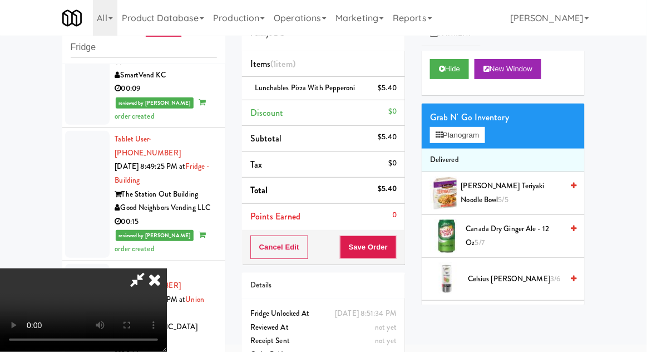
click at [491, 236] on span "Canada Dry Ginger Ale - 12 oz 5/7" at bounding box center [514, 235] width 97 height 27
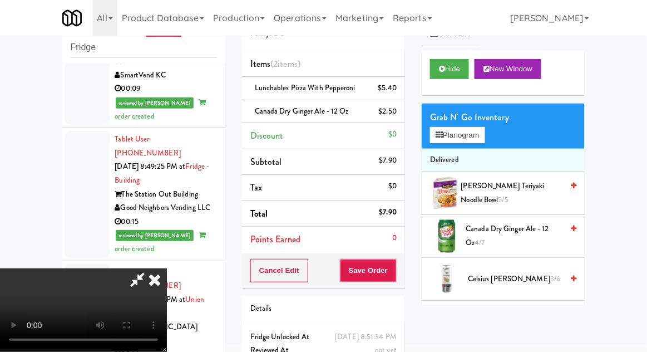
scroll to position [41, 0]
click at [395, 271] on button "Save Order" at bounding box center [368, 270] width 57 height 23
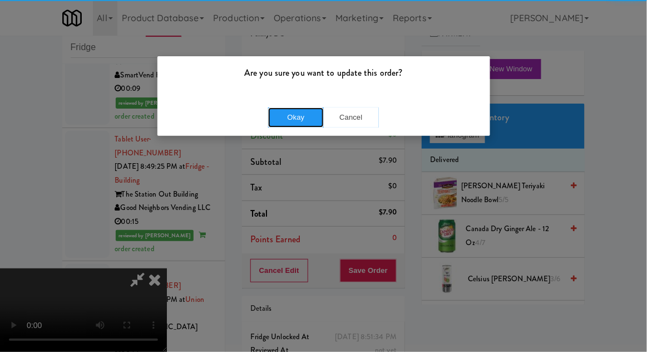
click at [298, 118] on button "Okay" at bounding box center [296, 117] width 56 height 20
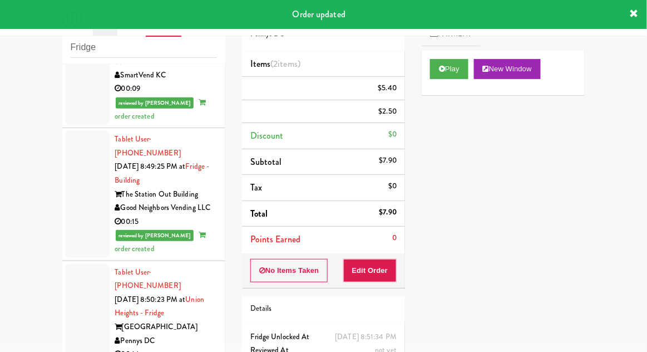
scroll to position [0, 0]
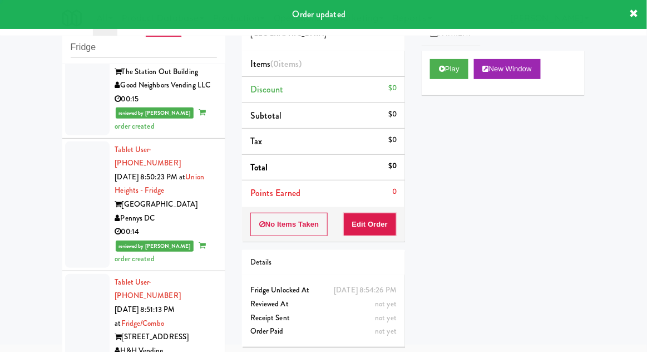
scroll to position [3149, 0]
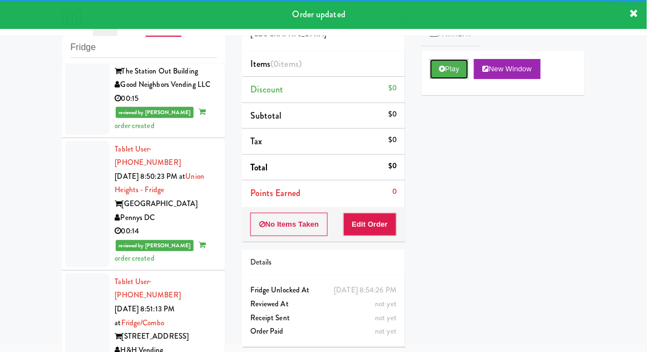
click at [439, 65] on button "Play" at bounding box center [449, 69] width 38 height 20
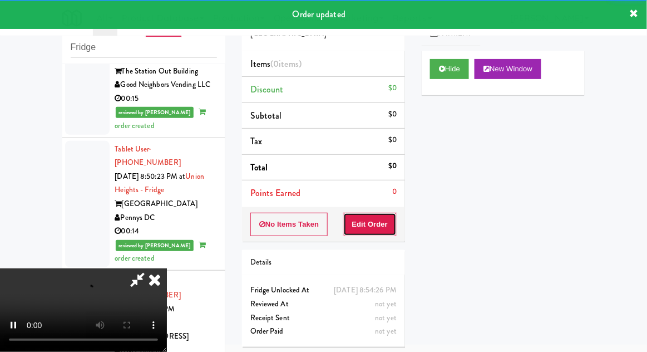
click at [395, 225] on button "Edit Order" at bounding box center [370, 223] width 54 height 23
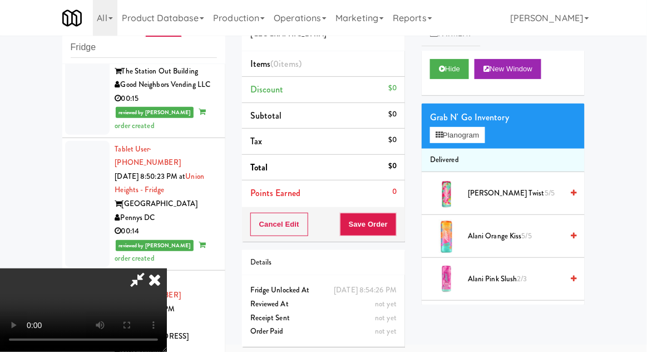
scroll to position [41, 0]
click at [453, 127] on button "Planogram" at bounding box center [457, 135] width 55 height 17
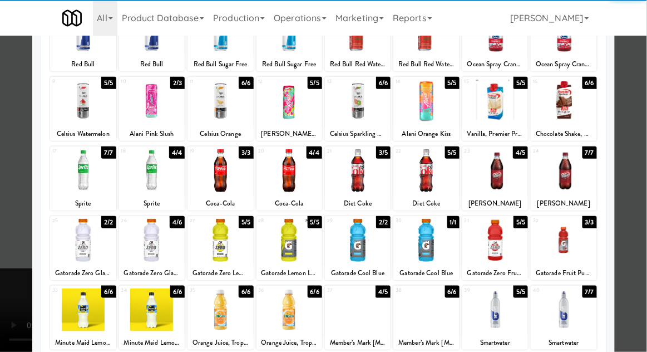
scroll to position [101, 0]
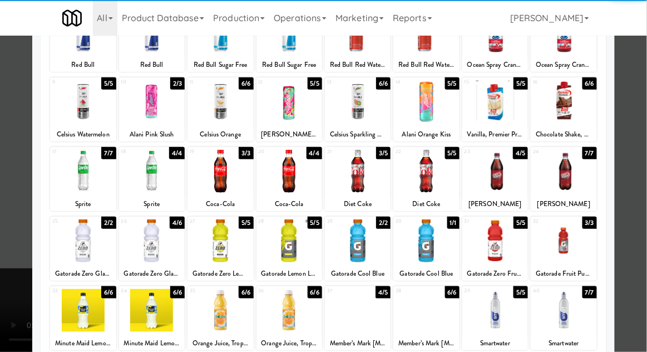
click at [426, 238] on div at bounding box center [426, 240] width 66 height 43
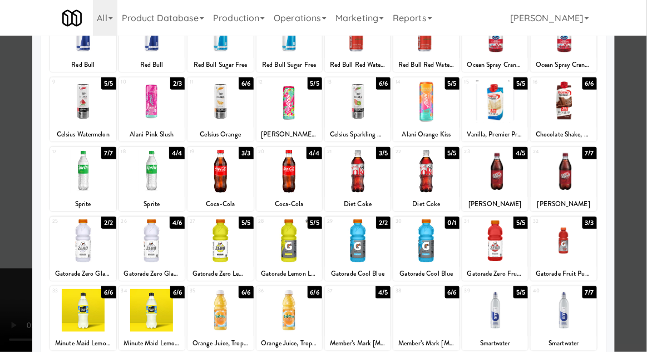
click at [643, 136] on div at bounding box center [323, 176] width 647 height 352
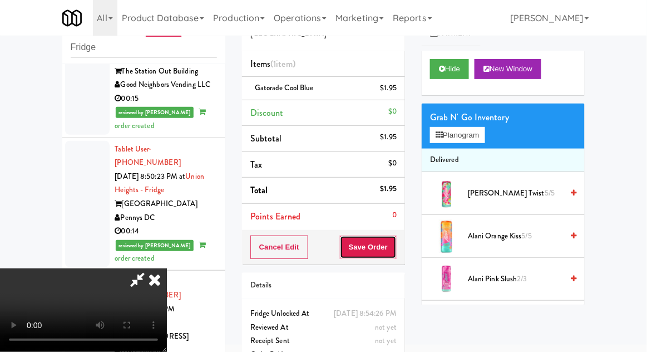
click at [393, 250] on button "Save Order" at bounding box center [368, 246] width 57 height 23
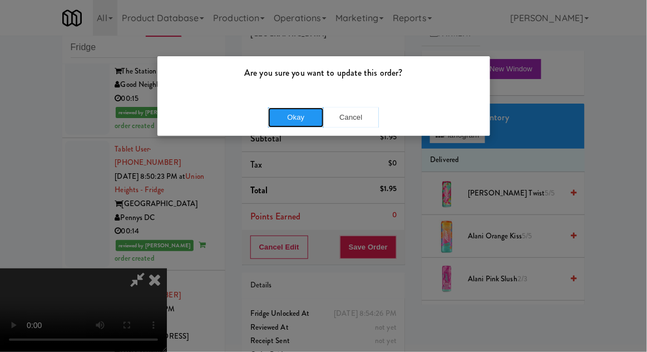
click at [280, 120] on button "Okay" at bounding box center [296, 117] width 56 height 20
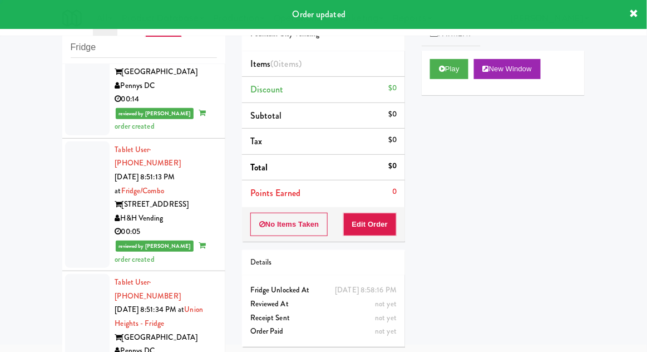
scroll to position [3280, 0]
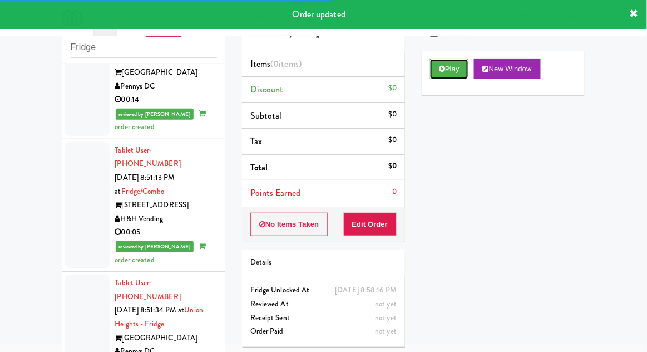
click at [448, 74] on button "Play" at bounding box center [449, 69] width 38 height 20
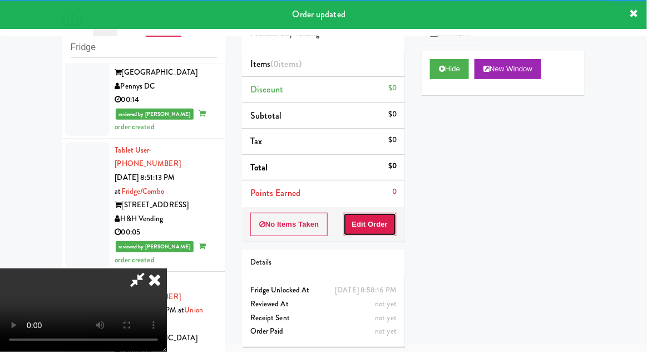
click at [383, 224] on button "Edit Order" at bounding box center [370, 223] width 54 height 23
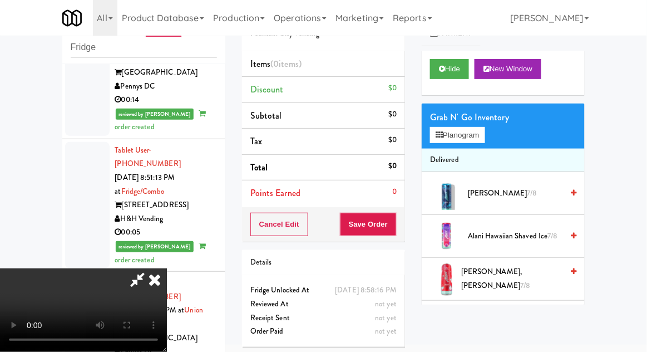
scroll to position [41, 0]
click at [432, 130] on button "Planogram" at bounding box center [457, 135] width 55 height 17
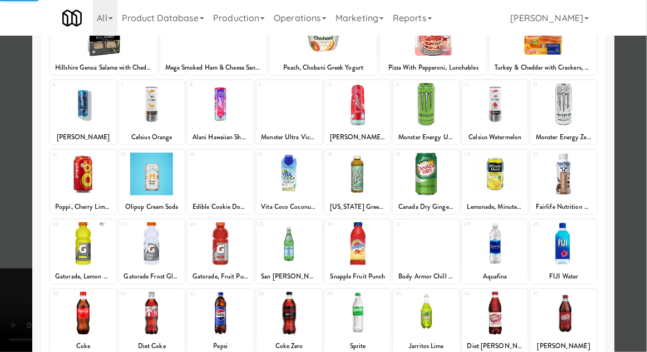
scroll to position [119, 0]
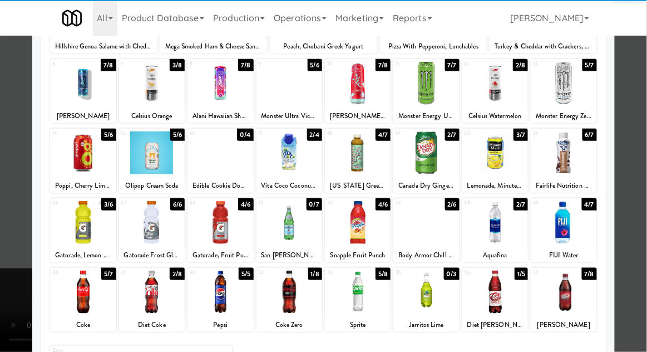
click at [501, 318] on div "Diet [PERSON_NAME]" at bounding box center [495, 325] width 62 height 14
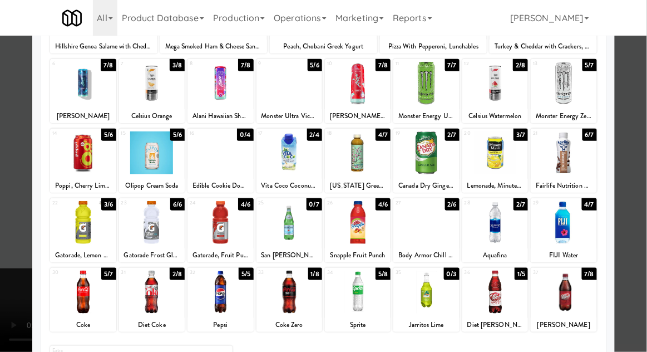
click at [486, 285] on div at bounding box center [495, 291] width 66 height 43
click at [646, 149] on div at bounding box center [323, 176] width 647 height 352
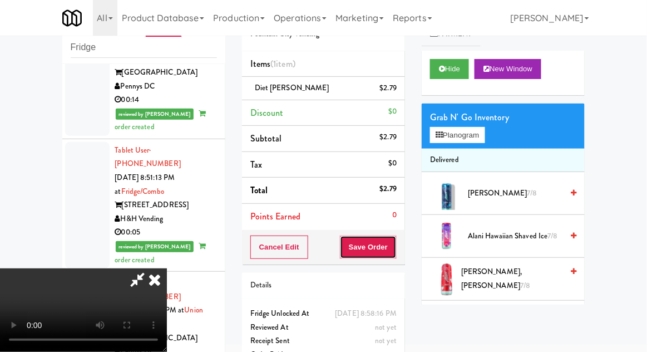
click at [394, 241] on button "Save Order" at bounding box center [368, 246] width 57 height 23
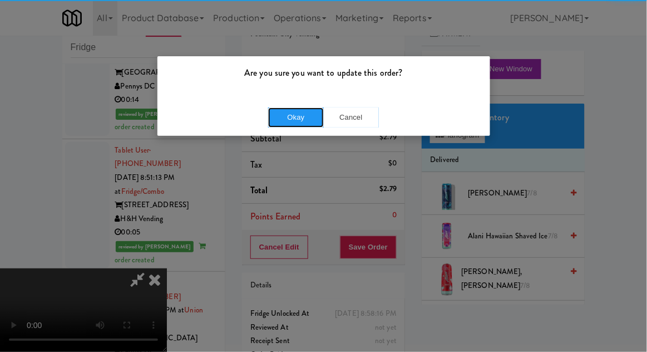
click at [296, 118] on button "Okay" at bounding box center [296, 117] width 56 height 20
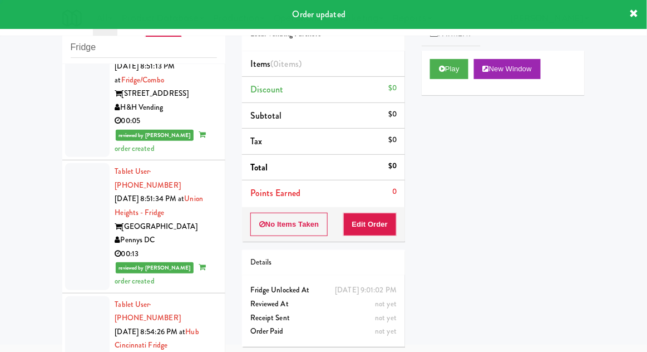
scroll to position [3393, 0]
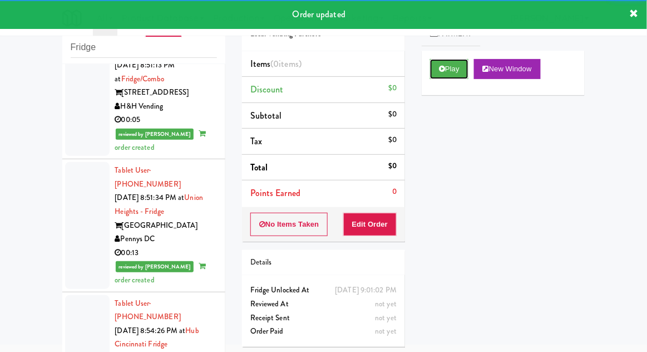
click at [447, 73] on button "Play" at bounding box center [449, 69] width 38 height 20
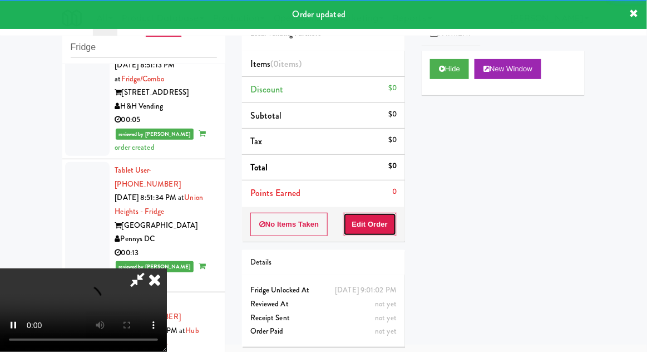
click at [380, 232] on button "Edit Order" at bounding box center [370, 223] width 54 height 23
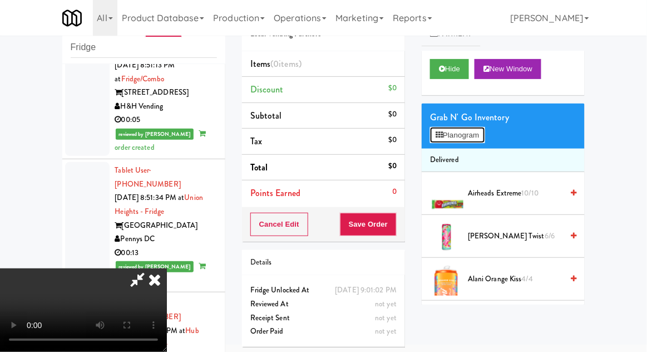
click at [442, 128] on button "Planogram" at bounding box center [457, 135] width 55 height 17
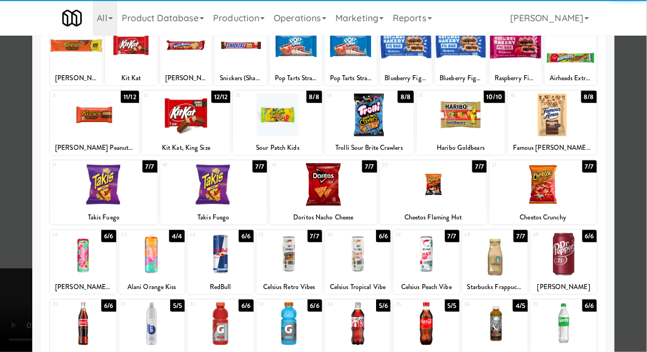
scroll to position [95, 0]
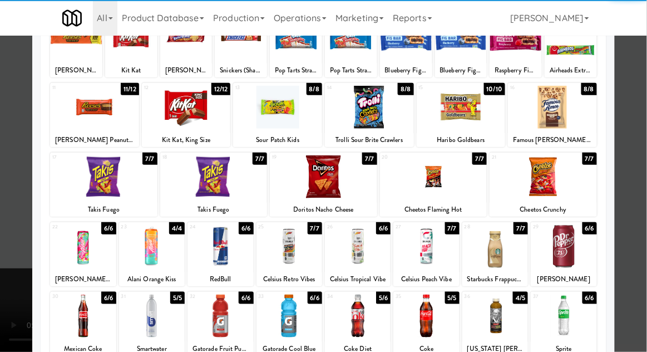
click at [81, 323] on div at bounding box center [83, 315] width 66 height 43
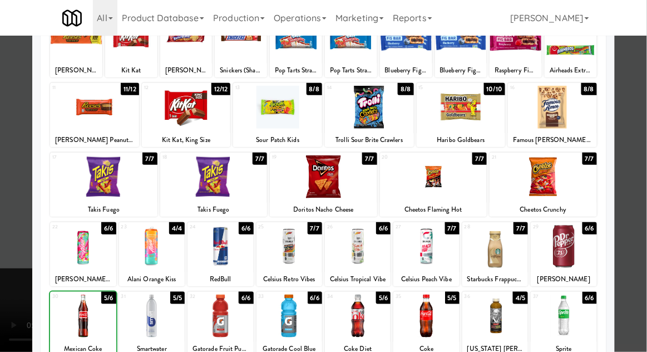
click at [642, 140] on div at bounding box center [323, 176] width 647 height 352
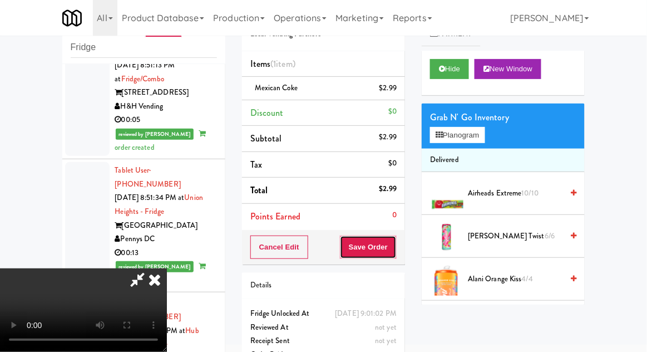
click at [395, 246] on button "Save Order" at bounding box center [368, 246] width 57 height 23
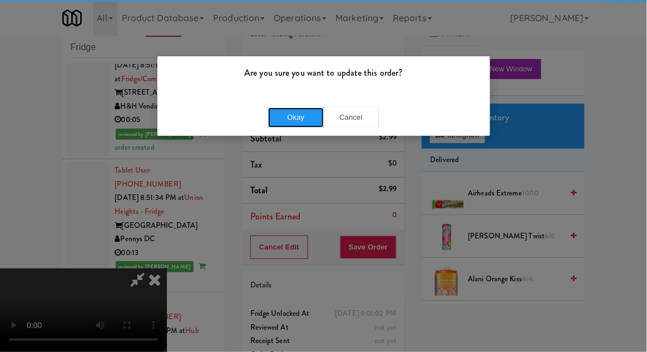
click at [310, 120] on button "Okay" at bounding box center [296, 117] width 56 height 20
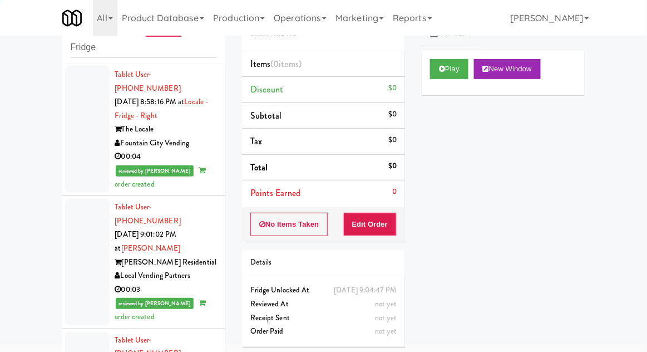
scroll to position [3755, 0]
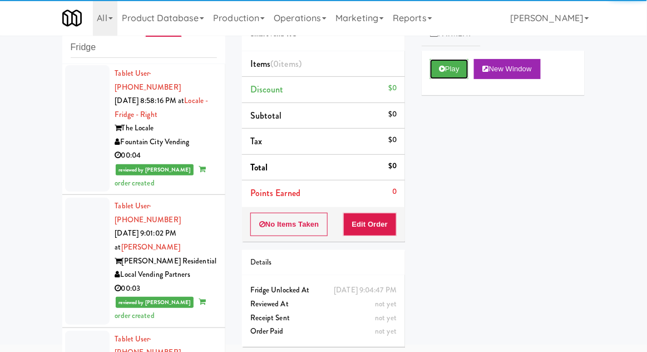
click at [438, 72] on button "Play" at bounding box center [449, 69] width 38 height 20
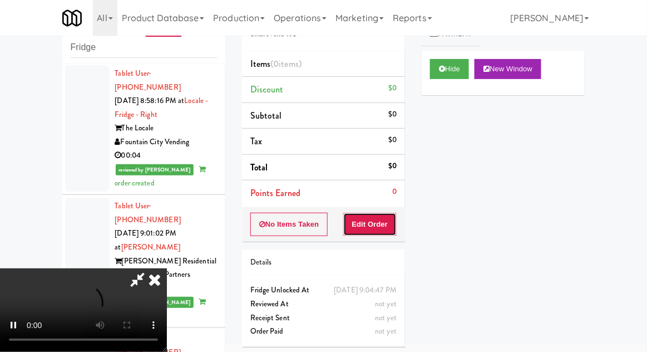
click at [387, 228] on button "Edit Order" at bounding box center [370, 223] width 54 height 23
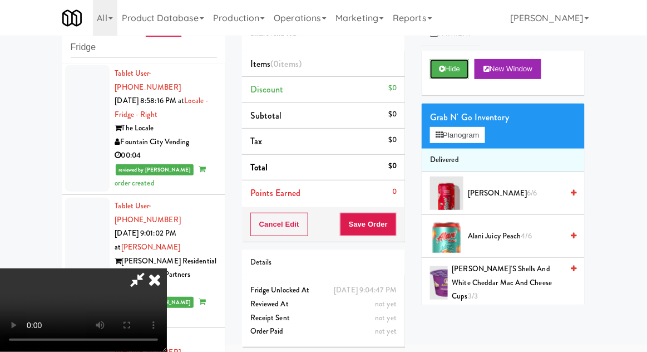
click at [451, 64] on button "Hide" at bounding box center [449, 69] width 39 height 20
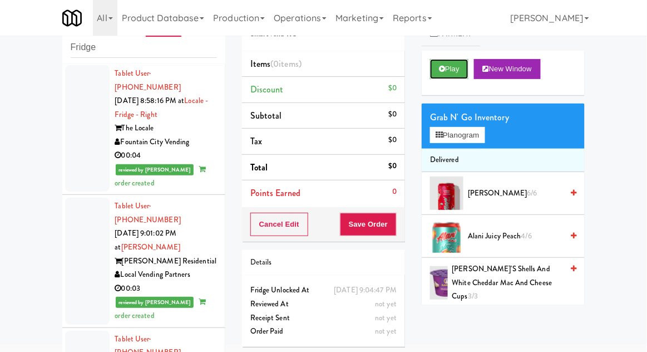
click at [451, 67] on button "Play" at bounding box center [449, 69] width 38 height 20
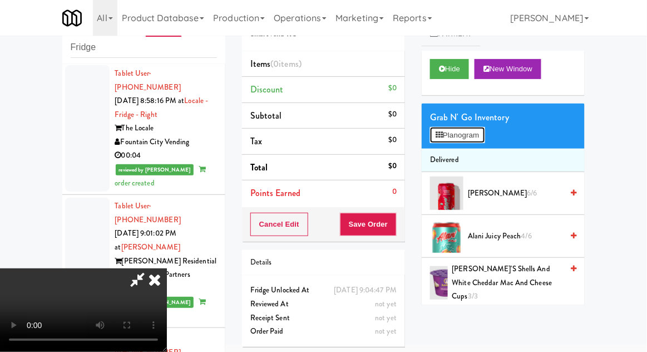
click at [474, 141] on button "Planogram" at bounding box center [457, 135] width 55 height 17
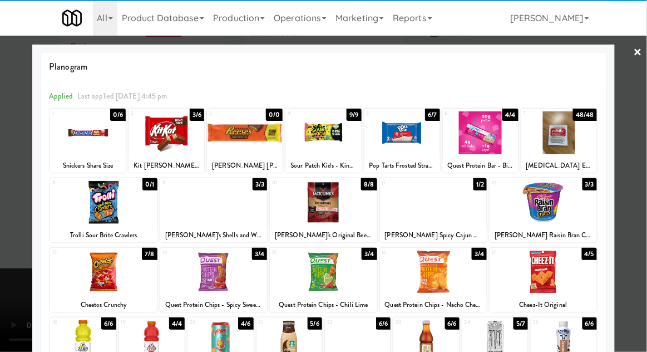
click at [408, 147] on div at bounding box center [402, 132] width 76 height 43
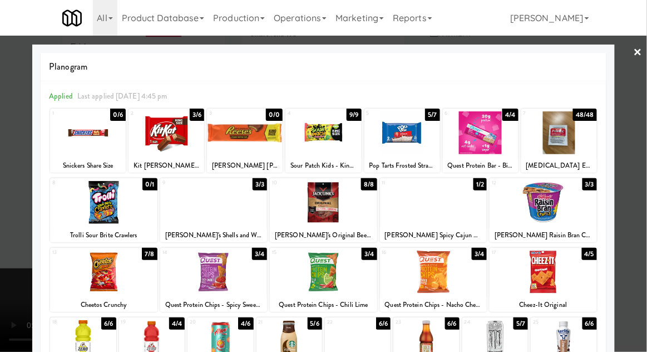
click at [646, 149] on div at bounding box center [323, 176] width 647 height 352
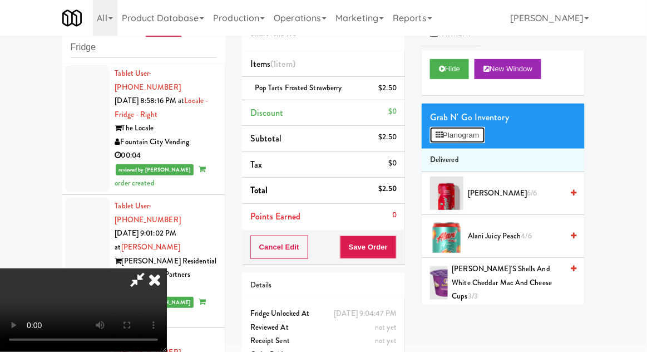
click at [472, 135] on button "Planogram" at bounding box center [457, 135] width 55 height 17
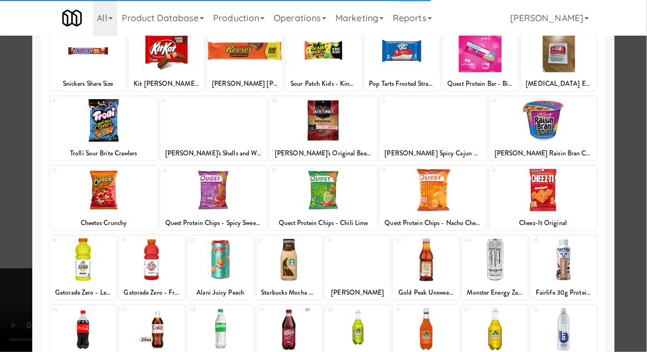
scroll to position [82, 0]
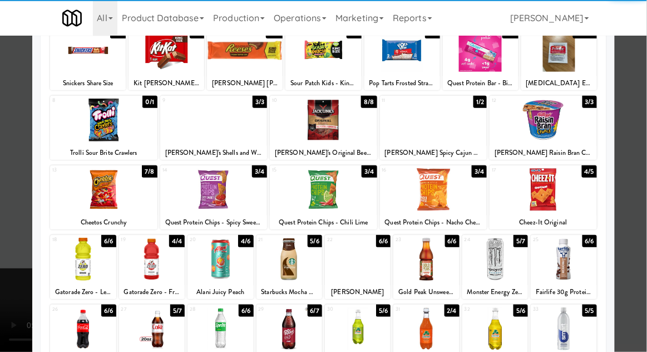
click at [211, 327] on div at bounding box center [220, 328] width 66 height 43
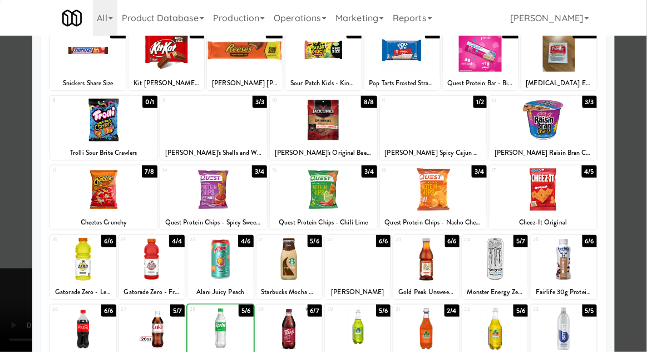
click at [633, 209] on div at bounding box center [323, 176] width 647 height 352
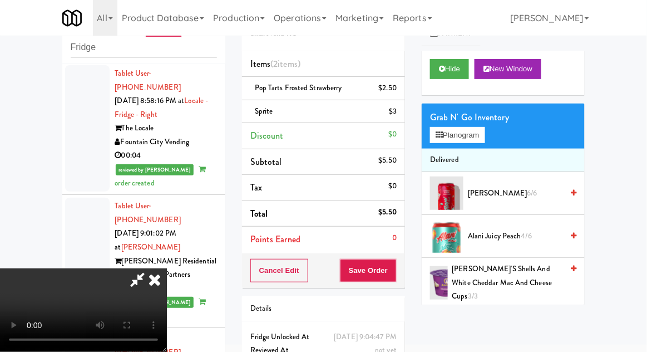
click at [399, 92] on li "Pop Tarts Frosted Strawberry $2.50" at bounding box center [323, 88] width 163 height 23
click at [398, 91] on icon at bounding box center [398, 91] width 6 height 7
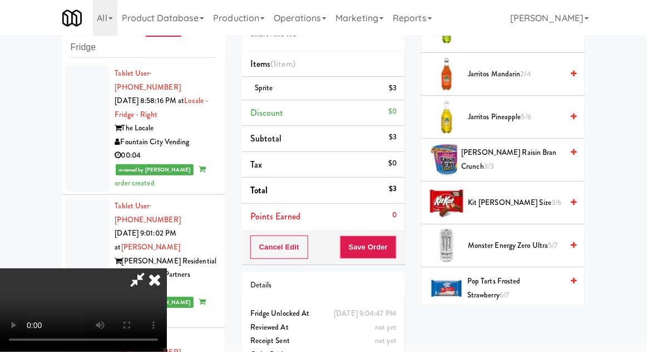
scroll to position [726, 0]
click at [537, 275] on span "Pop Tarts Frosted Strawberry 6/7" at bounding box center [514, 288] width 95 height 27
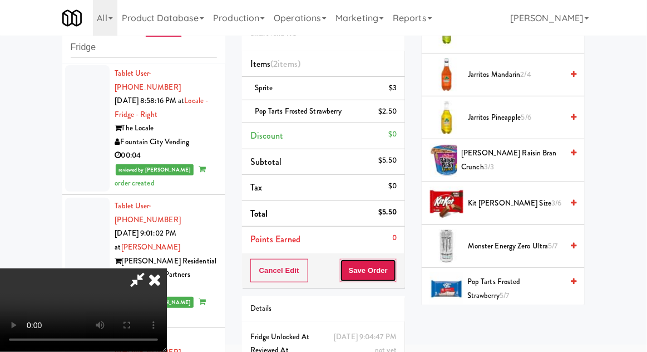
click at [394, 272] on button "Save Order" at bounding box center [368, 270] width 57 height 23
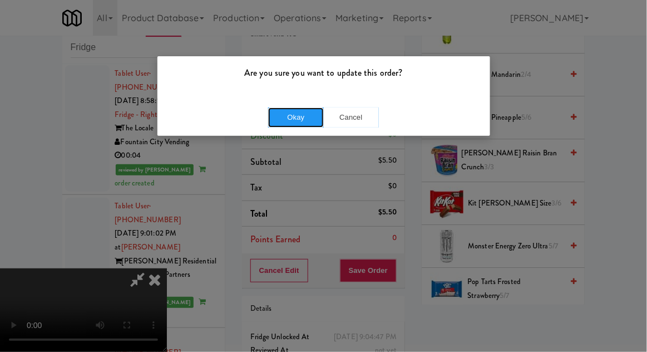
click at [289, 120] on button "Okay" at bounding box center [296, 117] width 56 height 20
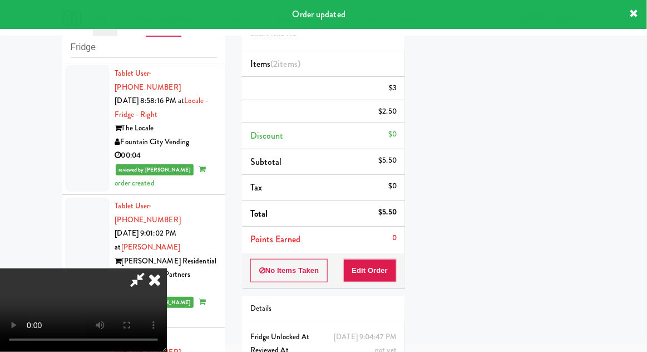
scroll to position [110, 0]
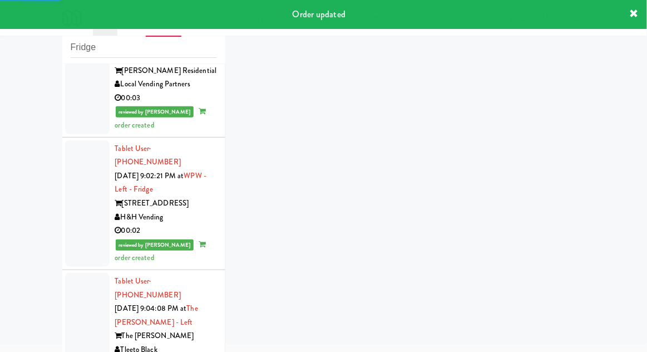
scroll to position [3981, 0]
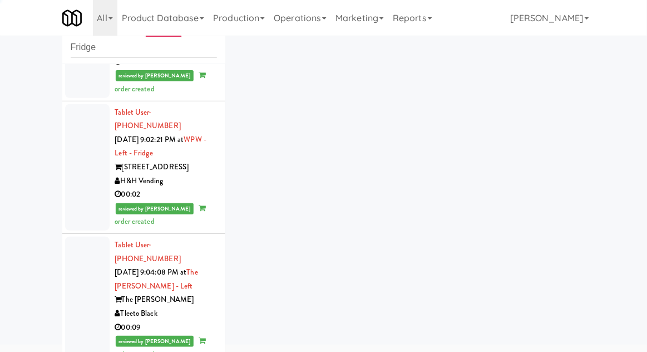
click at [453, 73] on div "inbox reviewed recent all unclear take inventory issue suspicious failed recent…" at bounding box center [324, 201] width 540 height 409
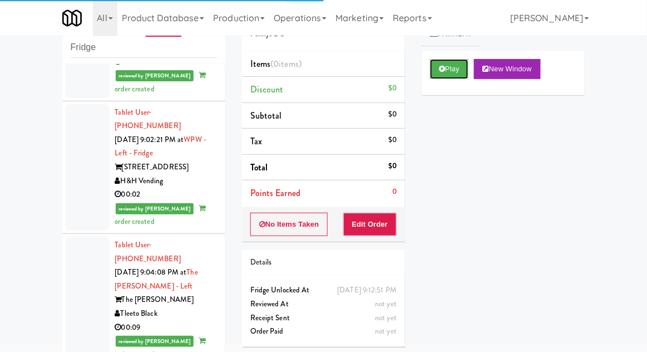
click at [455, 74] on button "Play" at bounding box center [449, 69] width 38 height 20
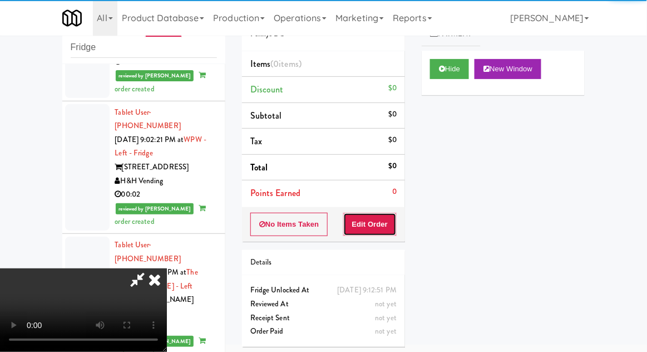
click at [376, 220] on button "Edit Order" at bounding box center [370, 223] width 54 height 23
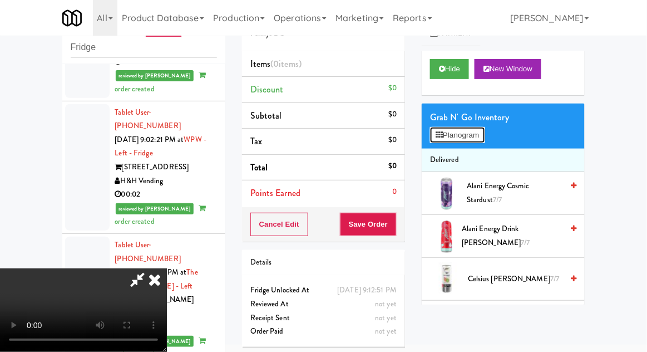
click at [482, 131] on button "Planogram" at bounding box center [457, 135] width 55 height 17
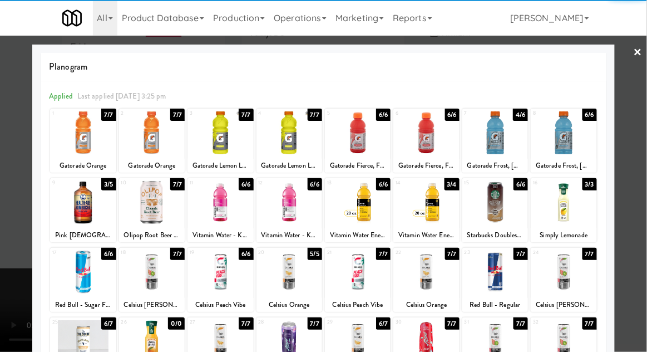
click at [91, 279] on div at bounding box center [83, 271] width 66 height 43
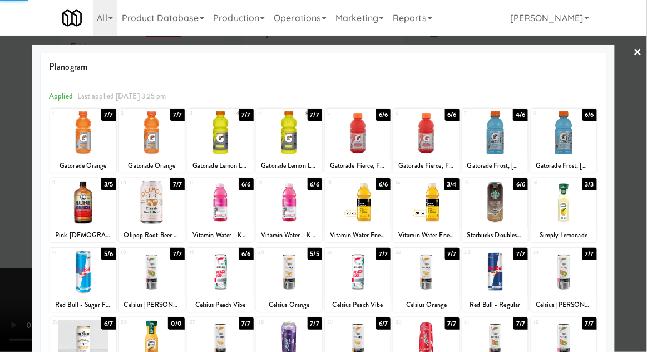
click at [636, 206] on div at bounding box center [323, 176] width 647 height 352
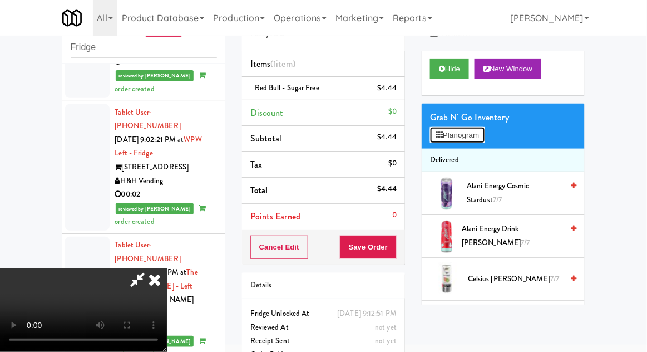
click at [479, 142] on button "Planogram" at bounding box center [457, 135] width 55 height 17
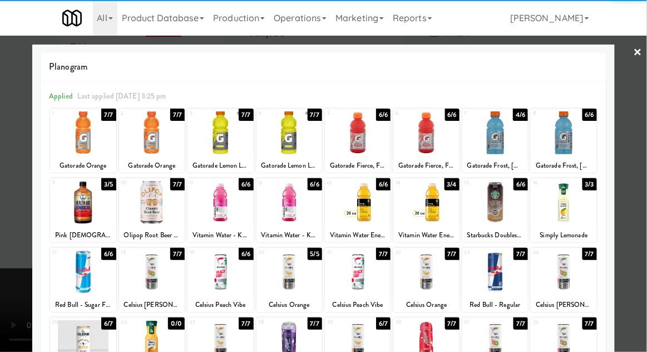
click at [85, 273] on div at bounding box center [83, 271] width 66 height 43
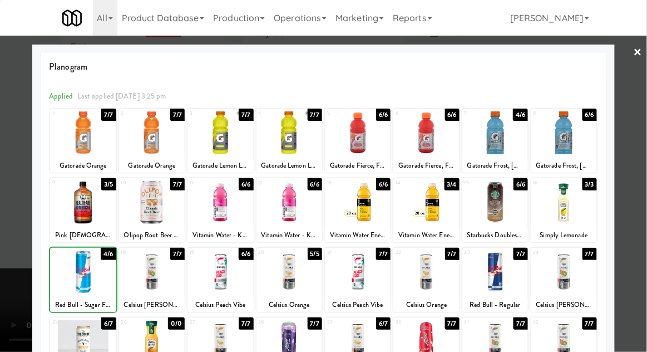
click at [635, 208] on div at bounding box center [323, 176] width 647 height 352
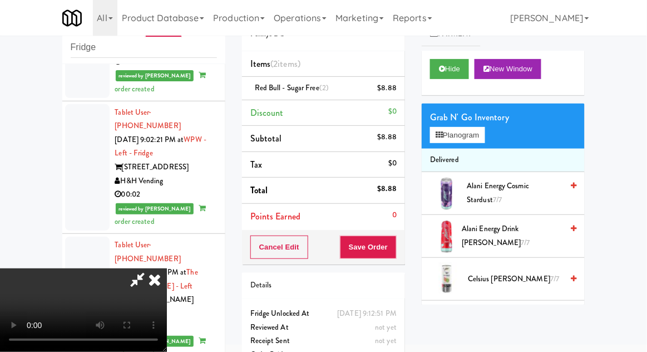
scroll to position [41, 0]
click at [394, 255] on button "Save Order" at bounding box center [368, 246] width 57 height 23
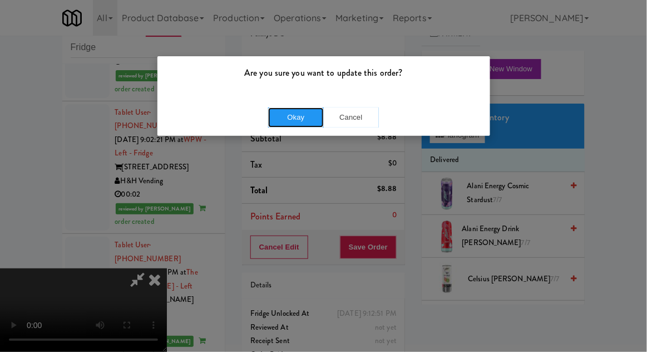
click at [274, 126] on button "Okay" at bounding box center [296, 117] width 56 height 20
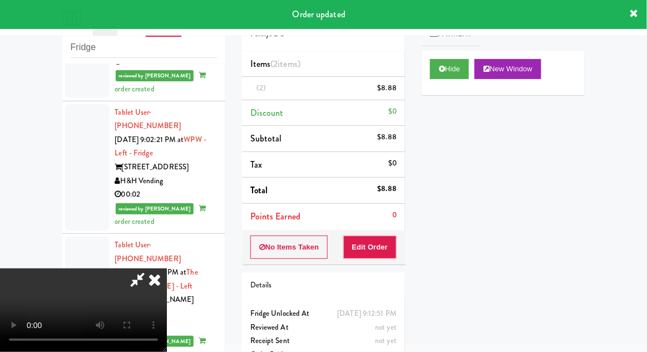
scroll to position [0, 0]
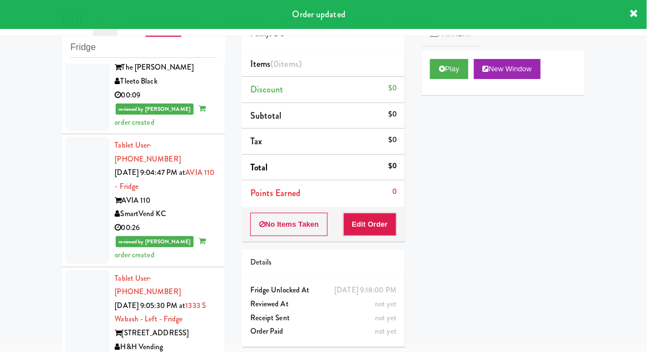
scroll to position [4215, 0]
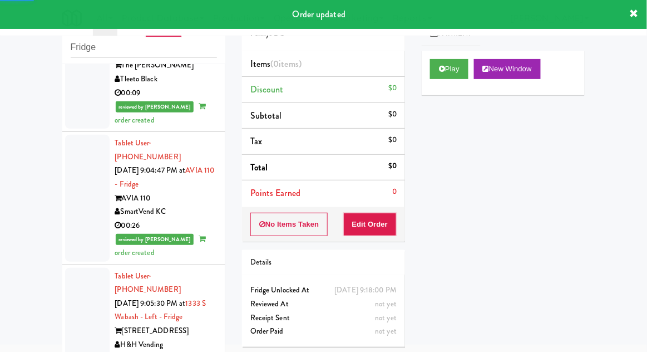
click at [453, 74] on button "Play" at bounding box center [449, 69] width 38 height 20
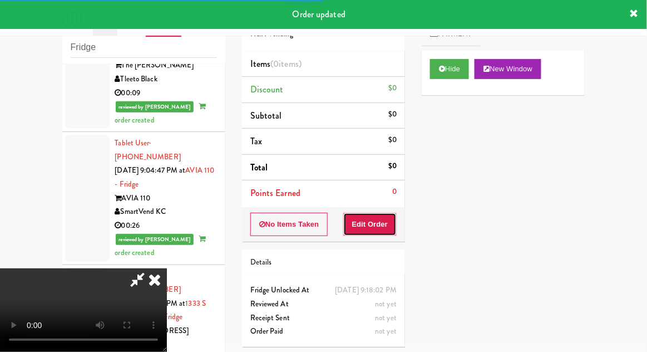
click at [372, 225] on button "Edit Order" at bounding box center [370, 223] width 54 height 23
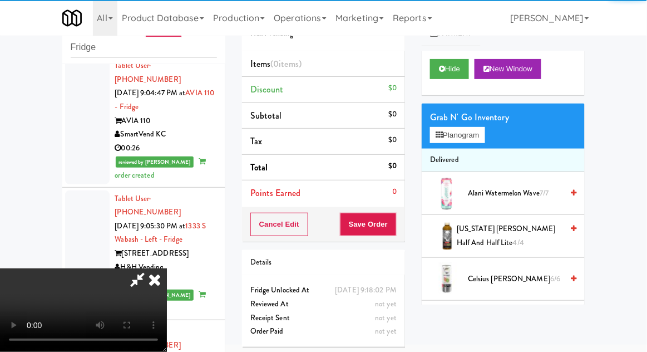
scroll to position [4293, 0]
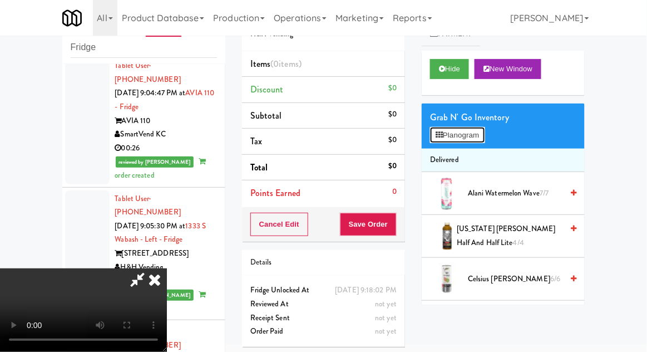
click at [473, 141] on button "Planogram" at bounding box center [457, 135] width 55 height 17
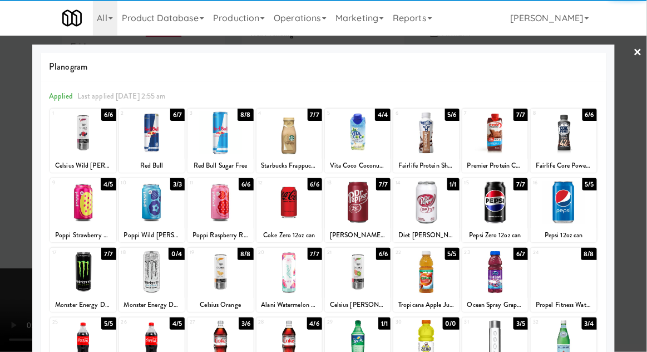
click at [374, 212] on div at bounding box center [358, 202] width 66 height 43
click at [640, 197] on div at bounding box center [323, 176] width 647 height 352
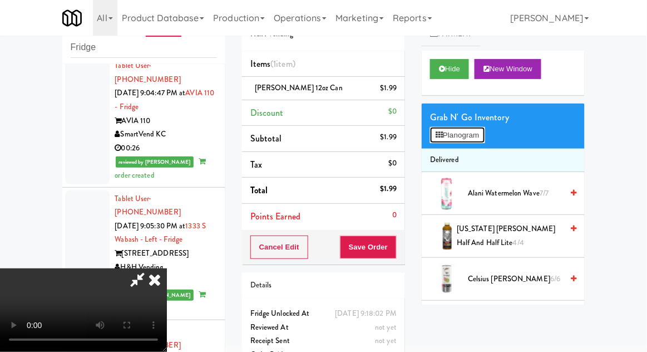
click at [477, 139] on button "Planogram" at bounding box center [457, 135] width 55 height 17
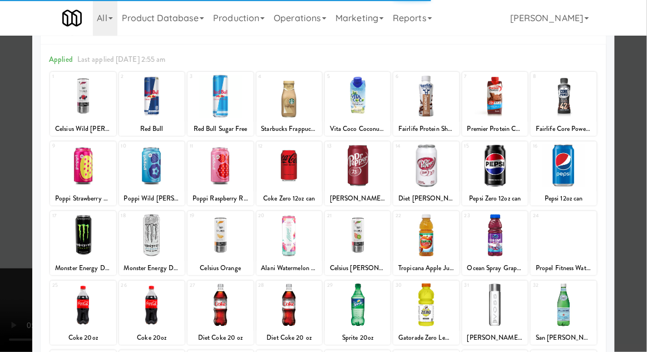
scroll to position [57, 0]
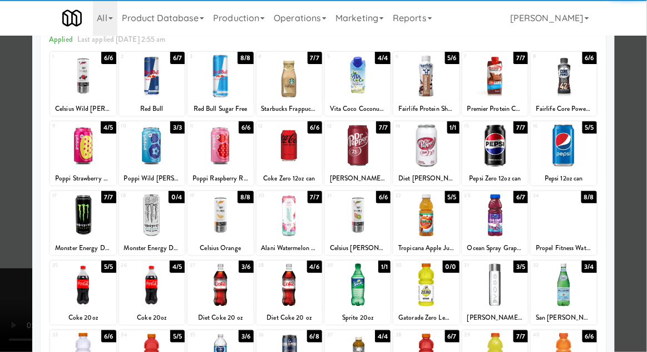
click at [219, 286] on div at bounding box center [220, 284] width 66 height 43
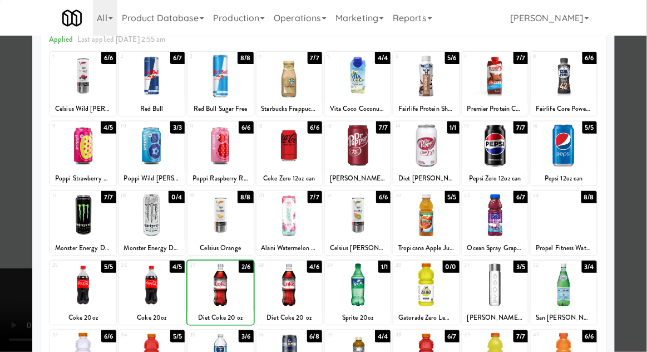
click at [631, 198] on div at bounding box center [323, 176] width 647 height 352
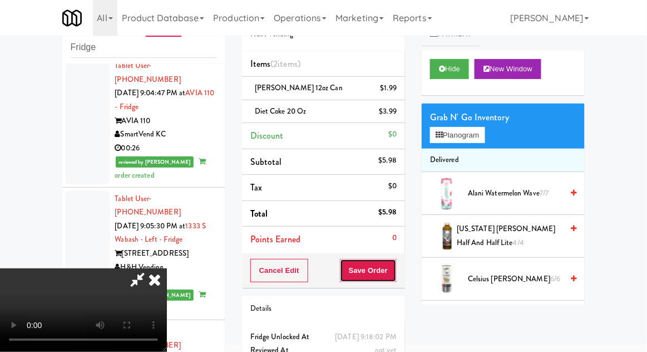
click at [395, 267] on button "Save Order" at bounding box center [368, 270] width 57 height 23
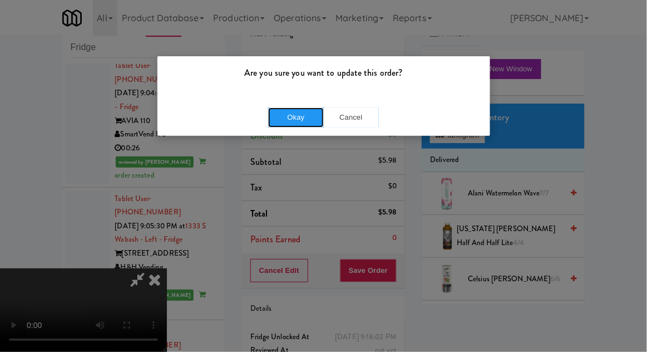
click at [293, 108] on button "Okay" at bounding box center [296, 117] width 56 height 20
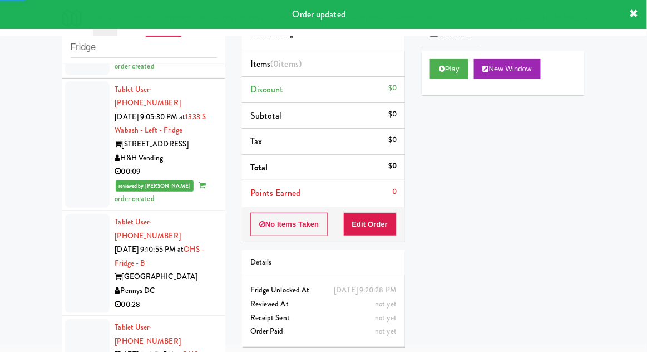
scroll to position [4409, 0]
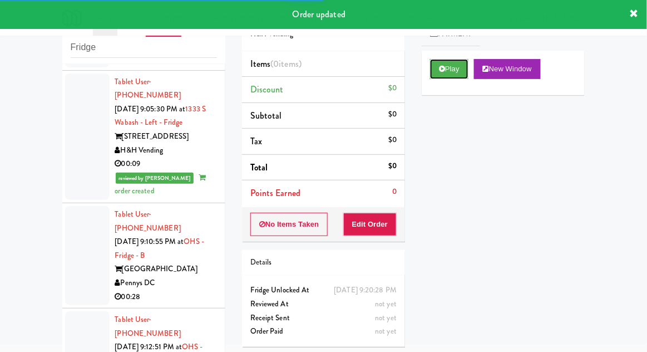
click at [460, 77] on button "Play" at bounding box center [449, 69] width 38 height 20
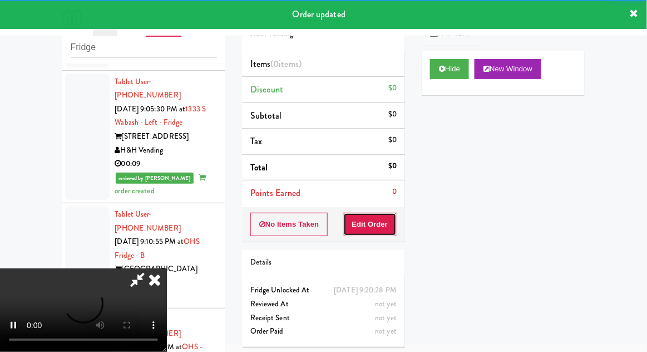
click at [388, 232] on button "Edit Order" at bounding box center [370, 223] width 54 height 23
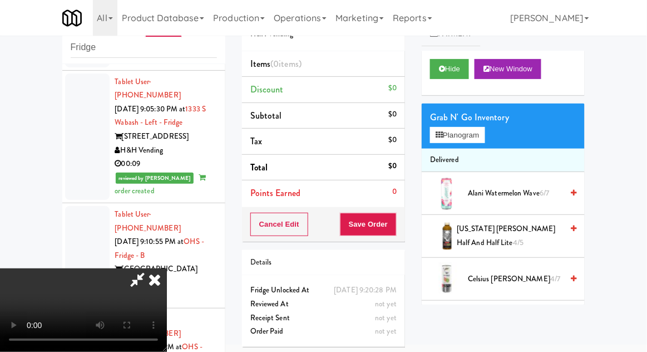
scroll to position [0, 0]
click at [472, 141] on button "Planogram" at bounding box center [457, 135] width 55 height 17
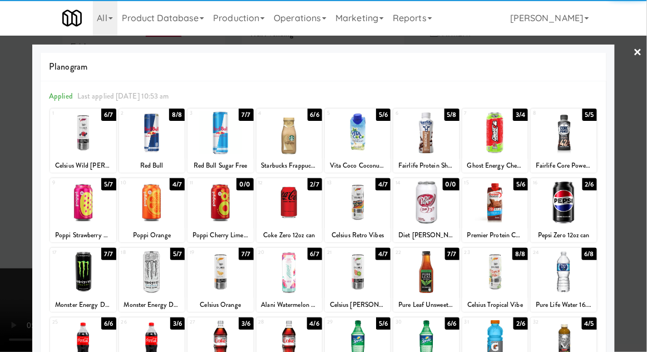
click at [303, 209] on div at bounding box center [289, 202] width 66 height 43
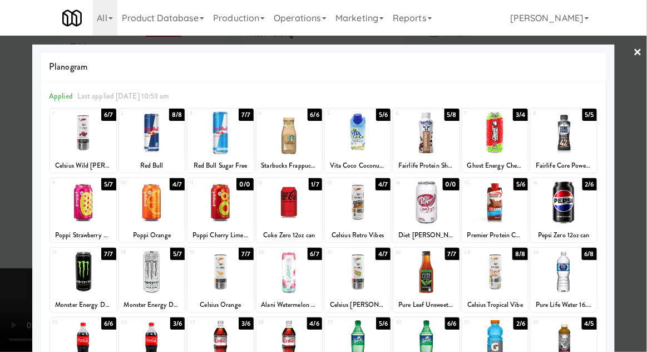
click at [645, 187] on div at bounding box center [323, 176] width 647 height 352
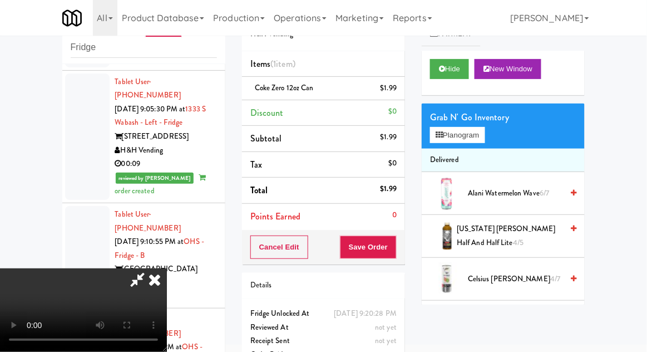
scroll to position [41, 0]
click at [396, 255] on button "Save Order" at bounding box center [368, 246] width 57 height 23
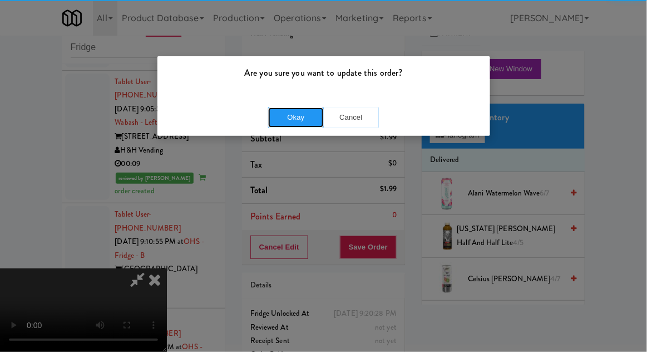
click at [302, 118] on button "Okay" at bounding box center [296, 117] width 56 height 20
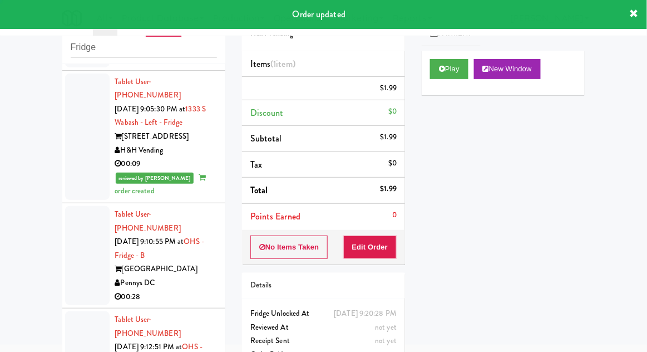
scroll to position [0, 0]
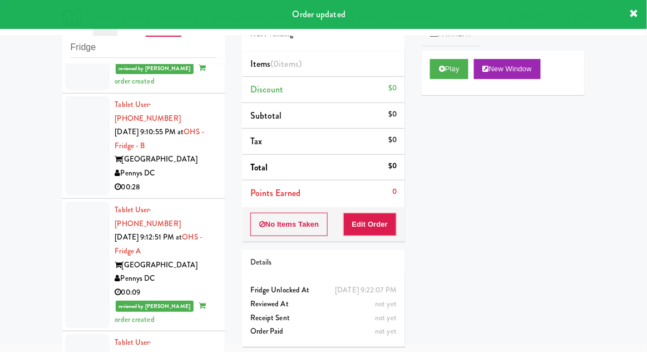
scroll to position [4528, 0]
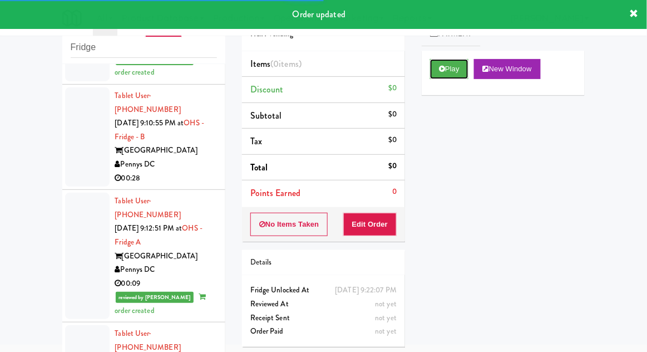
click at [456, 72] on button "Play" at bounding box center [449, 69] width 38 height 20
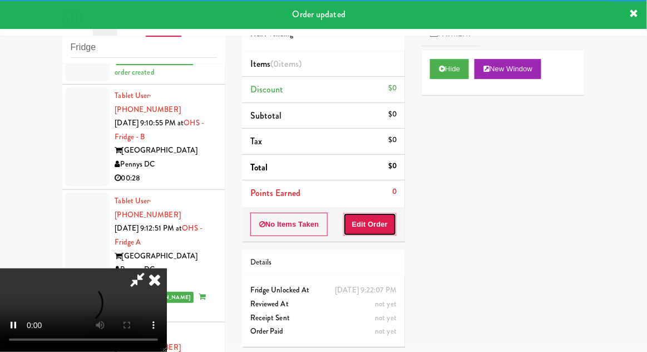
click at [384, 233] on button "Edit Order" at bounding box center [370, 223] width 54 height 23
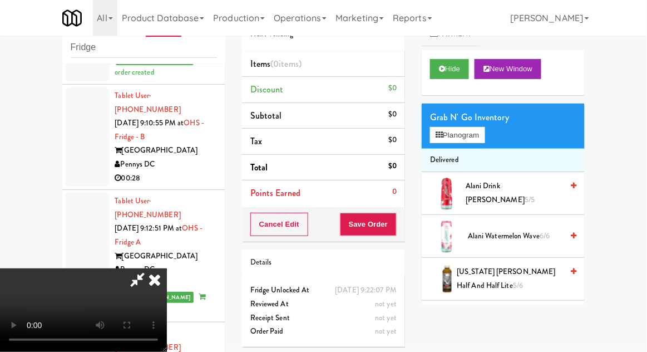
scroll to position [0, 0]
click at [469, 136] on button "Planogram" at bounding box center [457, 135] width 55 height 17
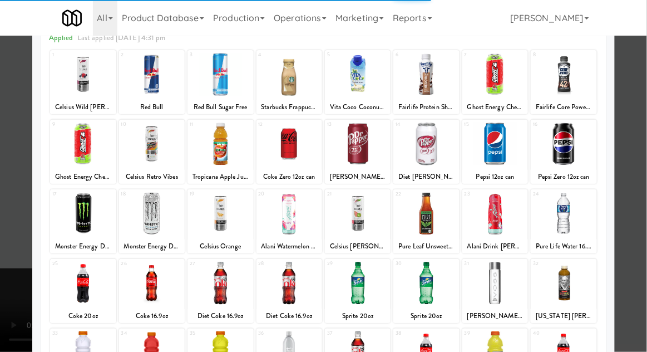
scroll to position [59, 0]
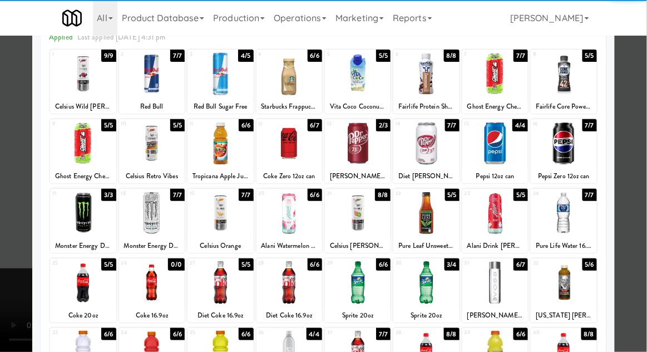
click at [360, 288] on div at bounding box center [358, 282] width 66 height 43
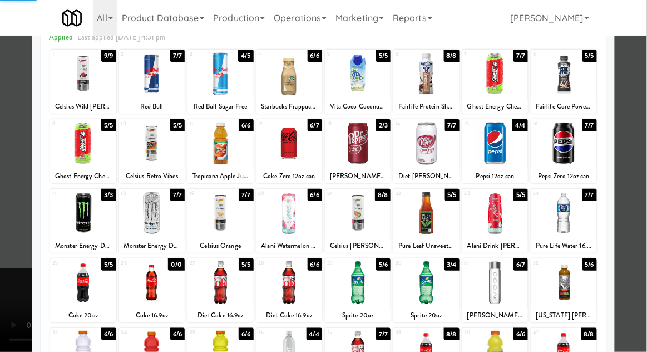
click at [639, 190] on div at bounding box center [323, 176] width 647 height 352
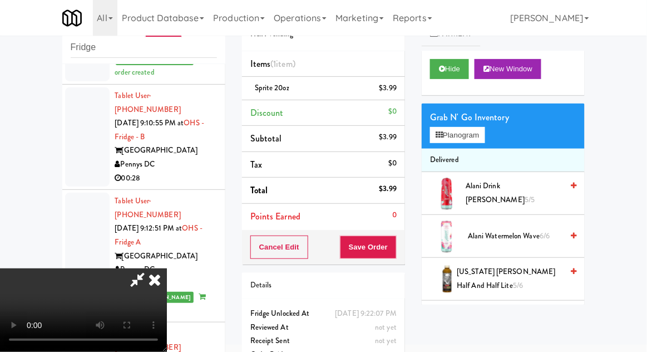
scroll to position [41, 0]
click at [392, 250] on button "Save Order" at bounding box center [368, 246] width 57 height 23
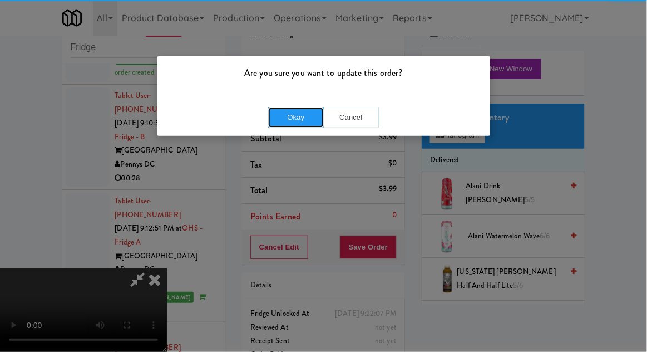
click at [284, 118] on button "Okay" at bounding box center [296, 117] width 56 height 20
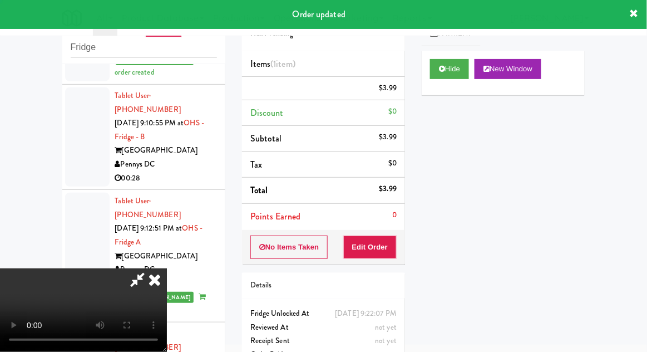
scroll to position [0, 0]
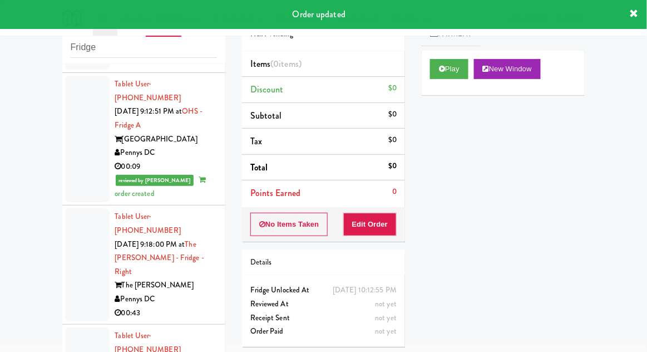
scroll to position [4654, 0]
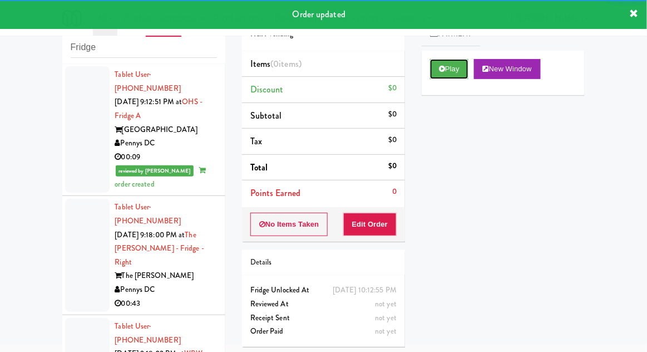
click at [464, 70] on button "Play" at bounding box center [449, 69] width 38 height 20
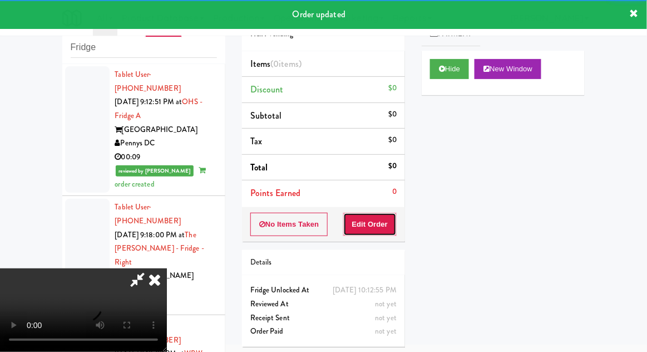
click at [381, 216] on button "Edit Order" at bounding box center [370, 223] width 54 height 23
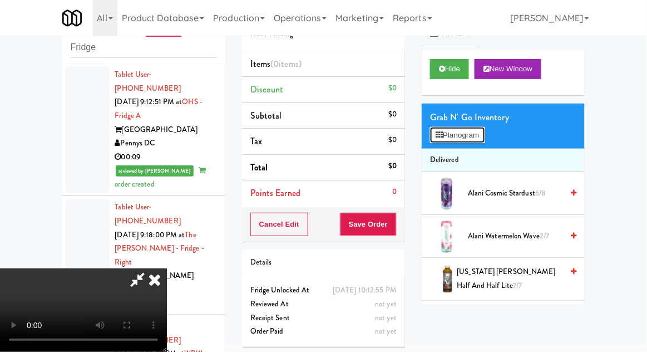
click at [481, 130] on button "Planogram" at bounding box center [457, 135] width 55 height 17
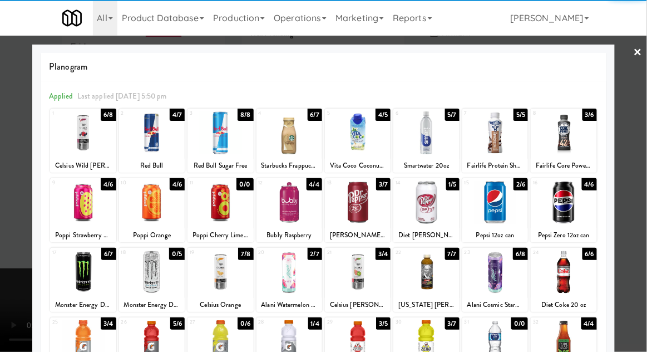
click at [581, 138] on div at bounding box center [564, 132] width 66 height 43
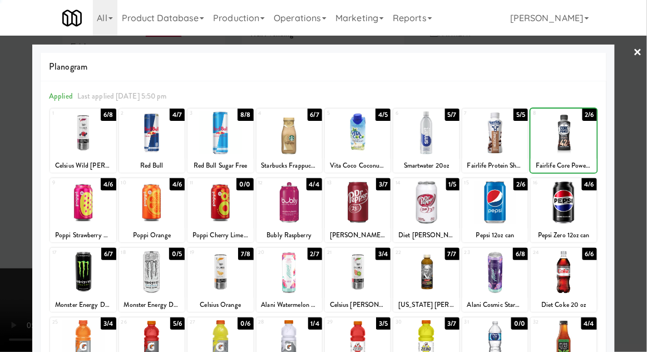
click at [632, 146] on div at bounding box center [323, 176] width 647 height 352
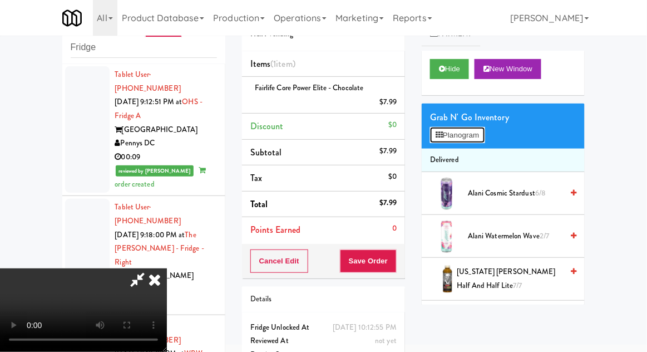
click at [484, 136] on button "Planogram" at bounding box center [457, 135] width 55 height 17
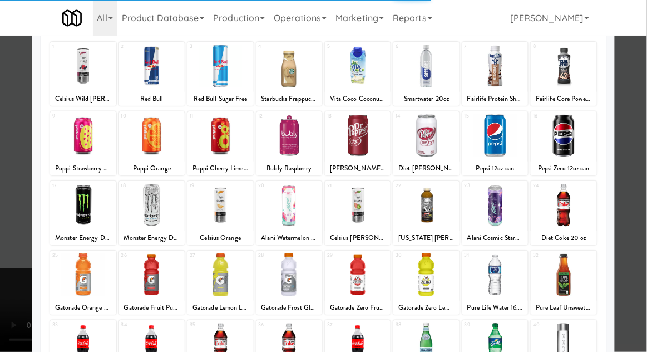
scroll to position [78, 0]
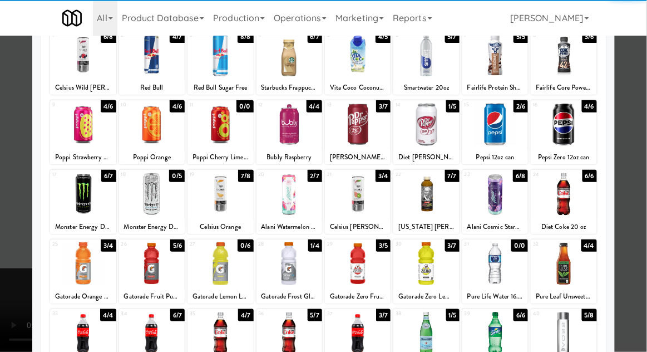
click at [434, 325] on div at bounding box center [426, 332] width 66 height 43
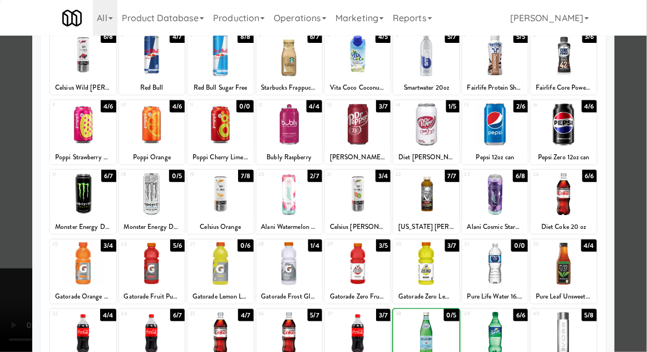
click at [625, 231] on div at bounding box center [323, 176] width 647 height 352
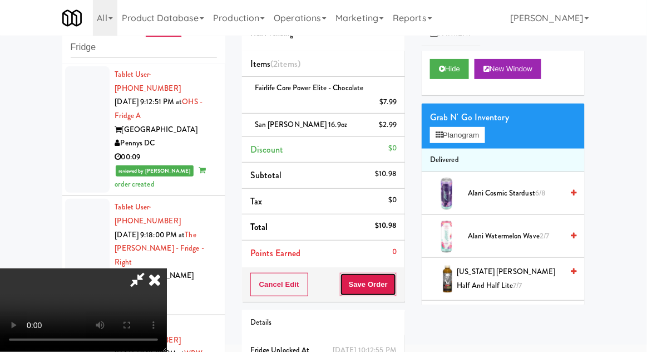
click at [389, 291] on button "Save Order" at bounding box center [368, 284] width 57 height 23
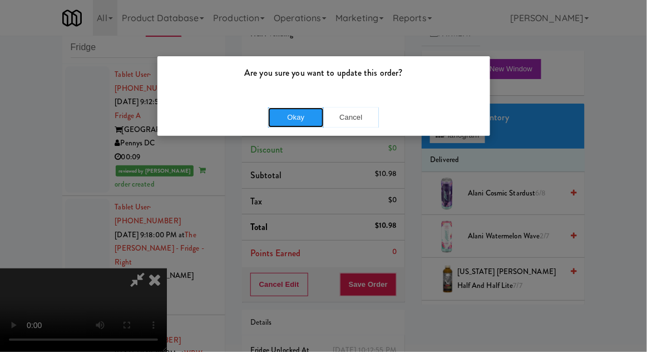
click at [290, 125] on button "Okay" at bounding box center [296, 117] width 56 height 20
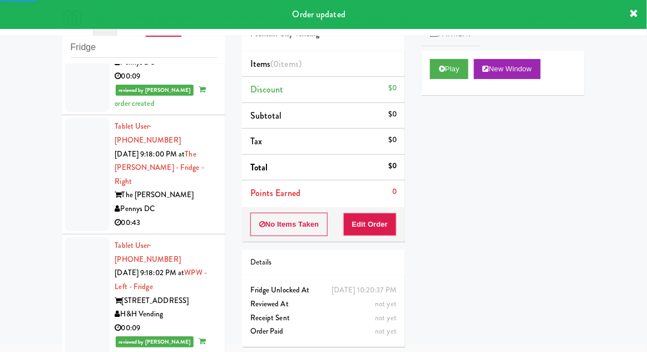
scroll to position [4746, 0]
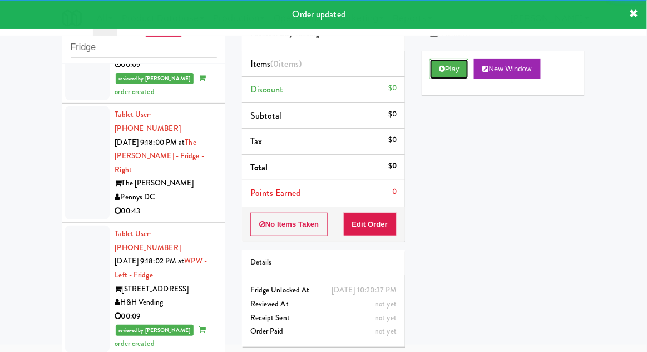
click at [464, 71] on button "Play" at bounding box center [449, 69] width 38 height 20
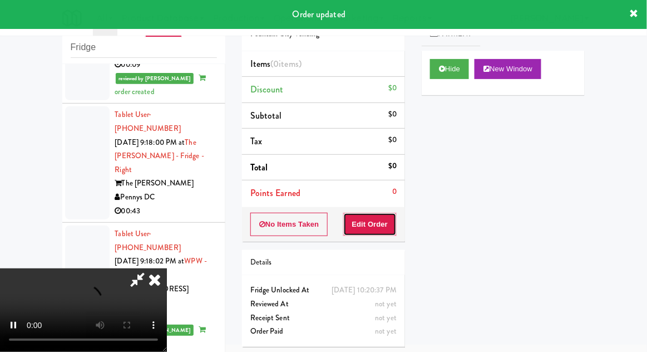
click at [387, 216] on button "Edit Order" at bounding box center [370, 223] width 54 height 23
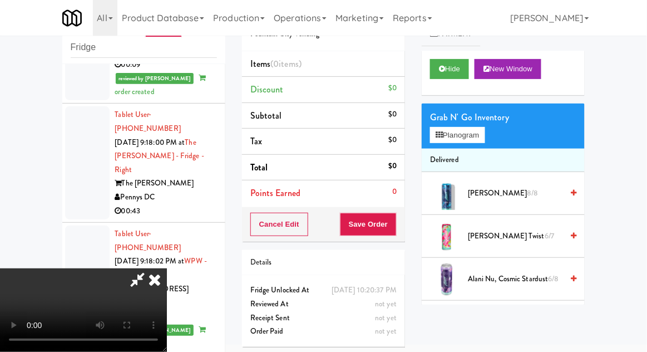
scroll to position [0, 0]
click at [484, 140] on button "Planogram" at bounding box center [457, 135] width 55 height 17
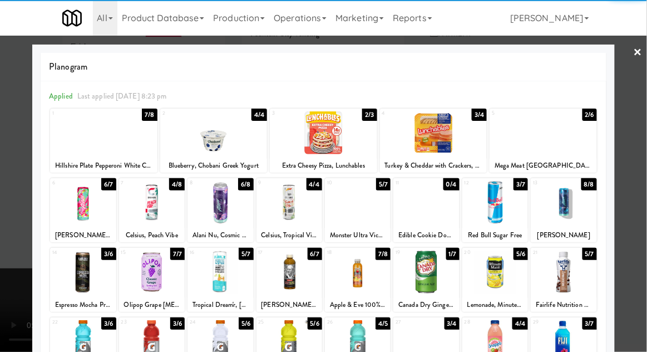
click at [575, 148] on div at bounding box center [542, 132] width 107 height 43
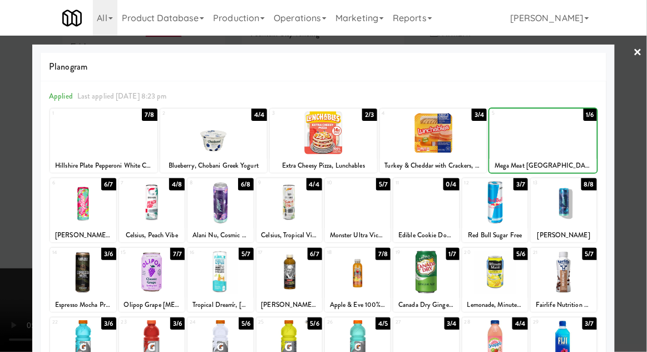
click at [634, 148] on div at bounding box center [323, 176] width 647 height 352
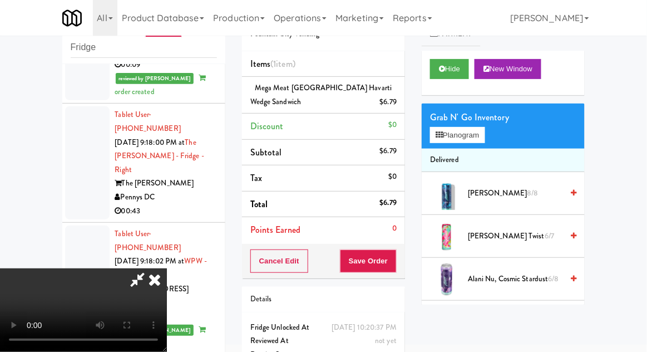
scroll to position [41, 0]
click at [394, 261] on button "Save Order" at bounding box center [368, 260] width 57 height 23
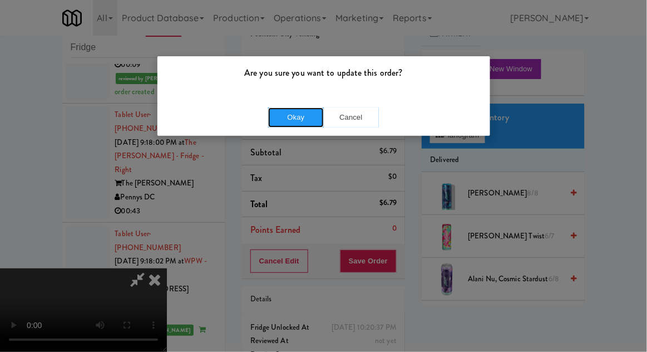
click at [284, 117] on button "Okay" at bounding box center [296, 117] width 56 height 20
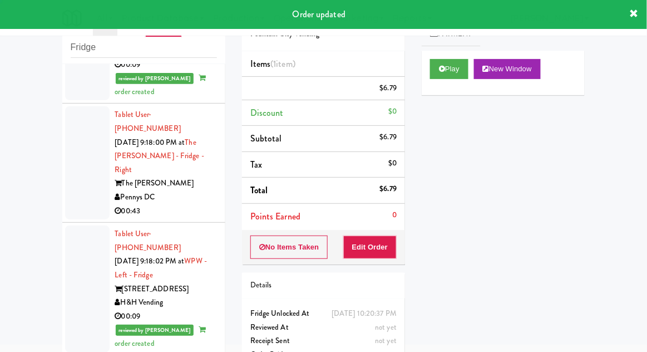
scroll to position [0, 0]
